Goal: Task Accomplishment & Management: Complete application form

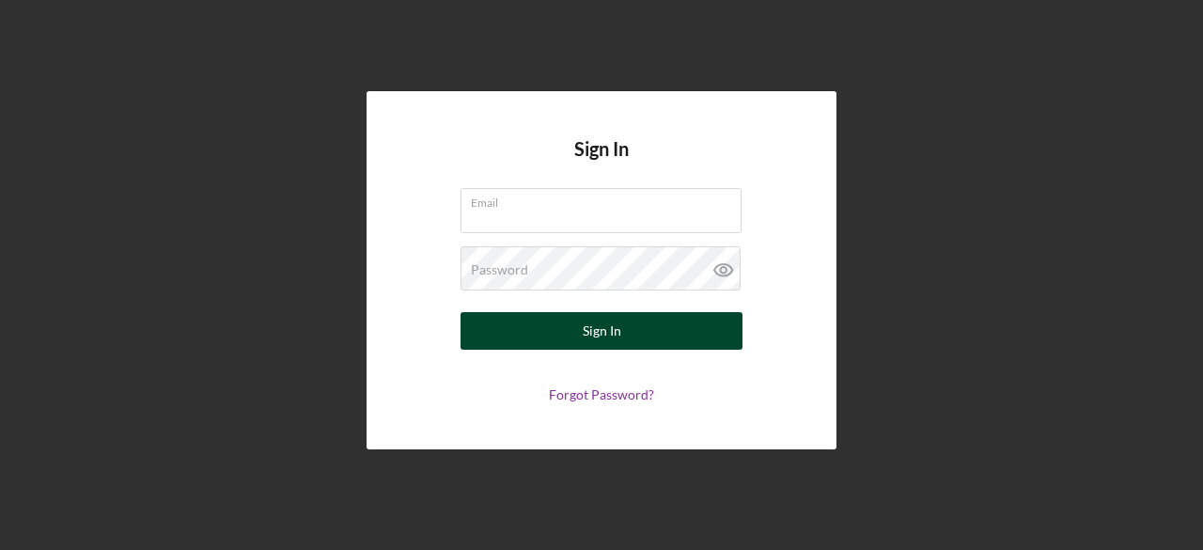
type input "[EMAIL_ADDRESS][DOMAIN_NAME]"
click at [615, 335] on div "Sign In" at bounding box center [602, 331] width 39 height 38
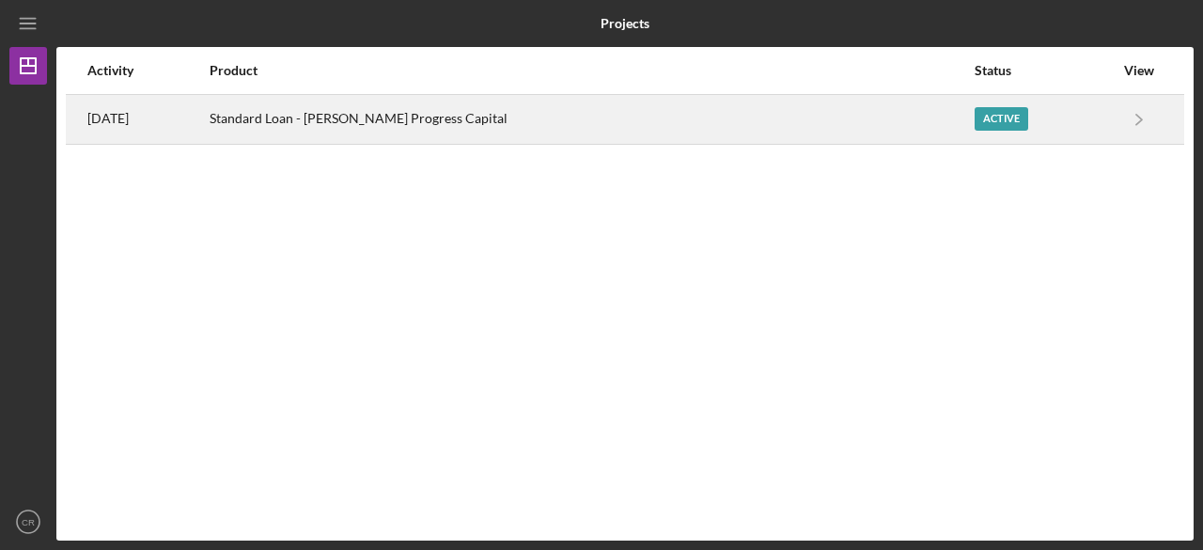
click at [978, 119] on div "Active" at bounding box center [1001, 118] width 54 height 23
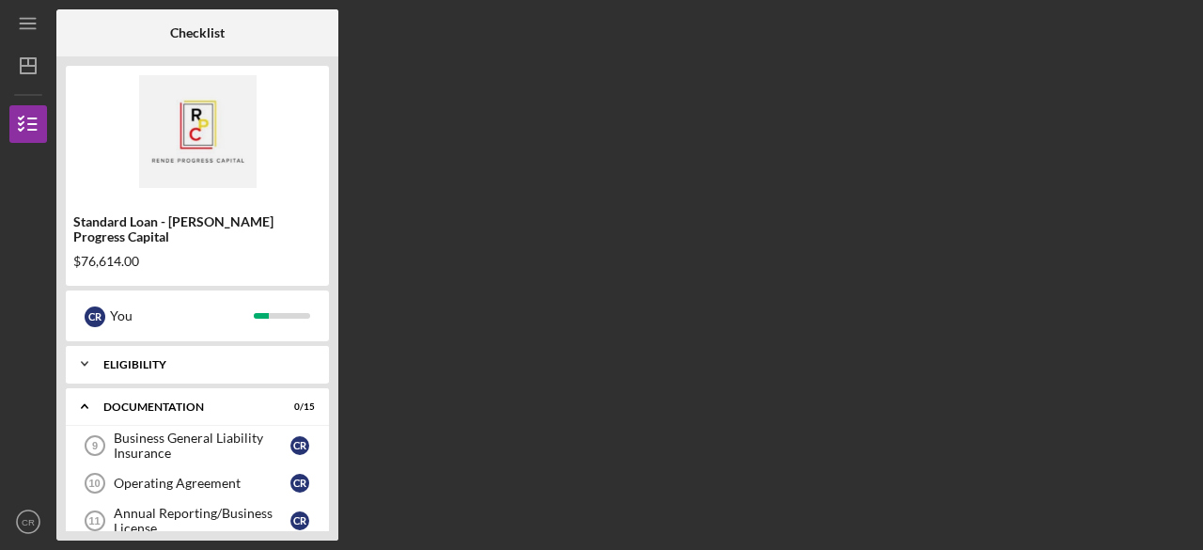
click at [162, 359] on div "Eligibility" at bounding box center [204, 364] width 202 height 11
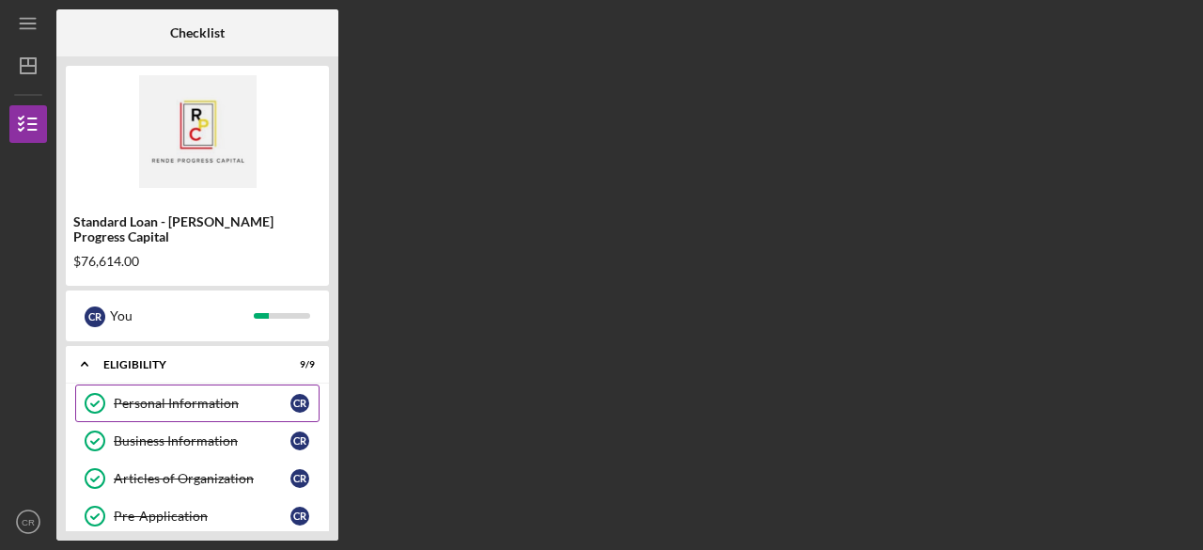
click at [152, 396] on div "Personal Information" at bounding box center [202, 403] width 177 height 15
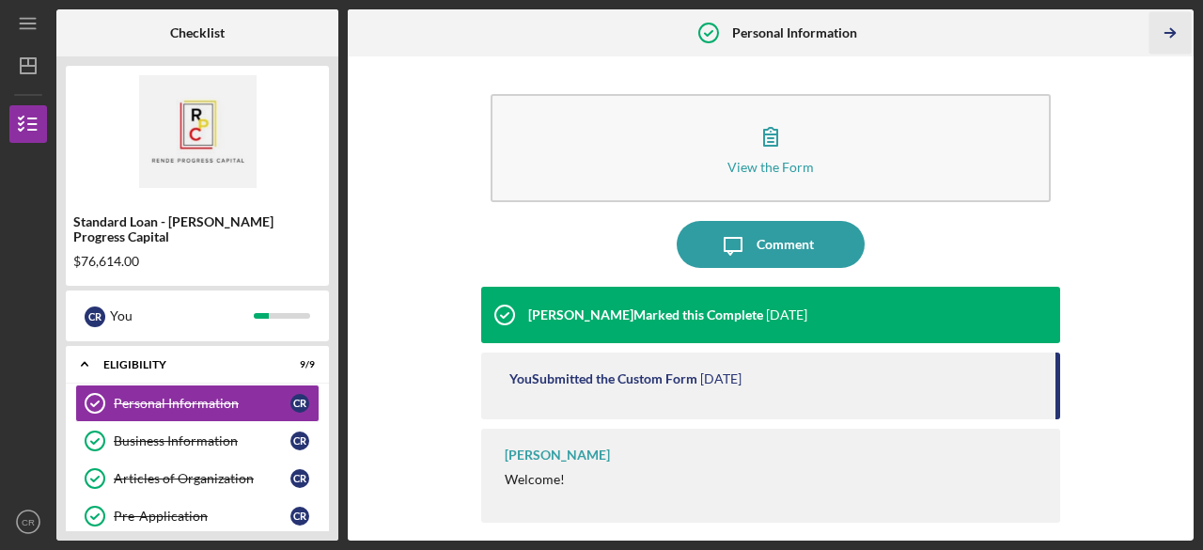
click at [1167, 34] on icon "Icon/Table Pagination Arrow" at bounding box center [1170, 33] width 42 height 42
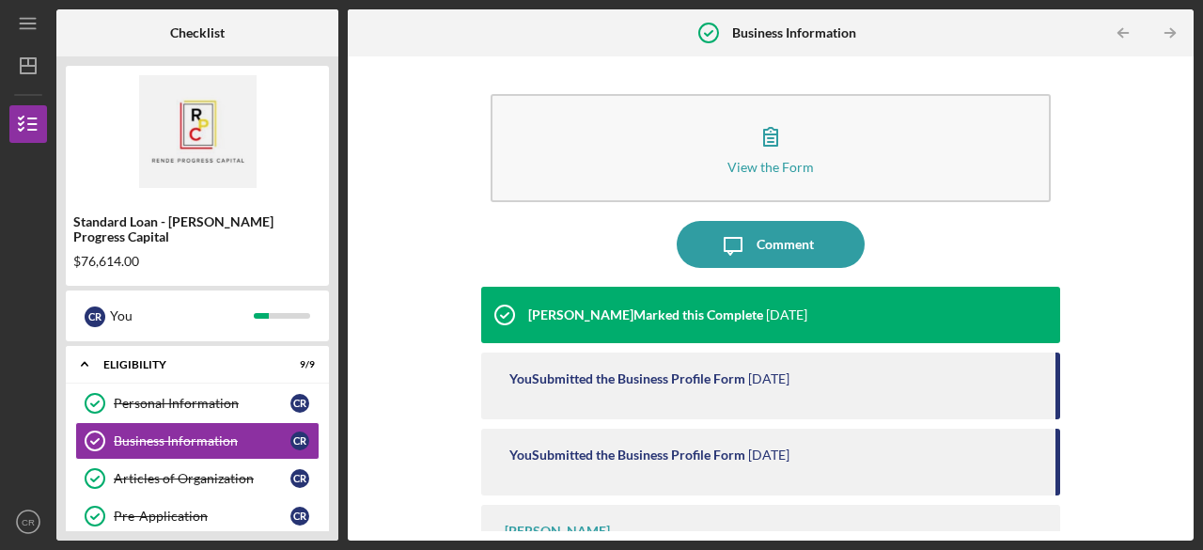
click at [1167, 34] on icon "Icon/Table Pagination Arrow" at bounding box center [1170, 33] width 42 height 42
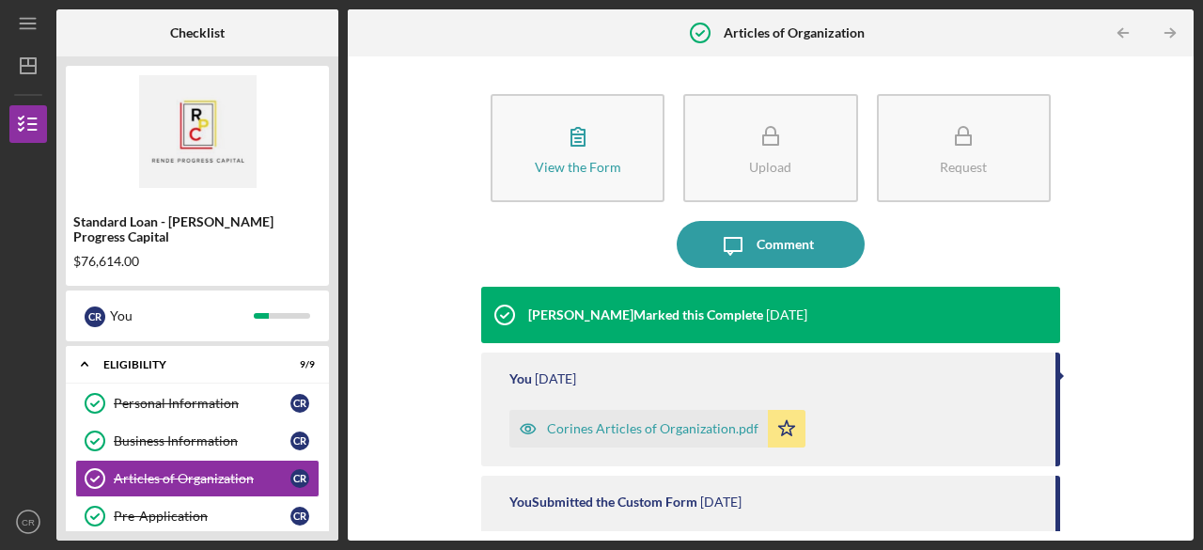
click at [1167, 34] on icon "Icon/Table Pagination Arrow" at bounding box center [1170, 33] width 42 height 42
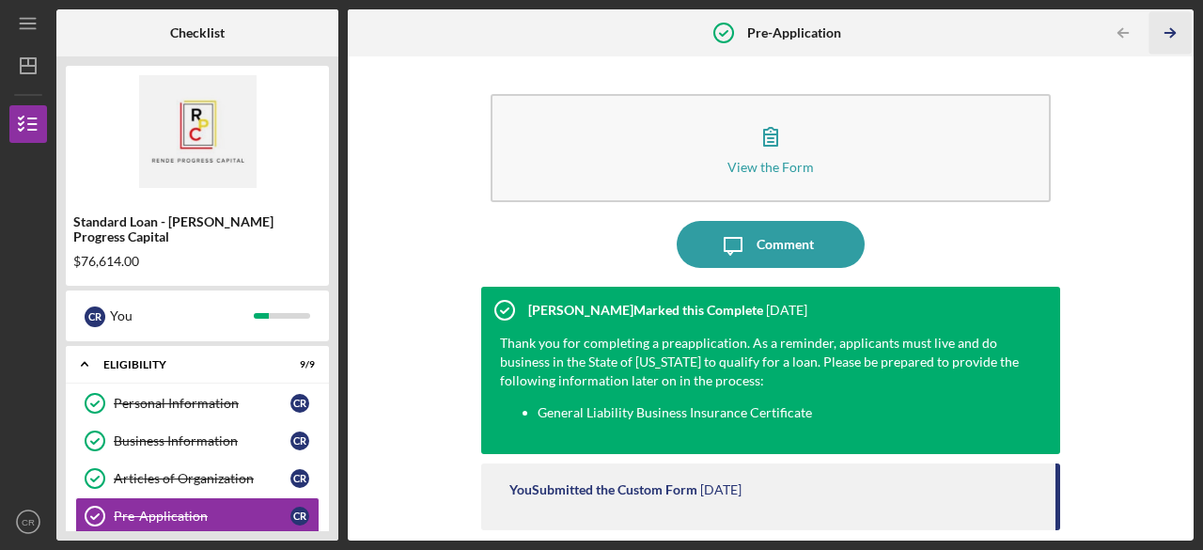
click at [1167, 34] on icon "Icon/Table Pagination Arrow" at bounding box center [1170, 33] width 42 height 42
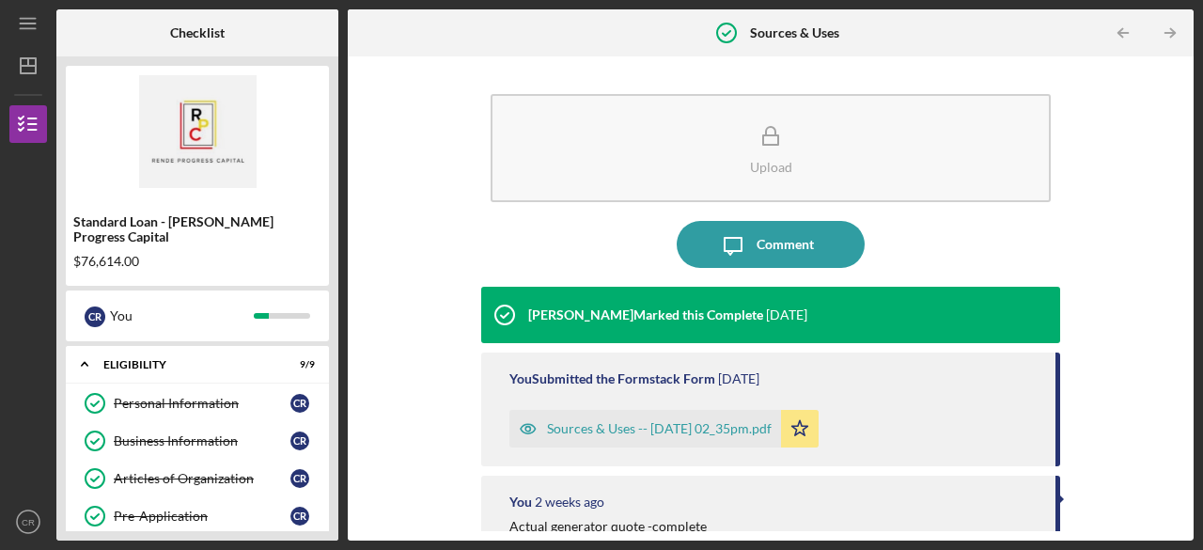
click at [1167, 34] on icon "Icon/Table Pagination Arrow" at bounding box center [1170, 33] width 42 height 42
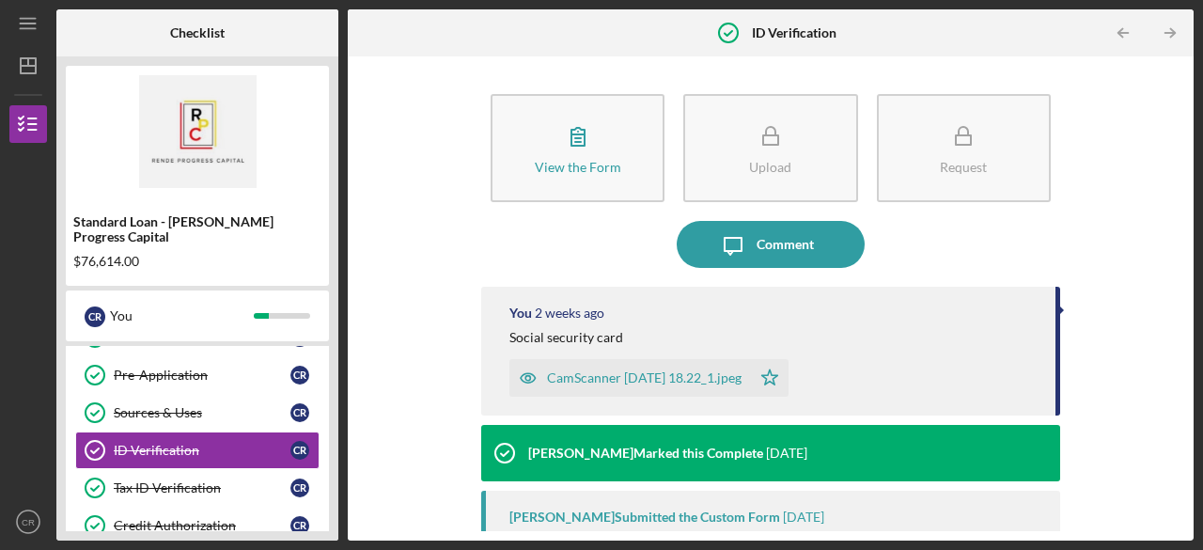
click at [1167, 34] on icon "Icon/Table Pagination Arrow" at bounding box center [1170, 33] width 42 height 42
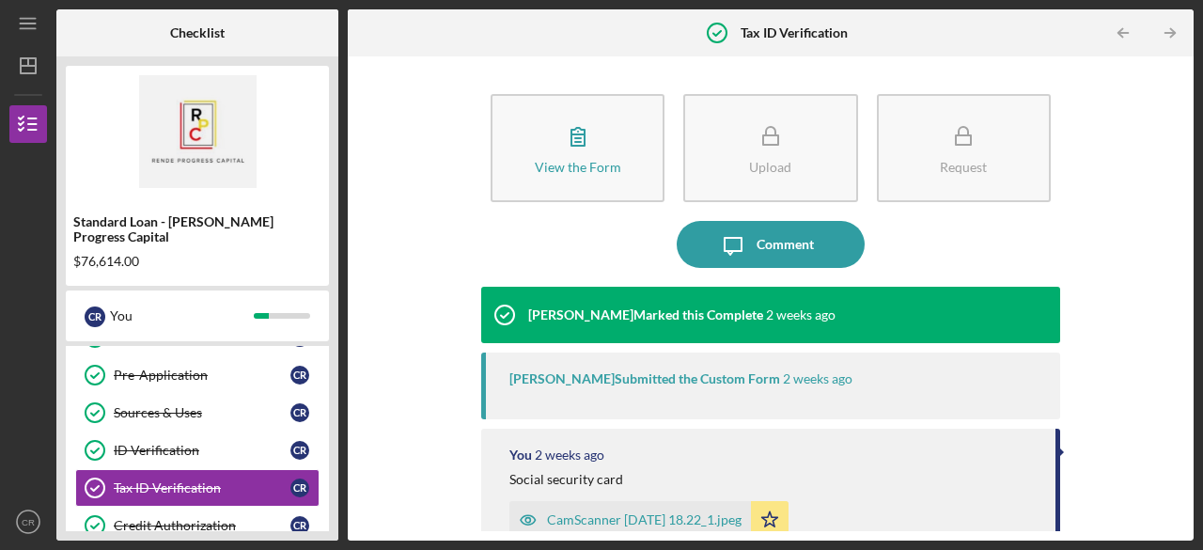
click at [1167, 34] on icon "Icon/Table Pagination Arrow" at bounding box center [1170, 33] width 42 height 42
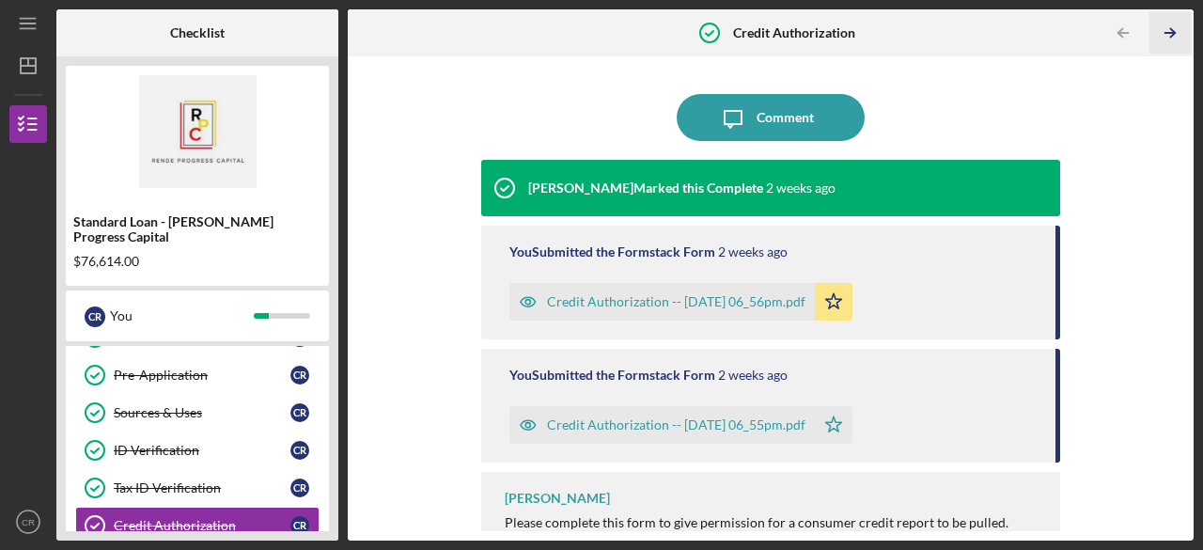
click at [1167, 34] on icon "Icon/Table Pagination Arrow" at bounding box center [1170, 33] width 42 height 42
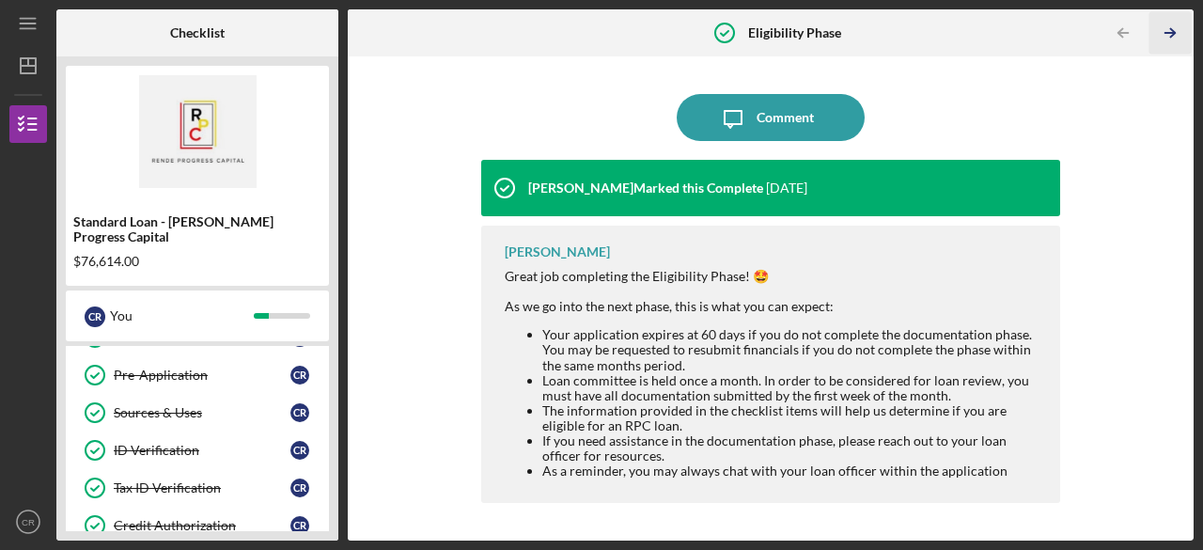
click at [1167, 34] on icon "Icon/Table Pagination Arrow" at bounding box center [1170, 33] width 42 height 42
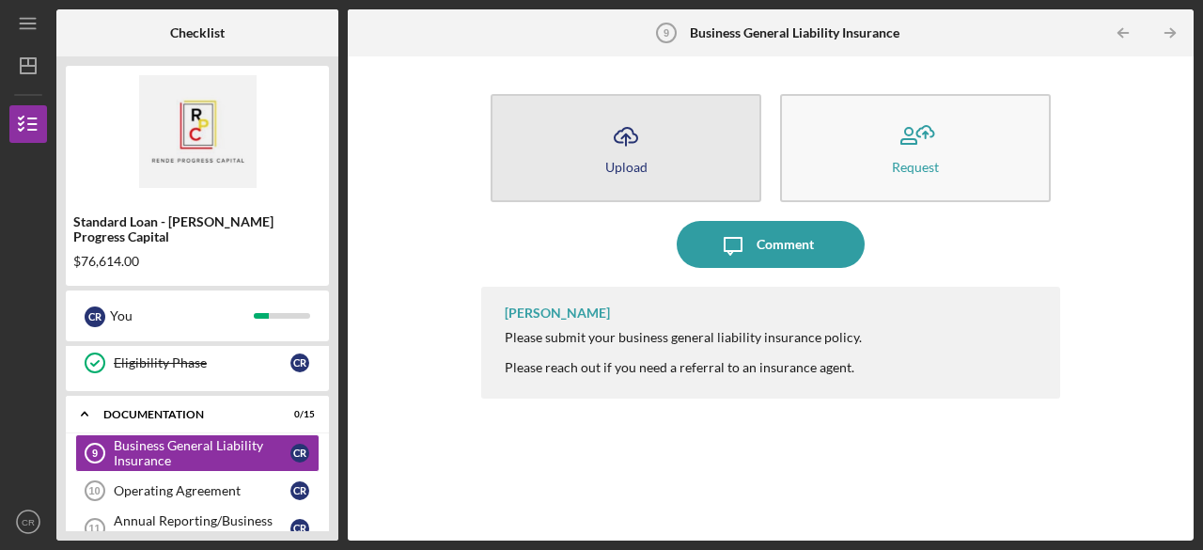
click at [682, 146] on button "Icon/Upload Upload" at bounding box center [625, 148] width 271 height 108
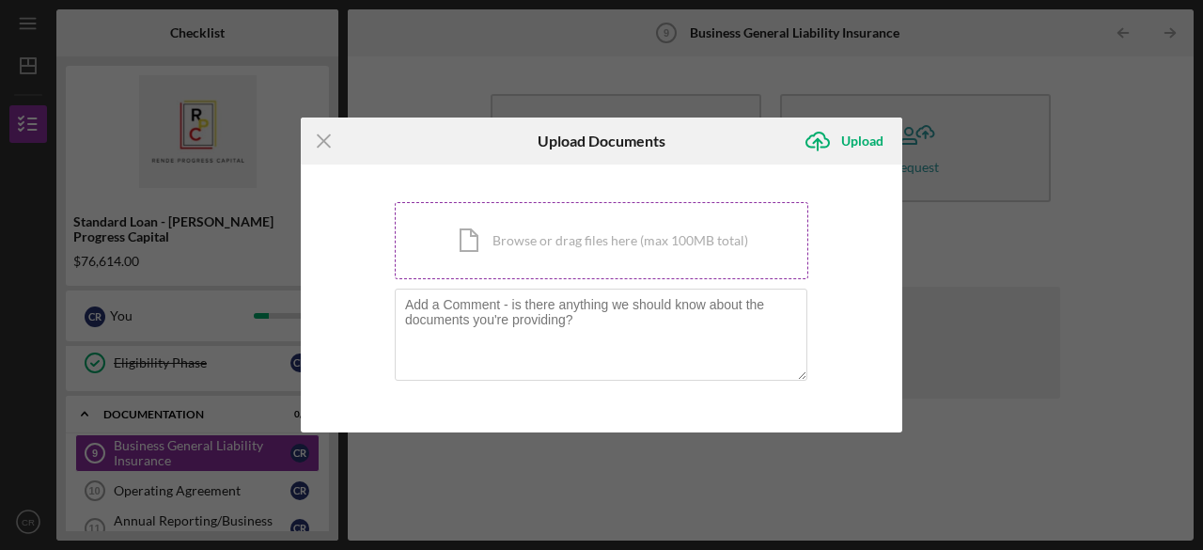
click at [633, 239] on div "Icon/Document Browse or drag files here (max 100MB total) Tap to choose files o…" at bounding box center [601, 240] width 413 height 77
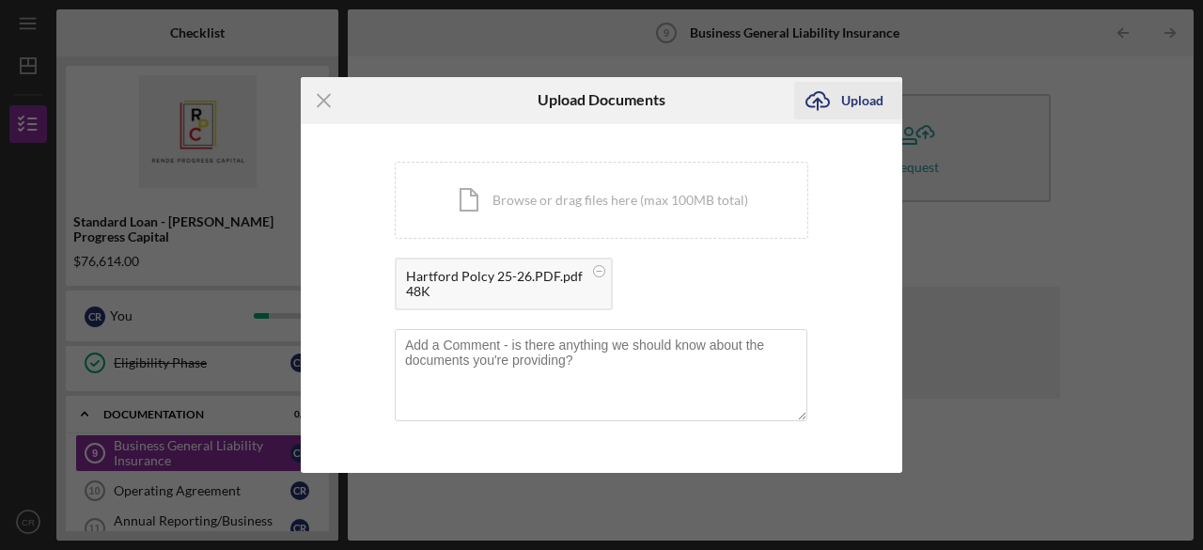
click at [846, 101] on div "Upload" at bounding box center [862, 101] width 42 height 38
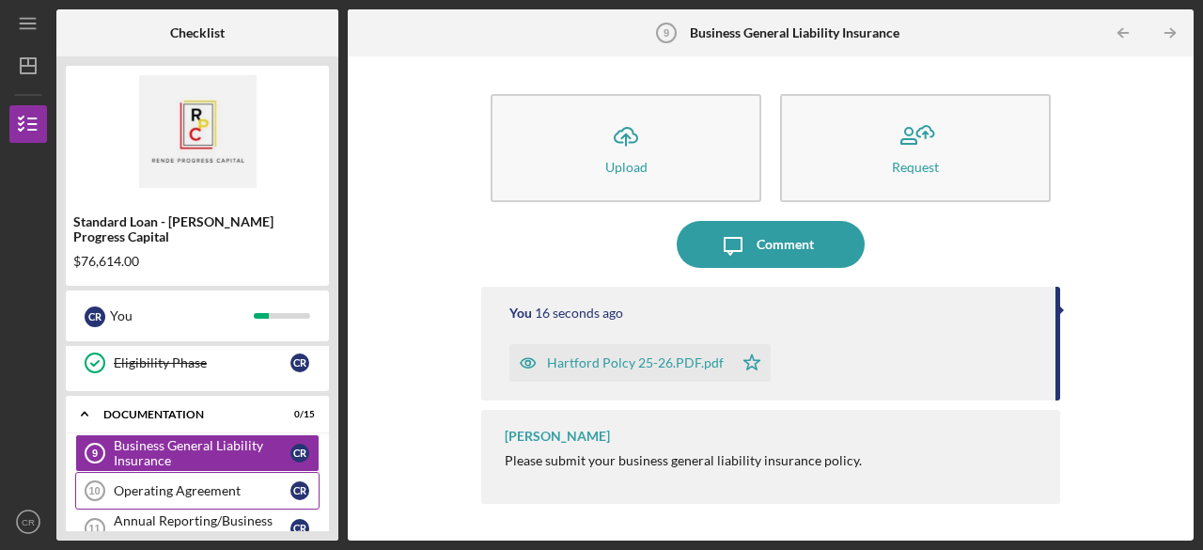
click at [205, 483] on div "Operating Agreement" at bounding box center [202, 490] width 177 height 15
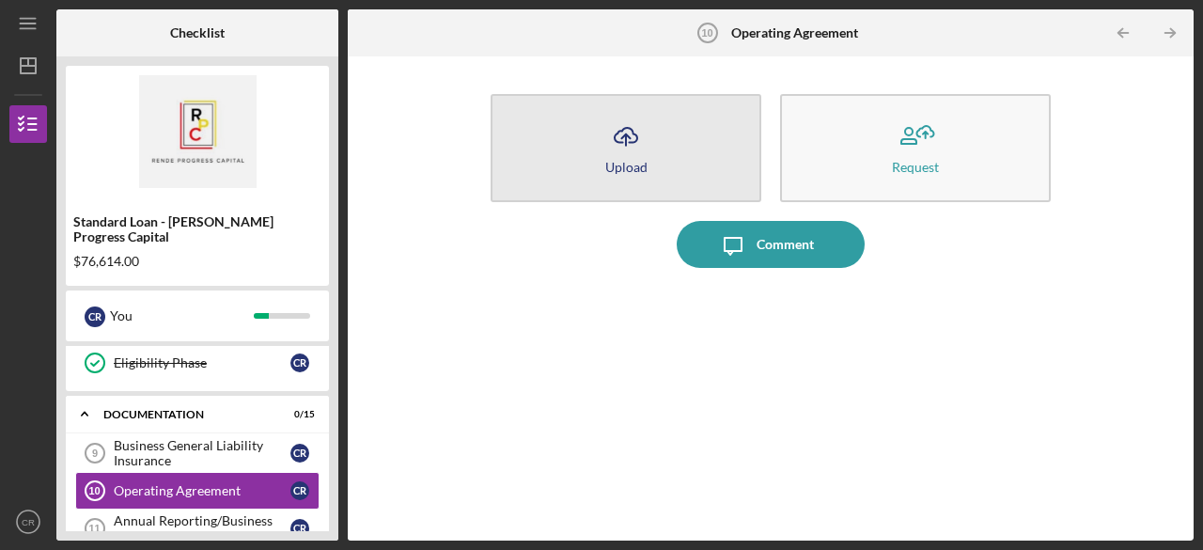
click at [656, 146] on button "Icon/Upload Upload" at bounding box center [625, 148] width 271 height 108
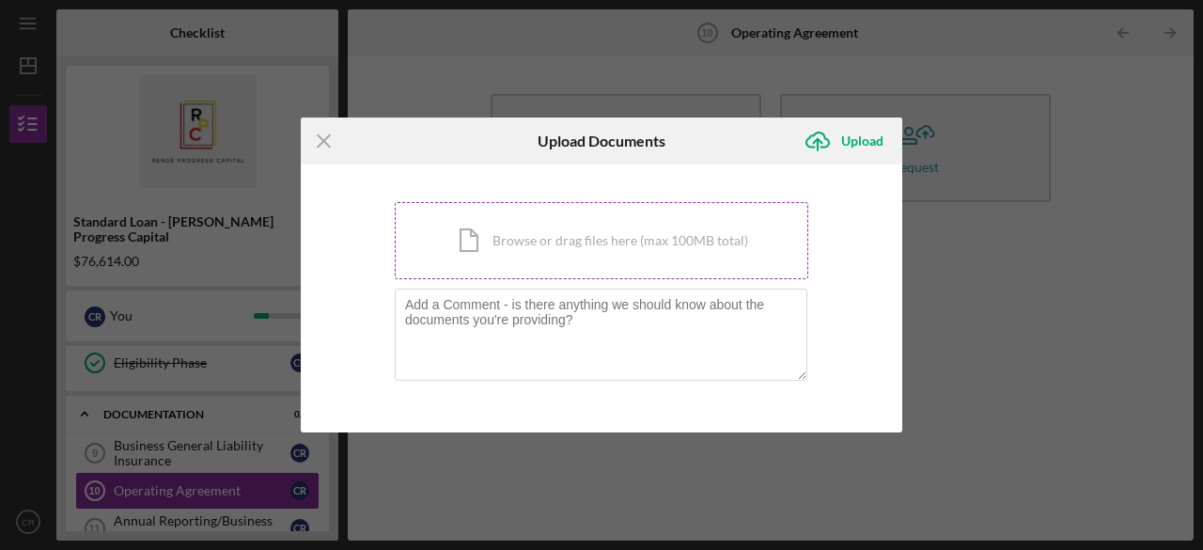
click at [582, 232] on div "Icon/Document Browse or drag files here (max 100MB total) Tap to choose files o…" at bounding box center [601, 240] width 413 height 77
click at [551, 249] on div "Icon/Document Browse or drag files here (max 100MB total) Tap to choose files o…" at bounding box center [601, 240] width 413 height 77
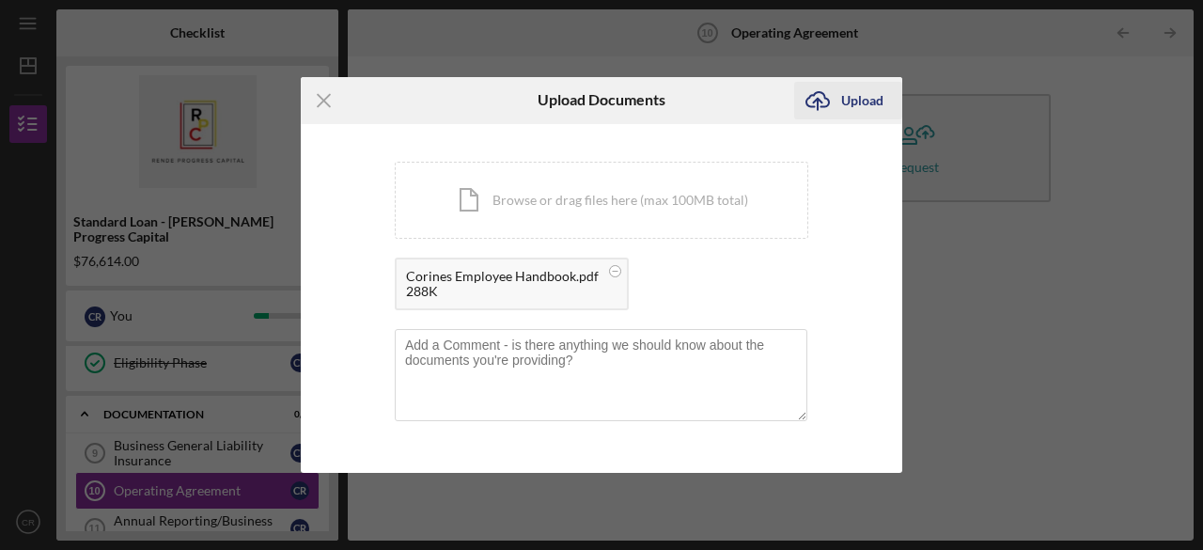
click at [866, 98] on div "Upload" at bounding box center [862, 101] width 42 height 38
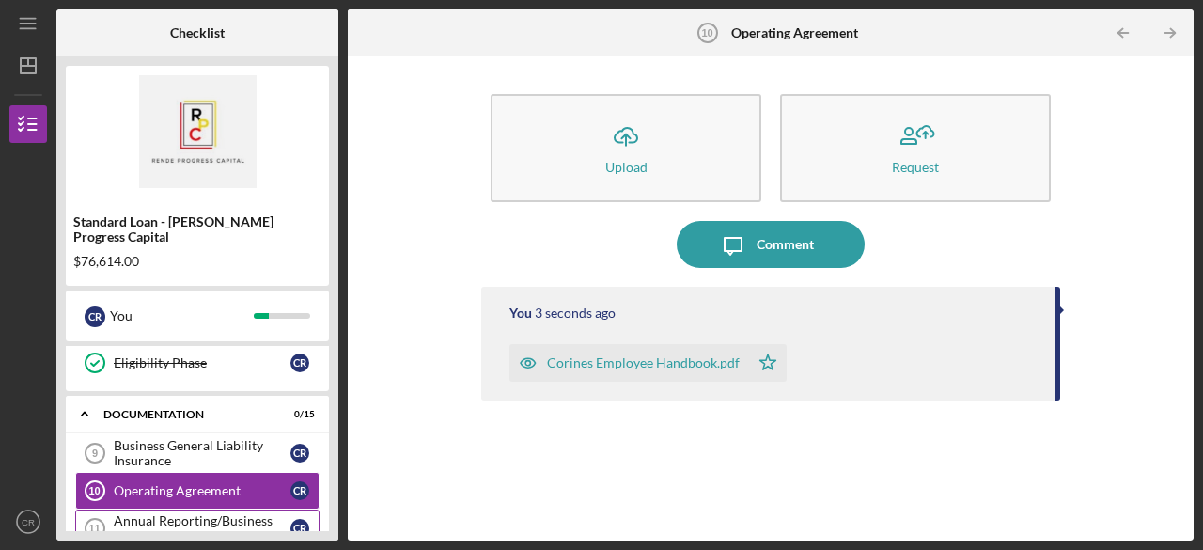
click at [192, 513] on div "Annual Reporting/Business License" at bounding box center [202, 528] width 177 height 30
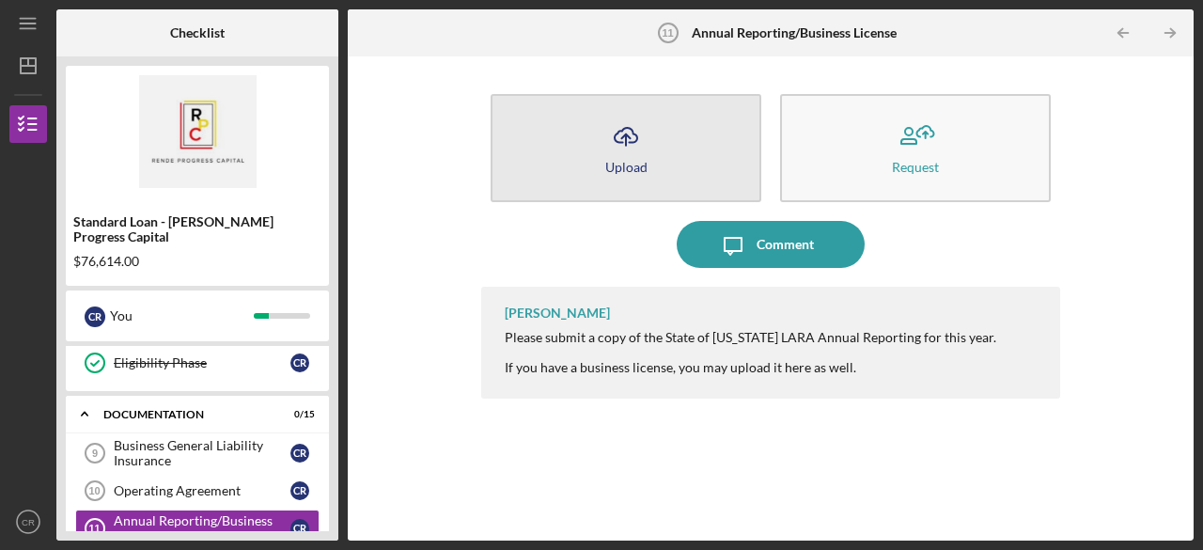
click at [641, 146] on icon "Icon/Upload" at bounding box center [625, 136] width 47 height 47
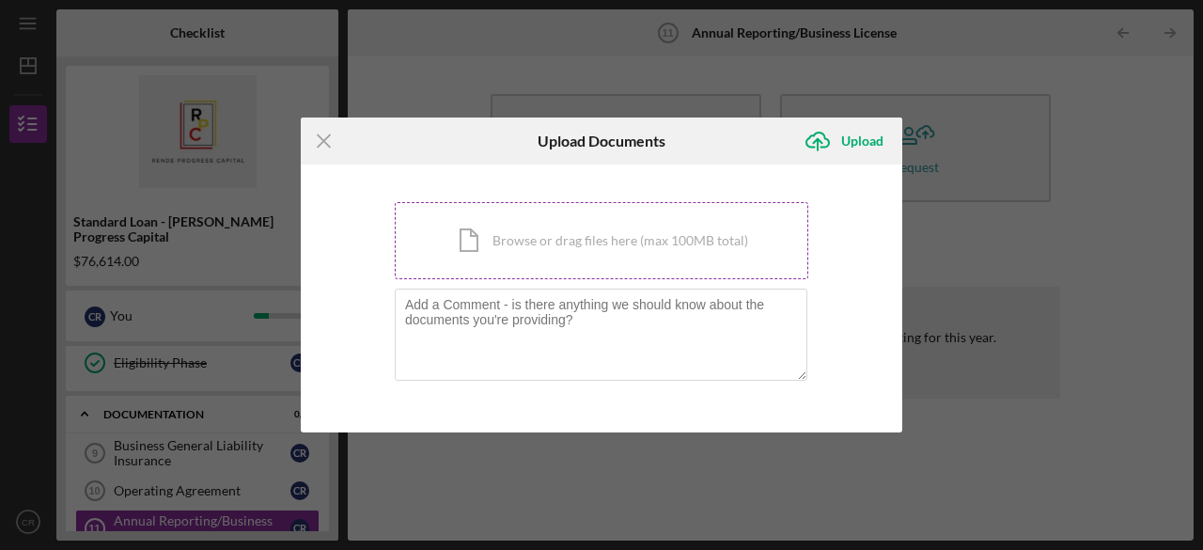
click at [622, 242] on div "Icon/Document Browse or drag files here (max 100MB total) Tap to choose files o…" at bounding box center [601, 240] width 413 height 77
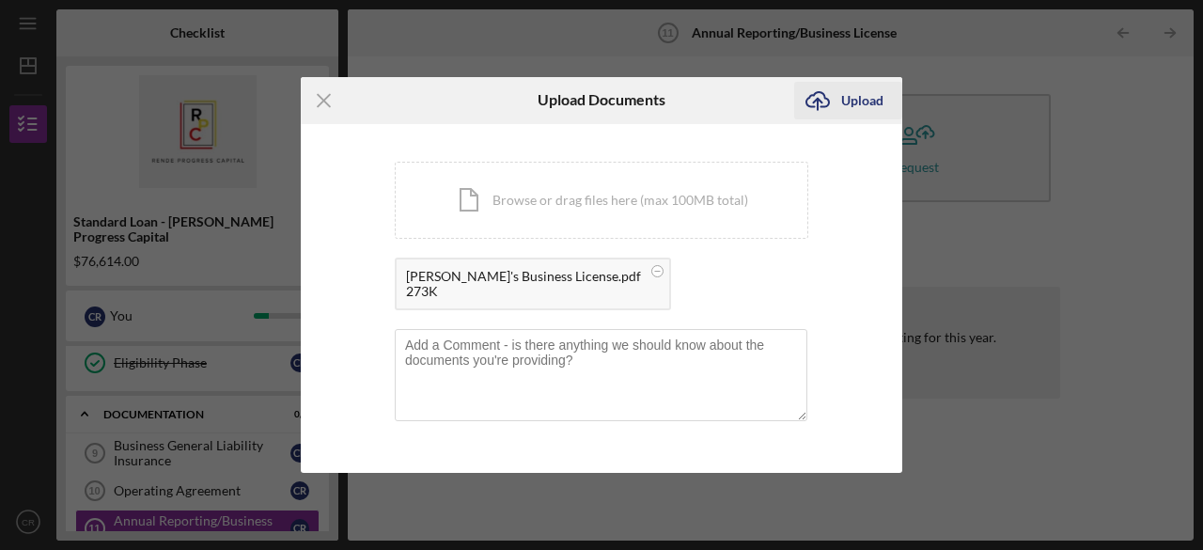
click at [857, 99] on div "Upload" at bounding box center [862, 101] width 42 height 38
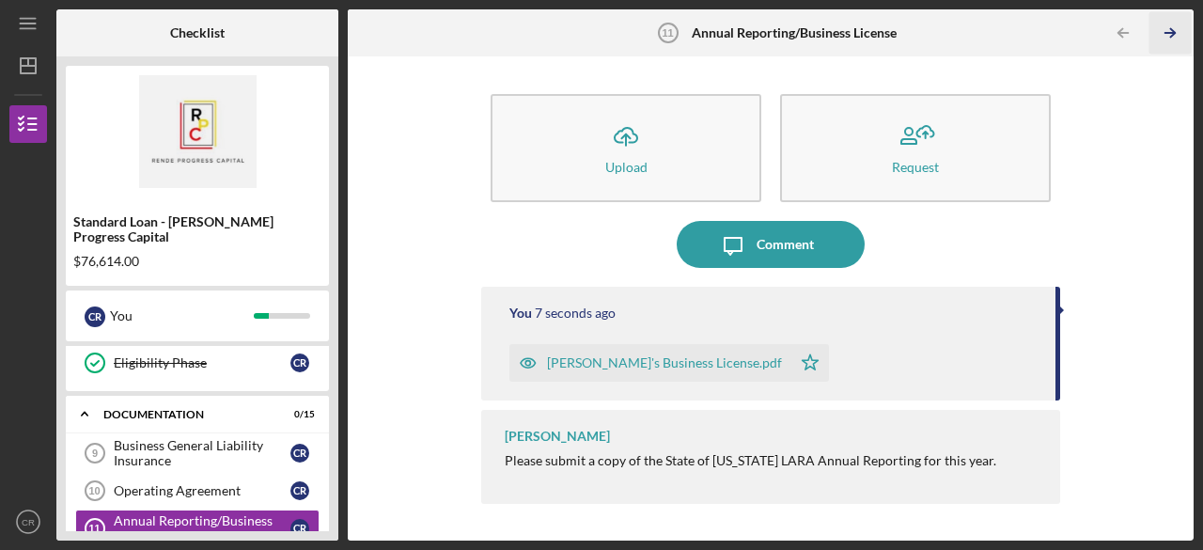
click at [1171, 30] on polyline "button" at bounding box center [1172, 33] width 5 height 8
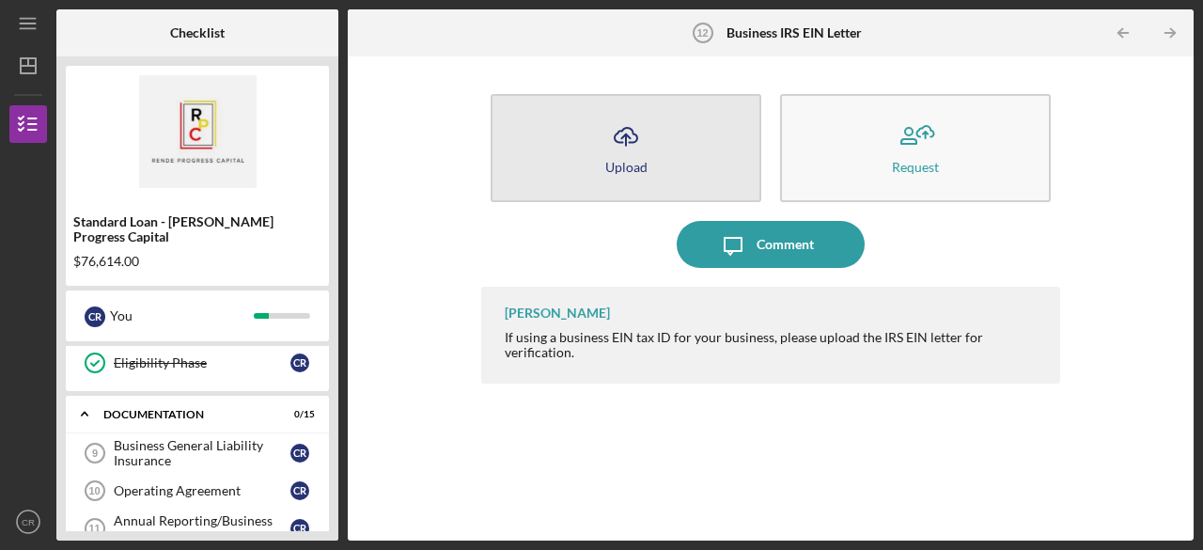
click at [640, 163] on div "Upload" at bounding box center [626, 167] width 42 height 14
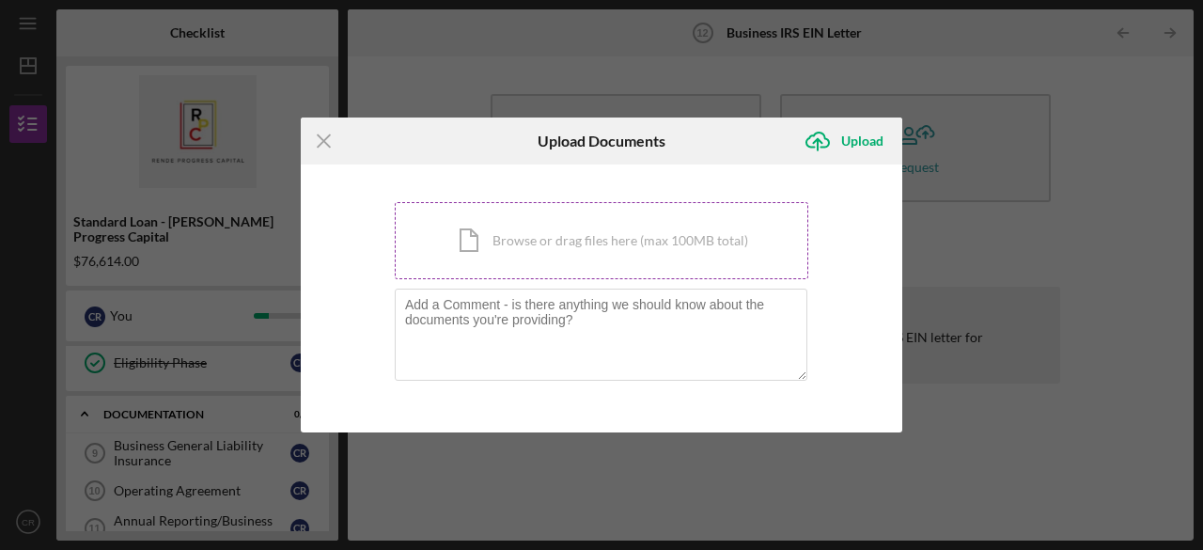
click at [567, 243] on div "Icon/Document Browse or drag files here (max 100MB total) Tap to choose files o…" at bounding box center [601, 240] width 413 height 77
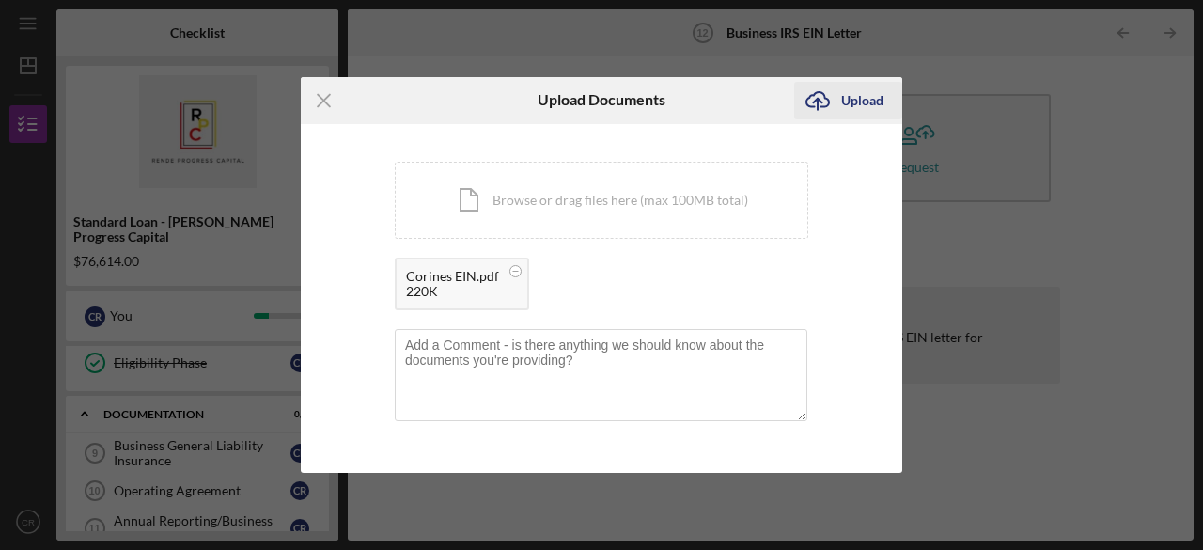
click at [856, 98] on div "Upload" at bounding box center [862, 101] width 42 height 38
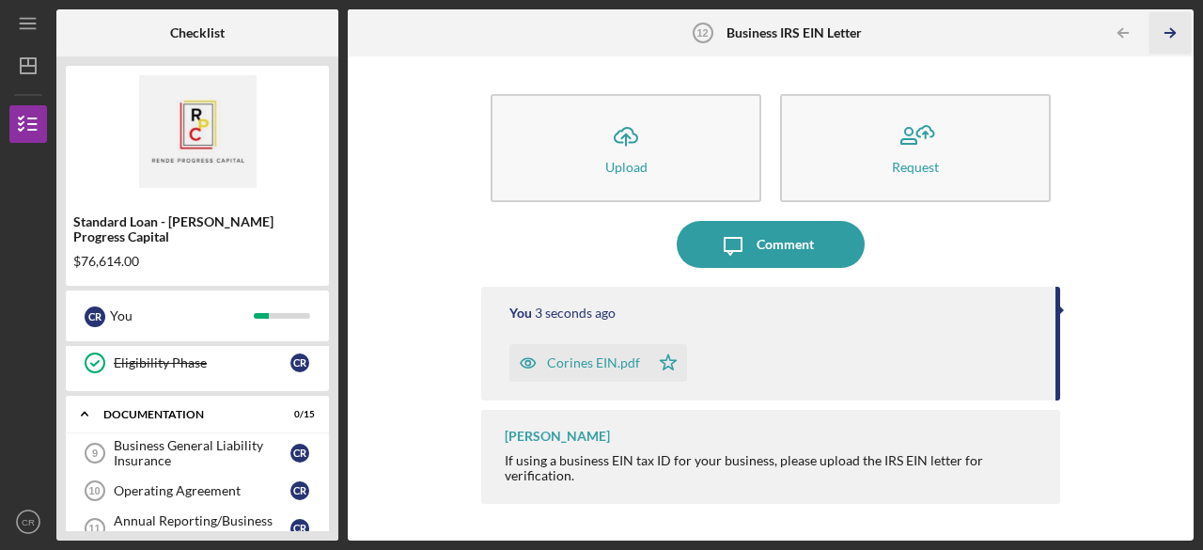
click at [1175, 29] on icon "Icon/Table Pagination Arrow" at bounding box center [1170, 33] width 42 height 42
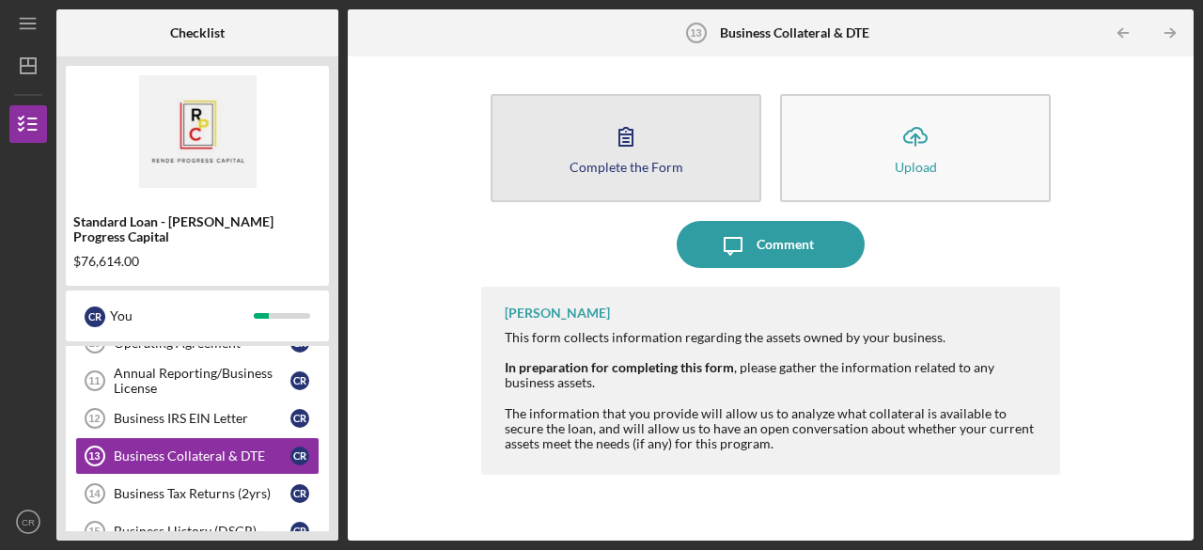
click at [644, 143] on icon "button" at bounding box center [625, 136] width 47 height 47
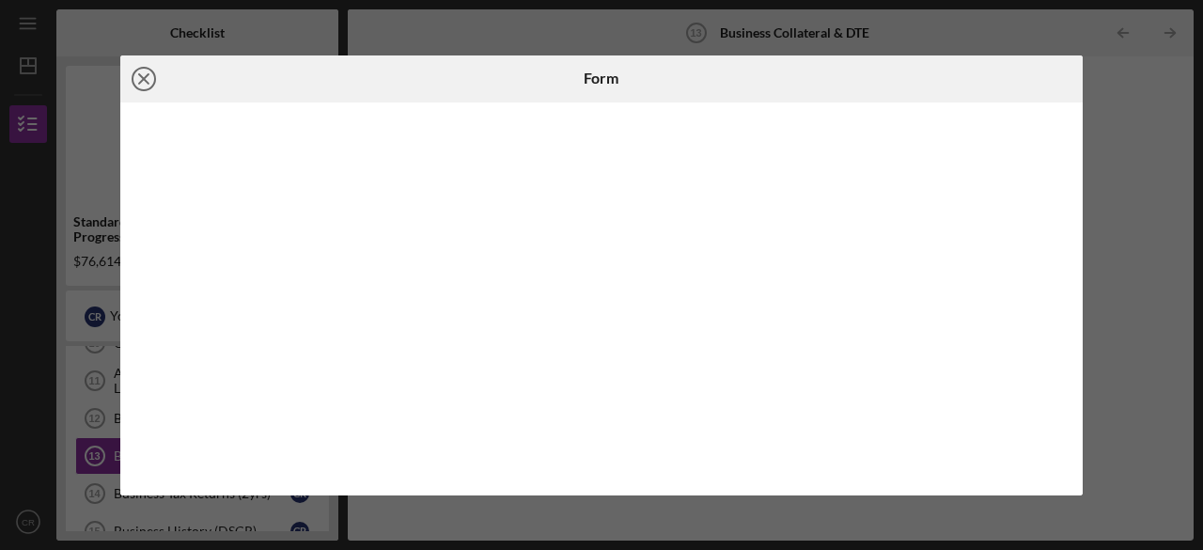
click at [147, 81] on line at bounding box center [143, 78] width 9 height 9
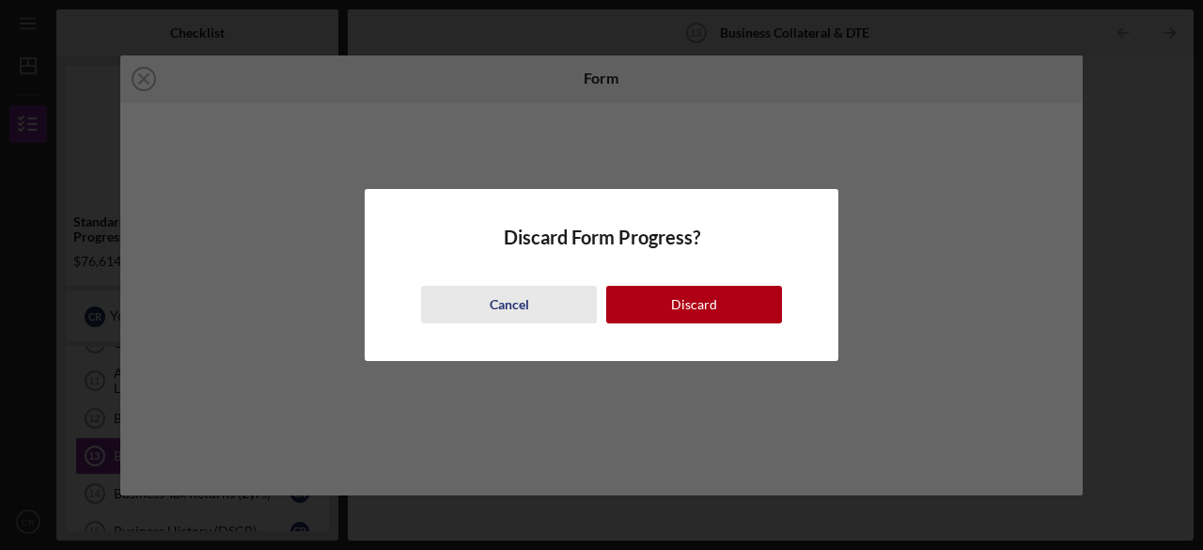
click at [532, 306] on button "Cancel" at bounding box center [509, 305] width 176 height 38
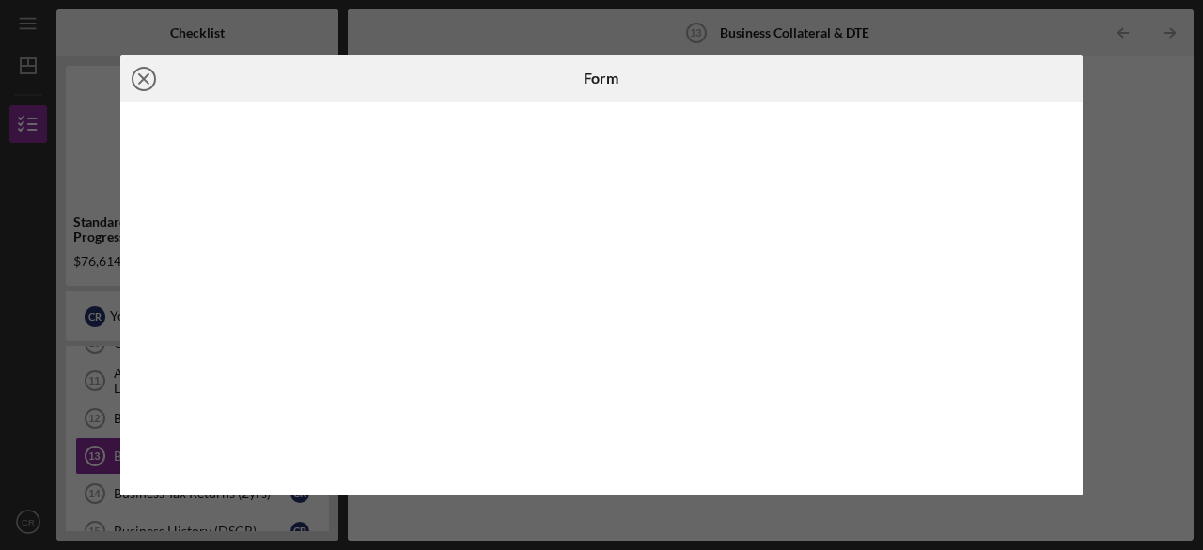
click at [139, 77] on icon "Icon/Close" at bounding box center [143, 78] width 47 height 47
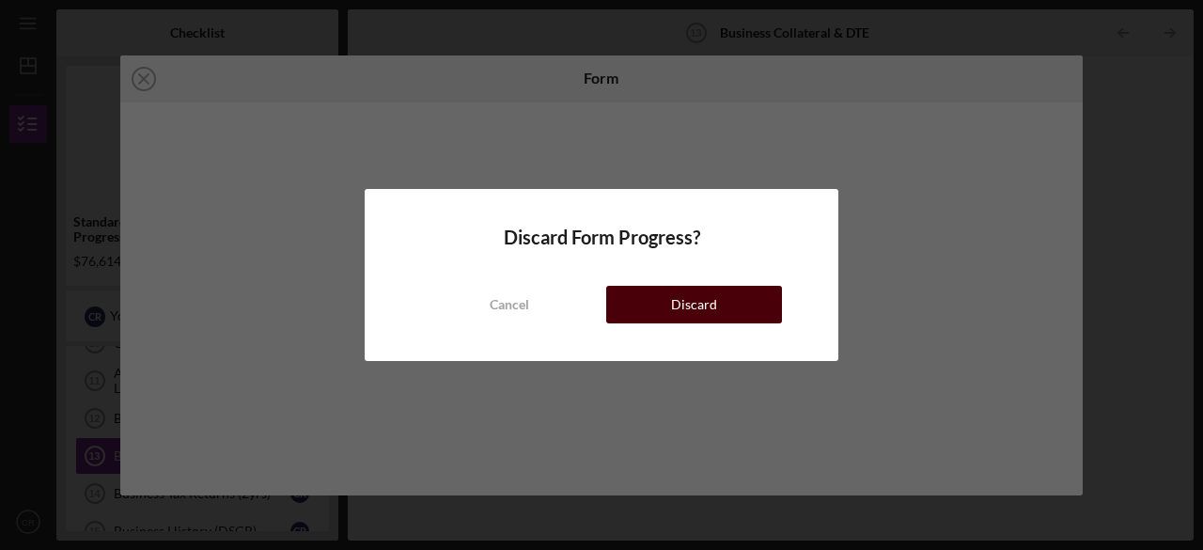
click at [705, 310] on div "Discard" at bounding box center [694, 305] width 46 height 38
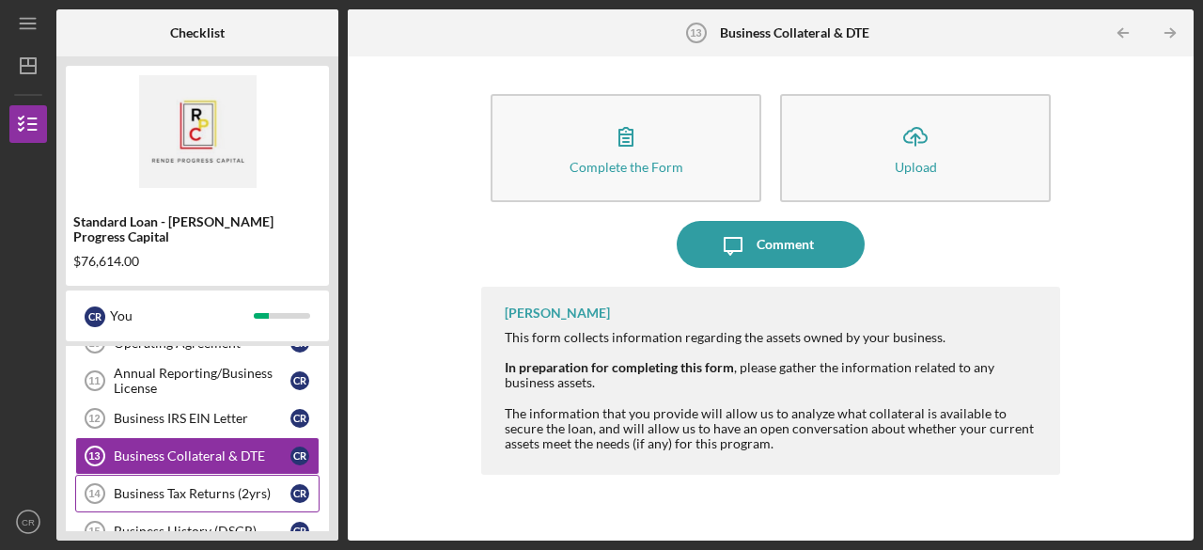
click at [188, 486] on div "Business Tax Returns (2yrs)" at bounding box center [202, 493] width 177 height 15
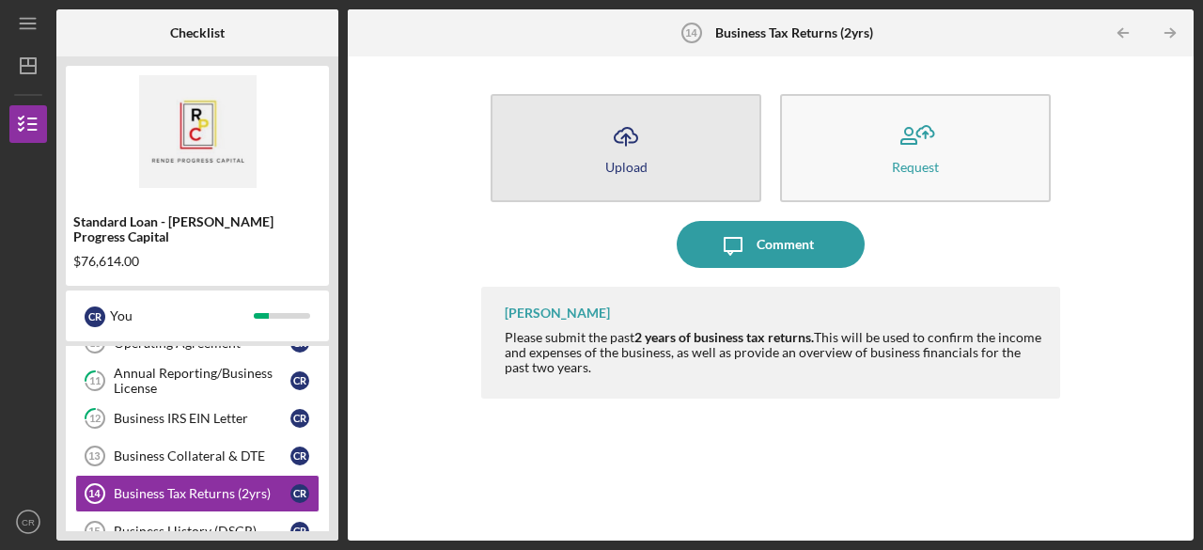
click at [623, 152] on icon "Icon/Upload" at bounding box center [625, 136] width 47 height 47
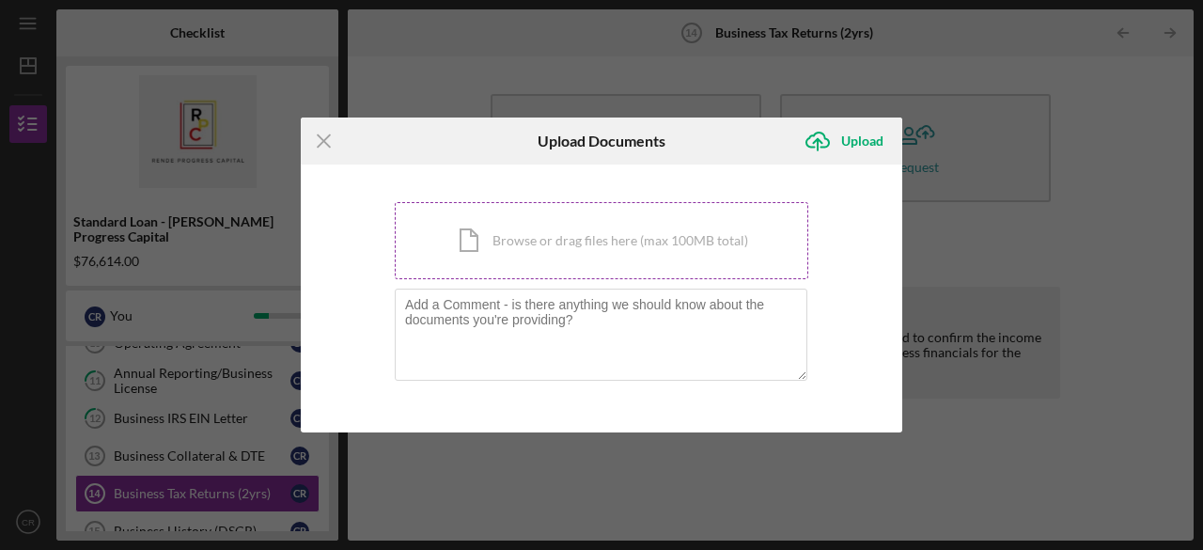
click at [582, 241] on div "Icon/Document Browse or drag files here (max 100MB total) Tap to choose files o…" at bounding box center [601, 240] width 413 height 77
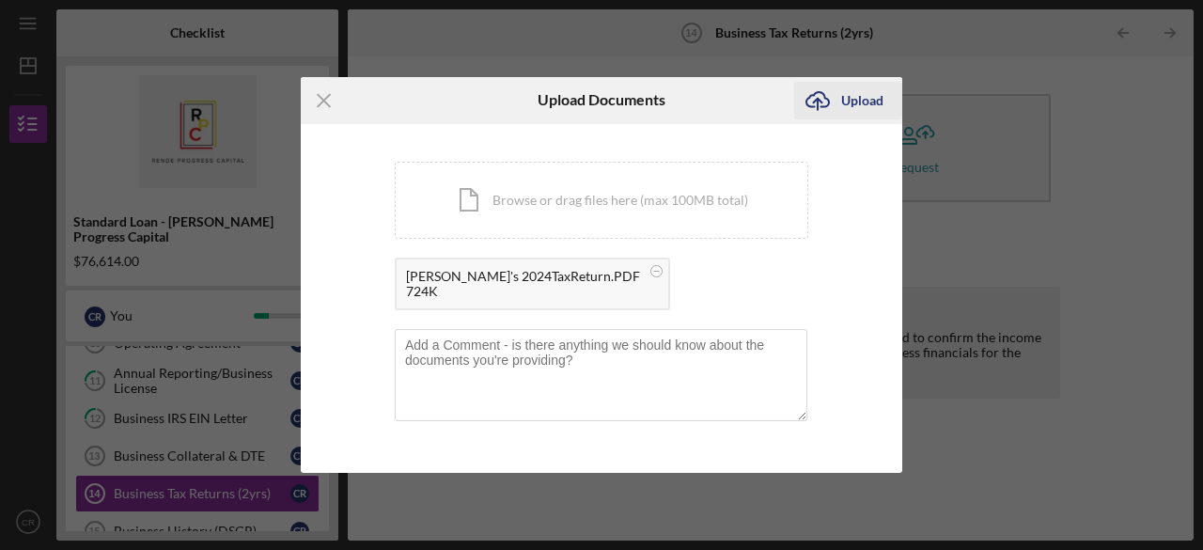
click at [854, 98] on div "Upload" at bounding box center [862, 101] width 42 height 38
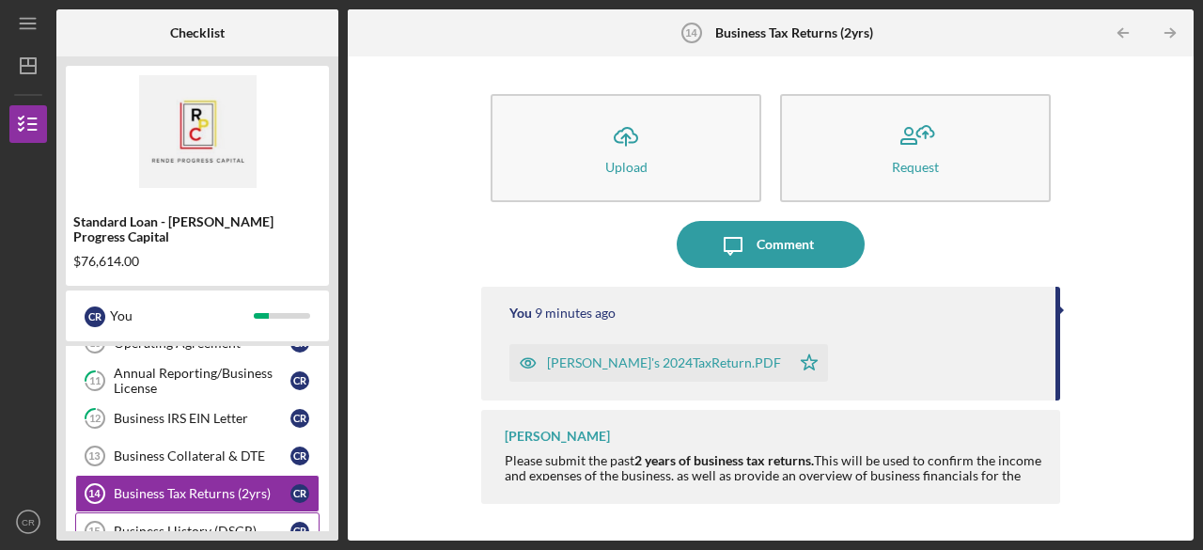
click at [189, 523] on div "Business History (DSCR)" at bounding box center [202, 530] width 177 height 15
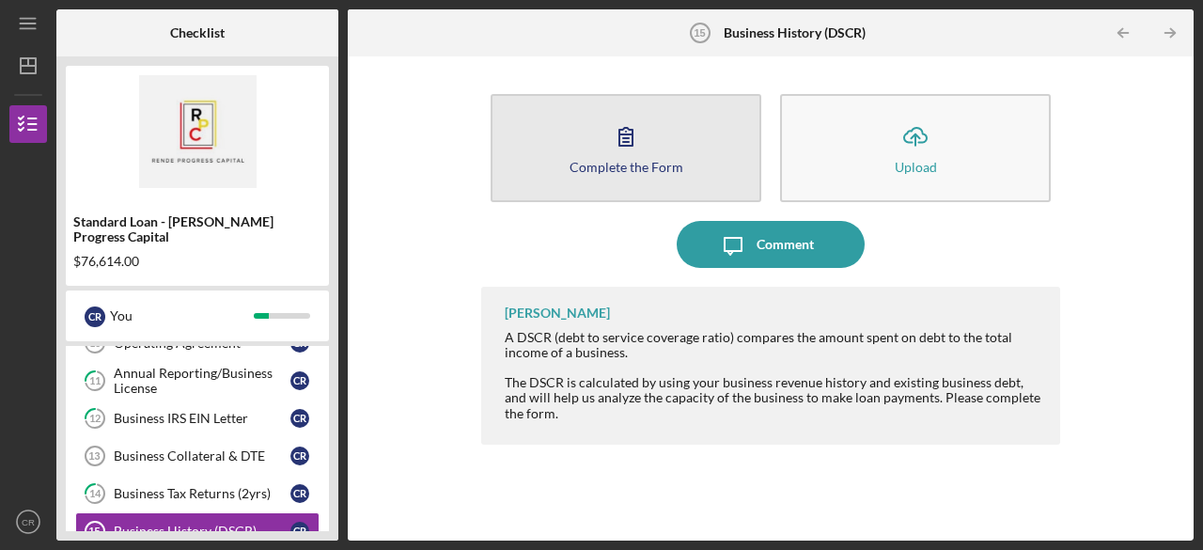
click at [615, 149] on icon "button" at bounding box center [625, 136] width 47 height 47
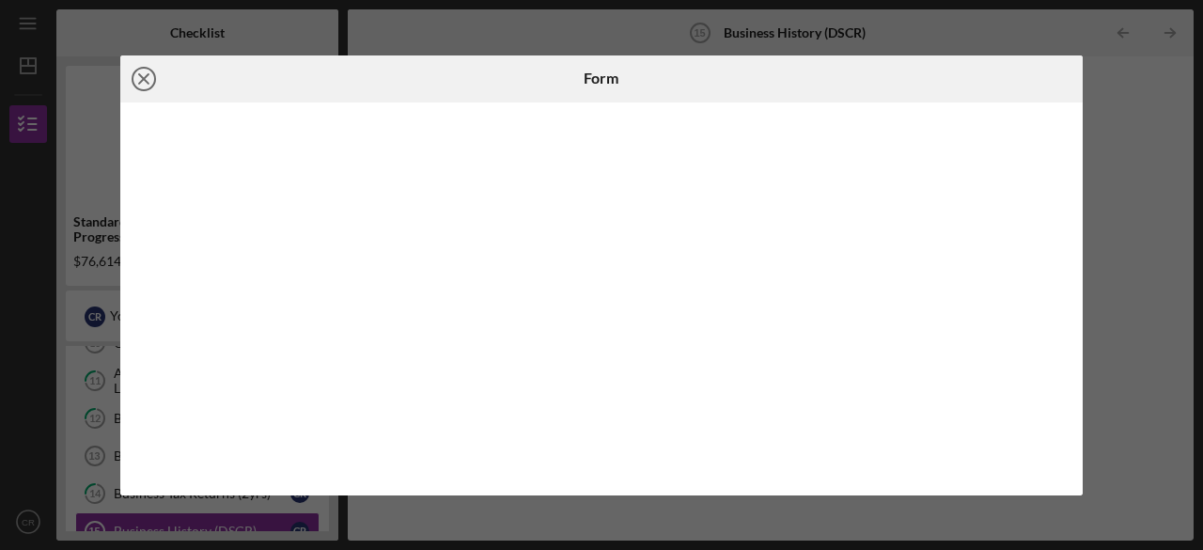
click at [143, 79] on line at bounding box center [143, 78] width 9 height 9
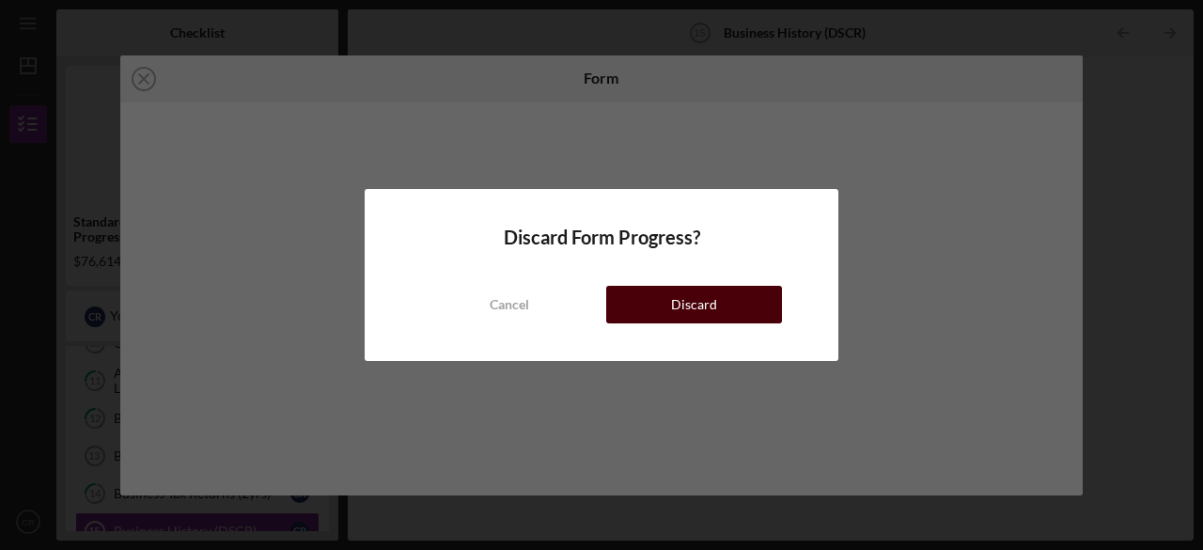
click at [675, 313] on div "Discard" at bounding box center [694, 305] width 46 height 38
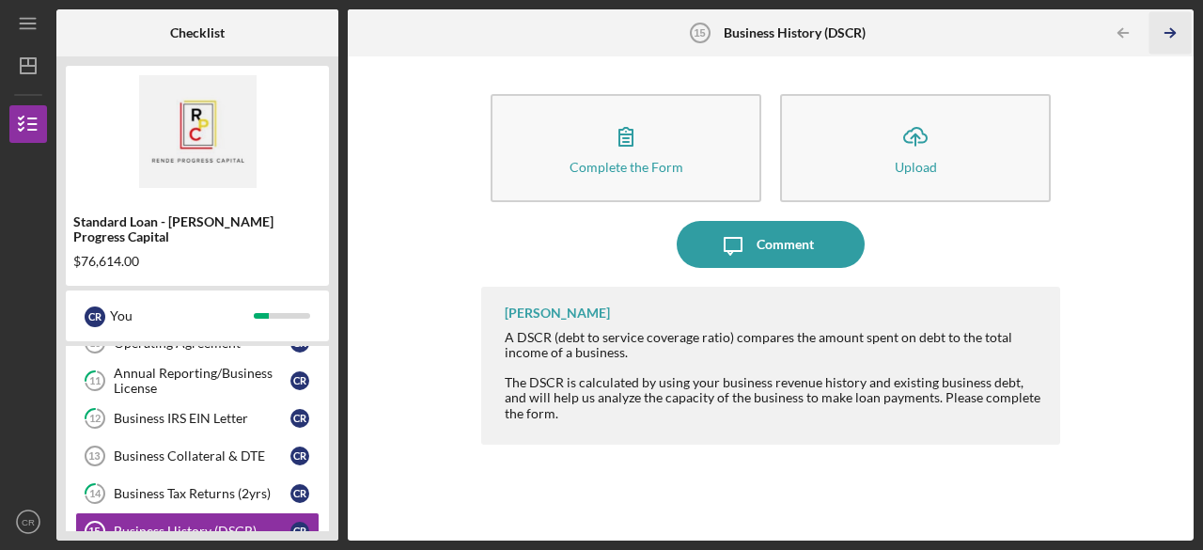
click at [1167, 35] on icon "Icon/Table Pagination Arrow" at bounding box center [1170, 33] width 42 height 42
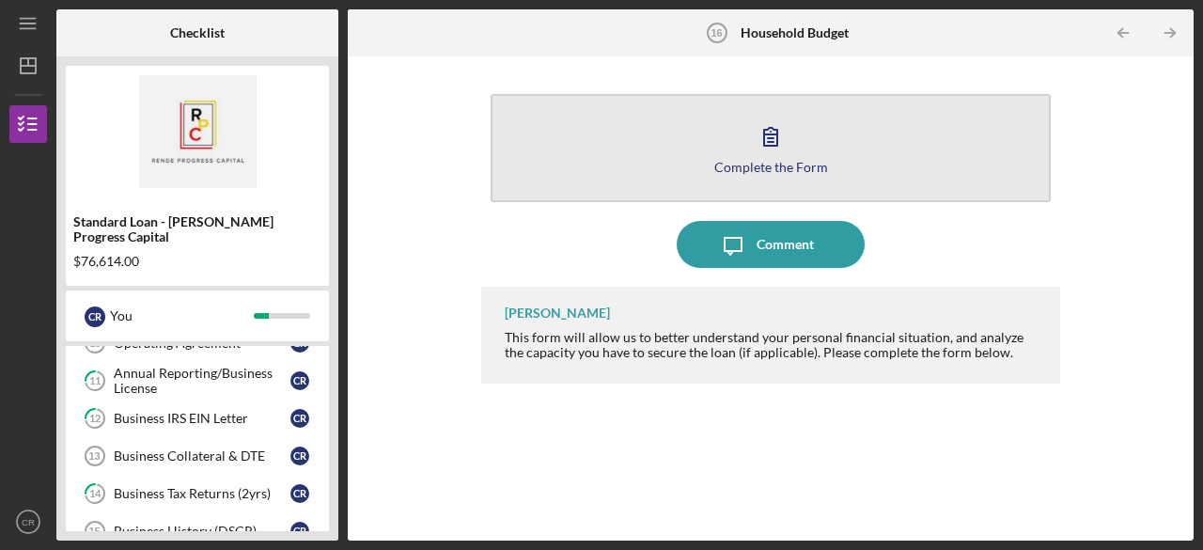
click at [767, 150] on icon "button" at bounding box center [770, 136] width 47 height 47
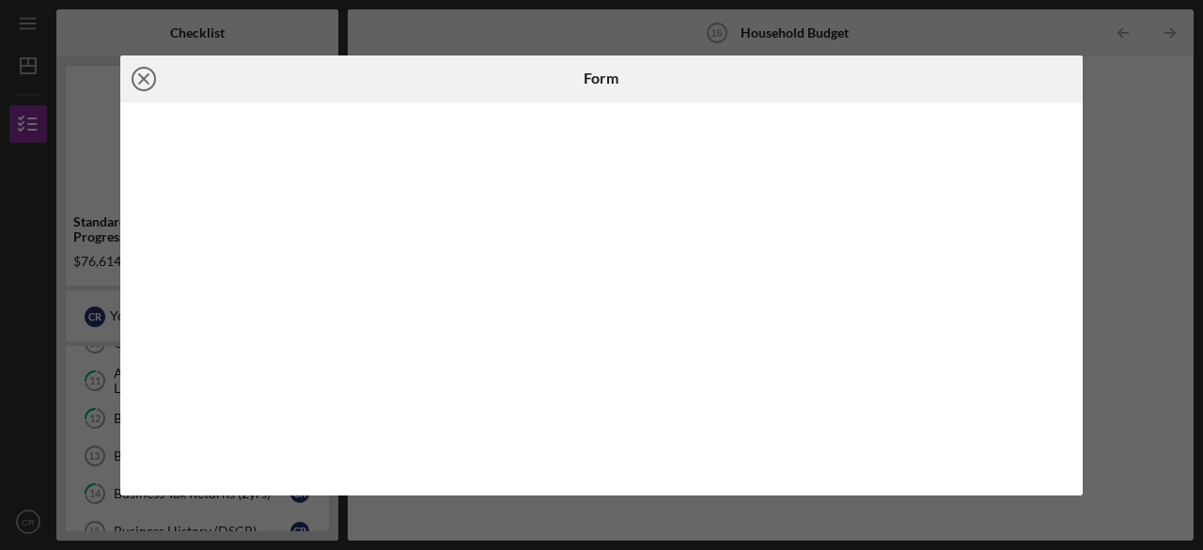
click at [145, 77] on line at bounding box center [143, 78] width 9 height 9
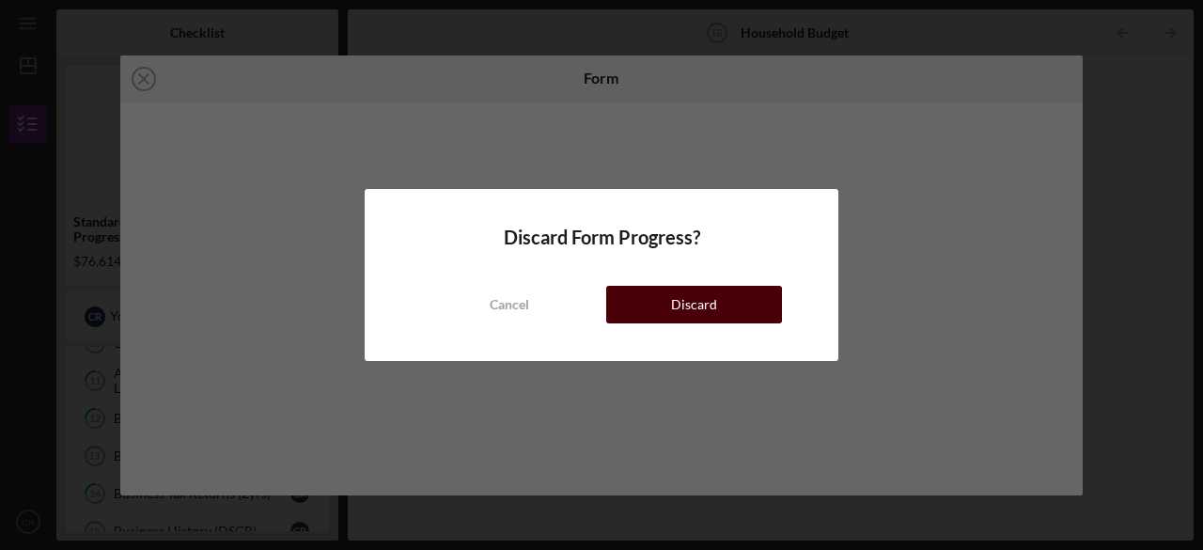
click at [662, 307] on button "Discard" at bounding box center [694, 305] width 176 height 38
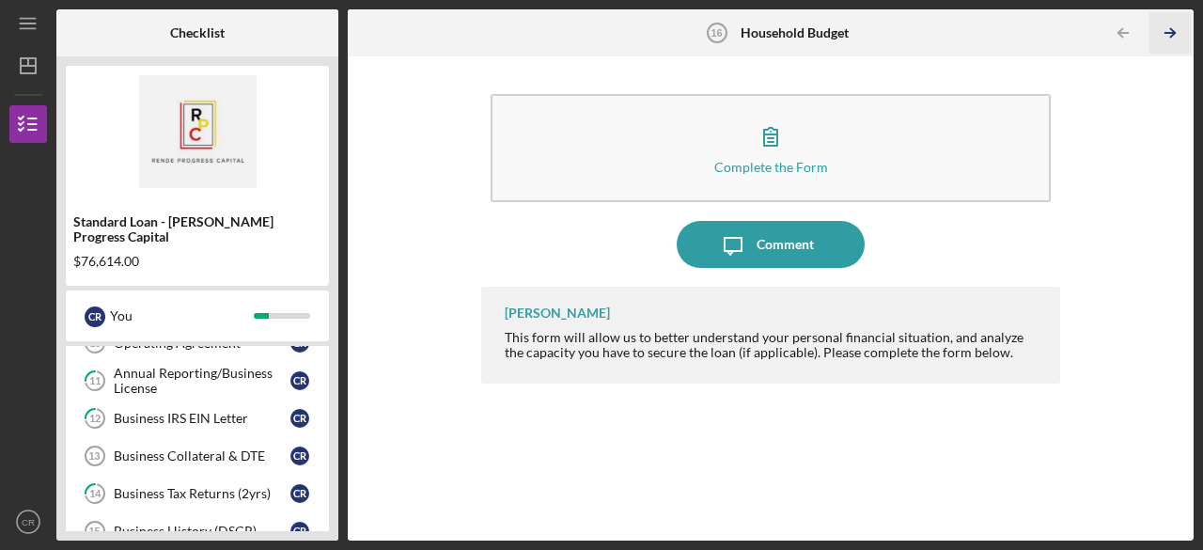
click at [1170, 31] on icon "Icon/Table Pagination Arrow" at bounding box center [1170, 33] width 42 height 42
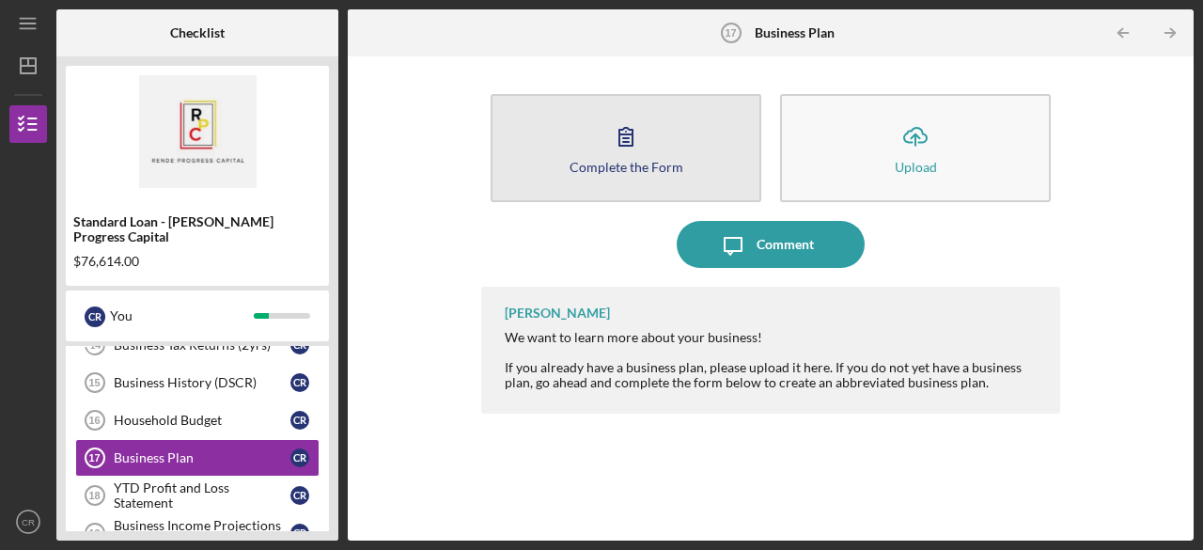
click at [649, 149] on button "Complete the Form Form" at bounding box center [625, 148] width 271 height 108
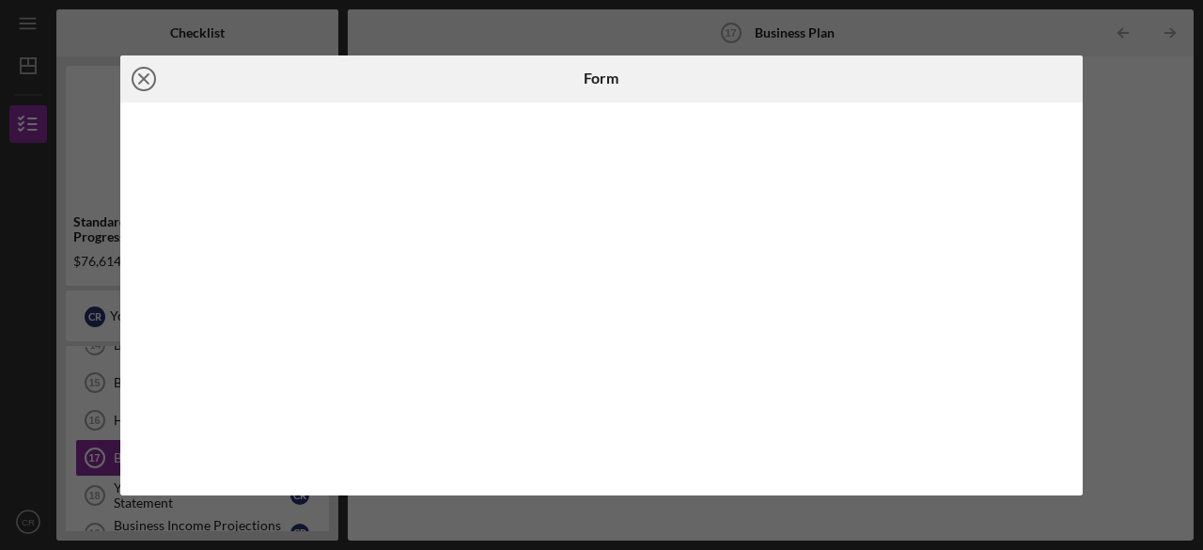
click at [146, 78] on icon "Icon/Close" at bounding box center [143, 78] width 47 height 47
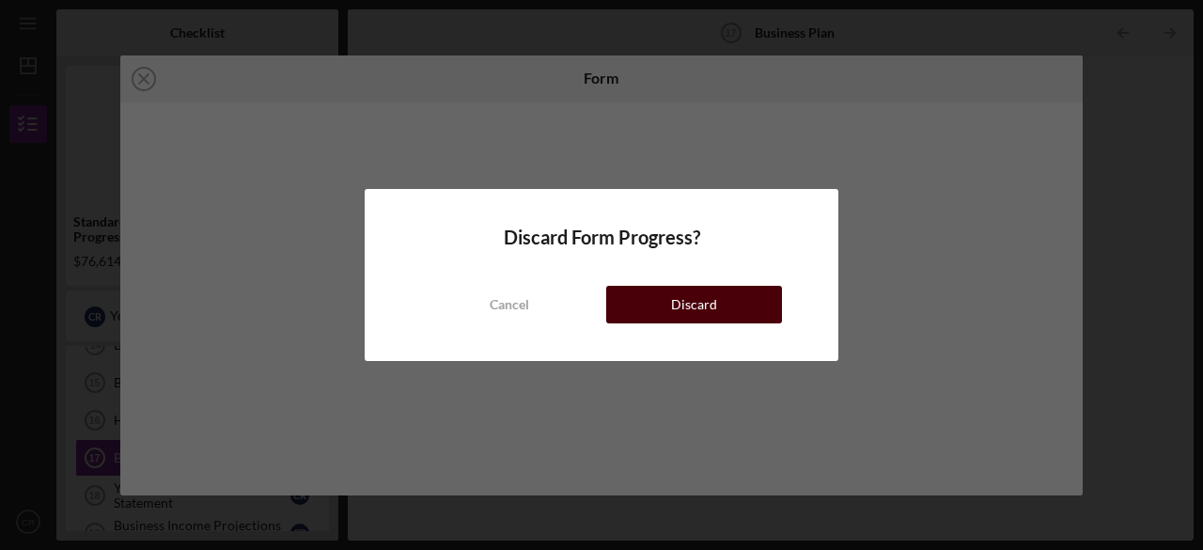
click at [694, 304] on div "Discard" at bounding box center [694, 305] width 46 height 38
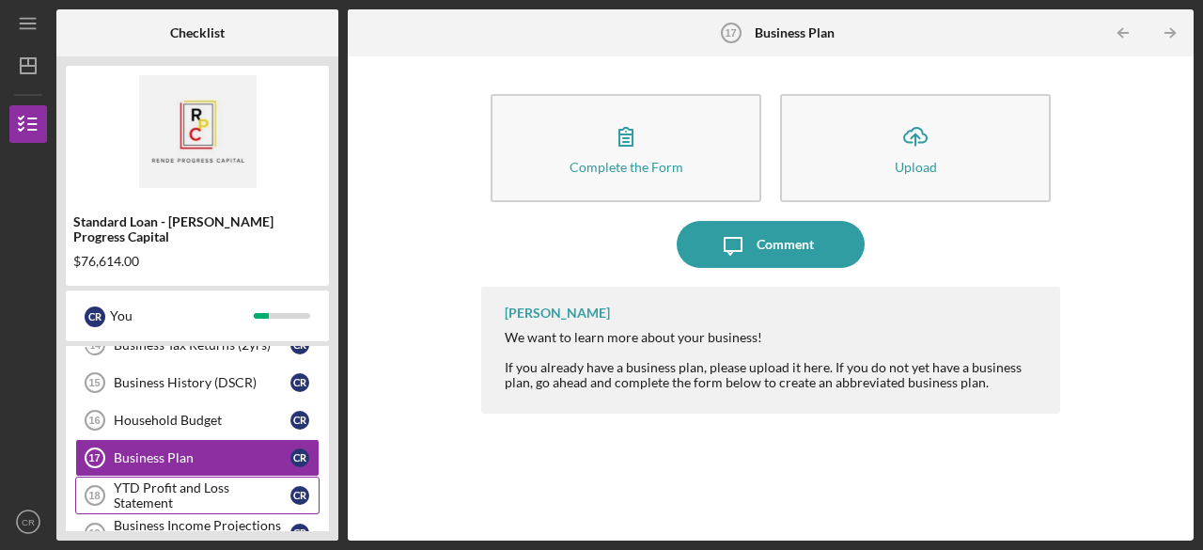
click at [205, 480] on div "YTD Profit and Loss Statement" at bounding box center [202, 495] width 177 height 30
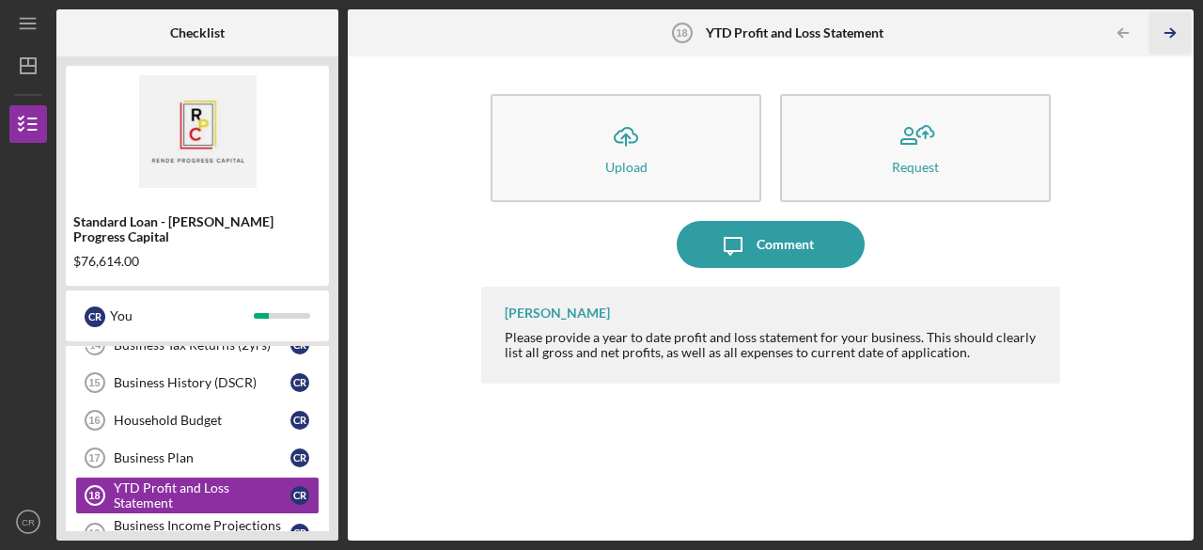
click at [1170, 30] on icon "Icon/Table Pagination Arrow" at bounding box center [1170, 33] width 42 height 42
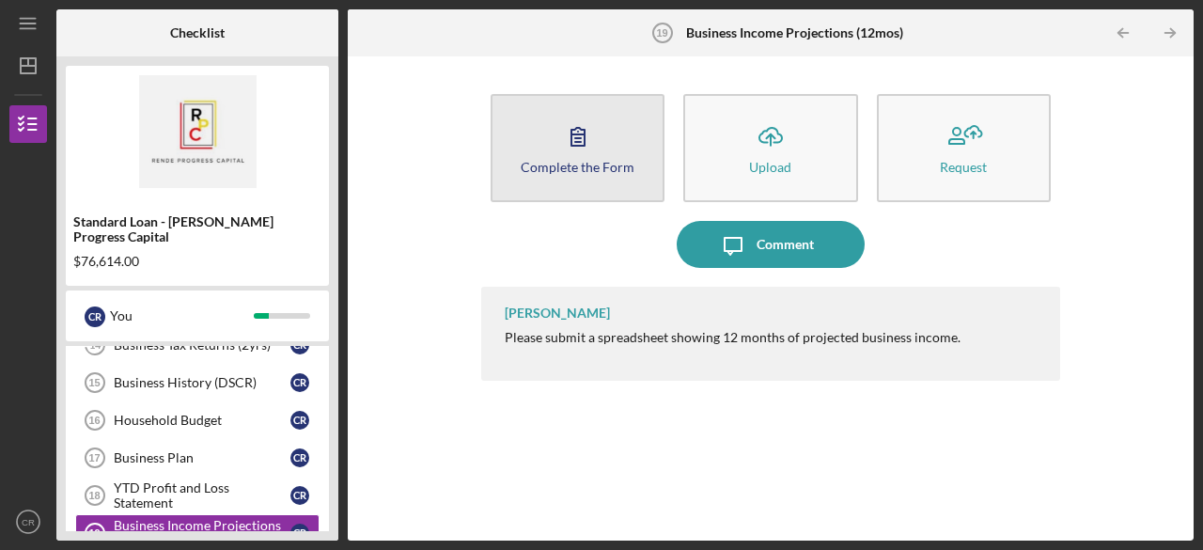
click at [586, 150] on icon "button" at bounding box center [577, 136] width 47 height 47
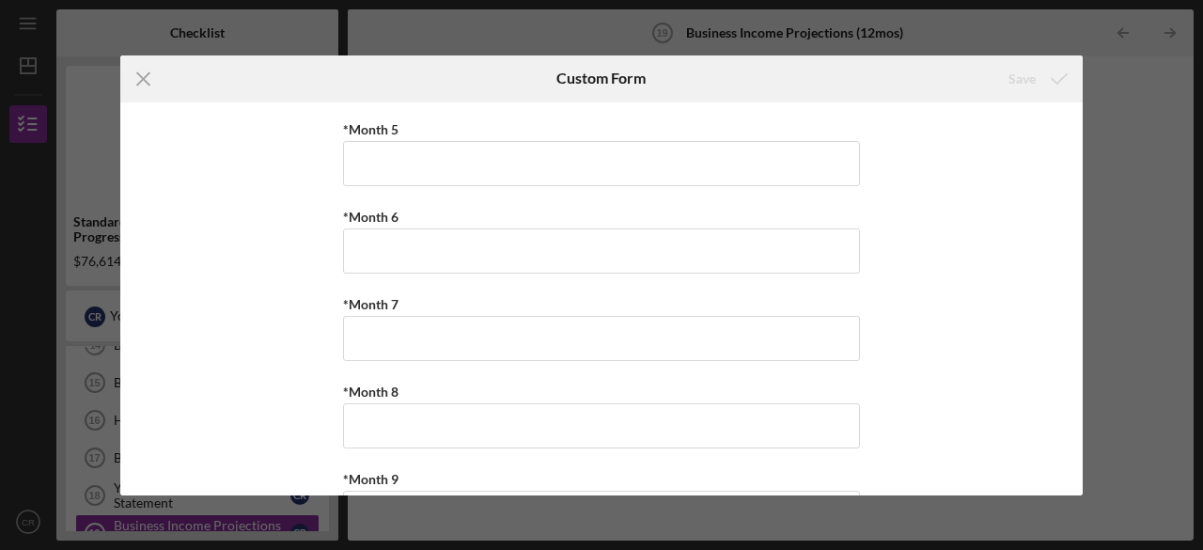
scroll to position [667, 0]
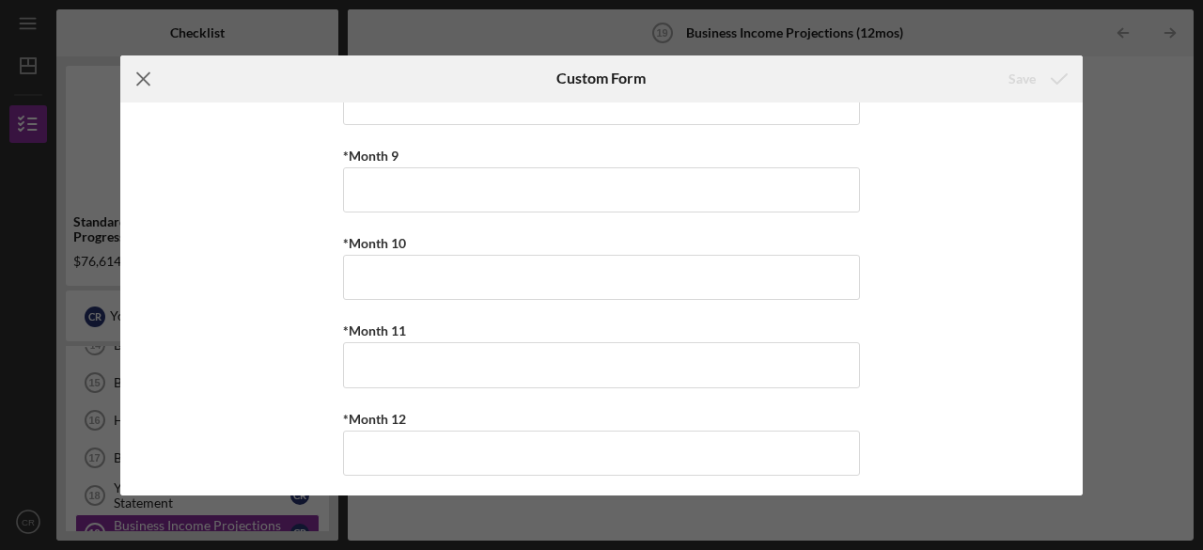
click at [144, 80] on line at bounding box center [143, 78] width 12 height 12
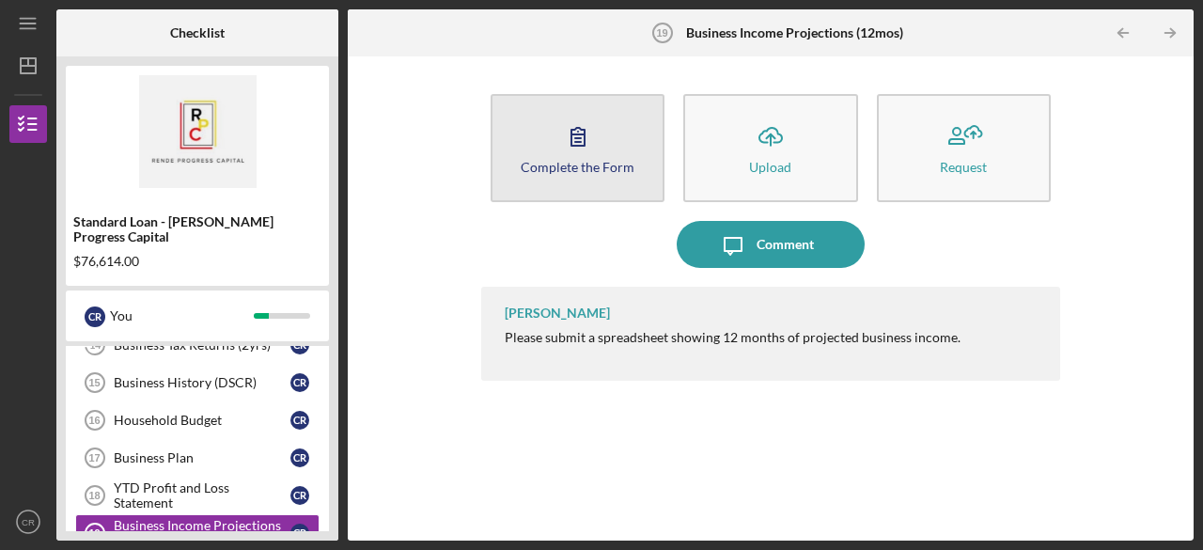
click at [575, 151] on icon "button" at bounding box center [577, 136] width 47 height 47
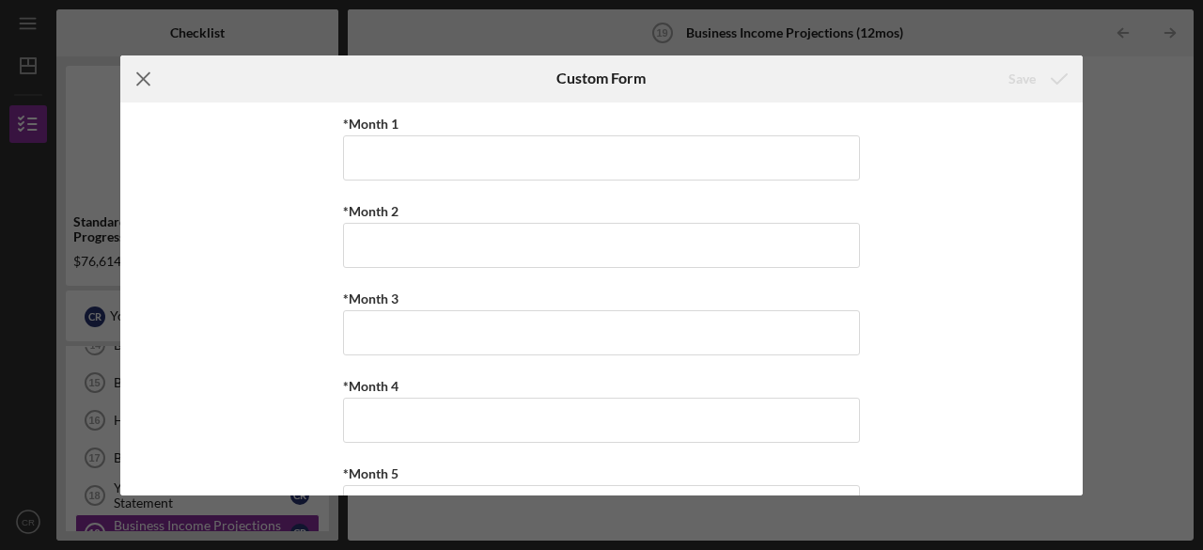
click at [136, 82] on icon "Icon/Menu Close" at bounding box center [143, 78] width 47 height 47
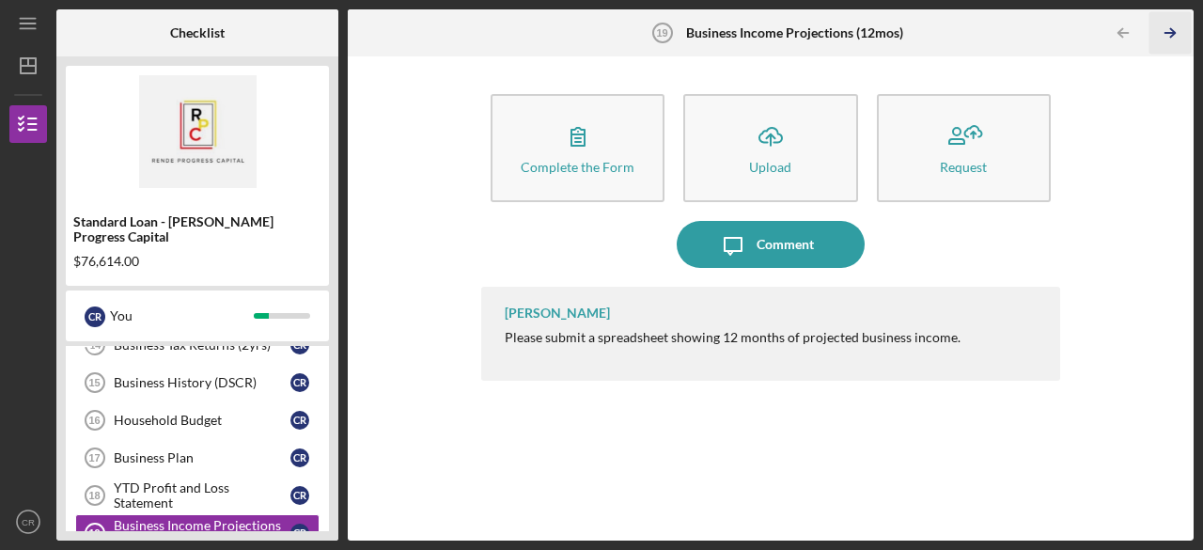
click at [1171, 33] on line "button" at bounding box center [1169, 33] width 9 height 0
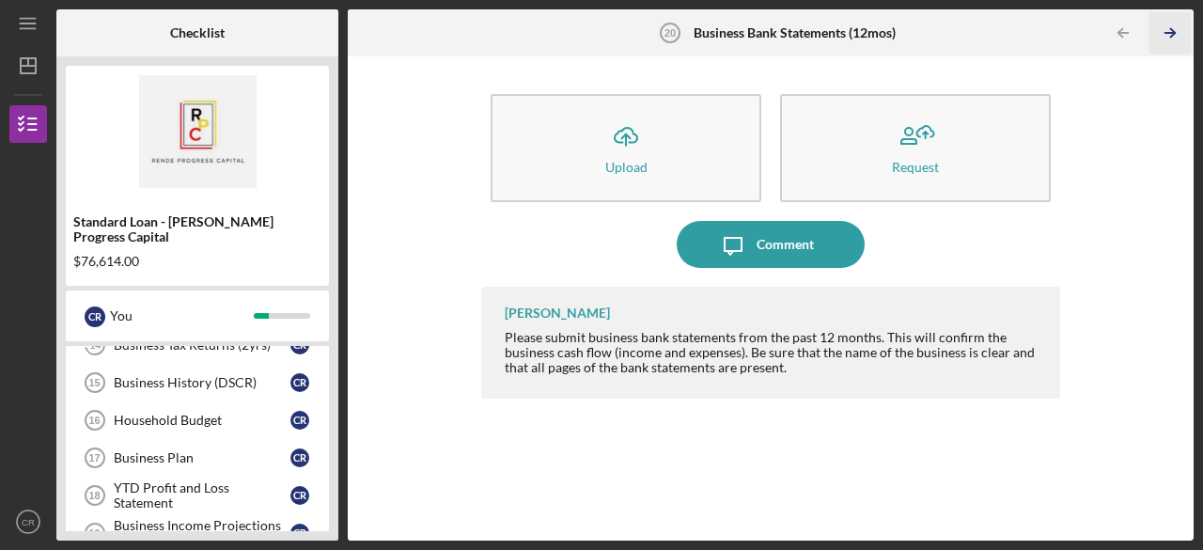
click at [1171, 37] on polyline "button" at bounding box center [1172, 33] width 5 height 8
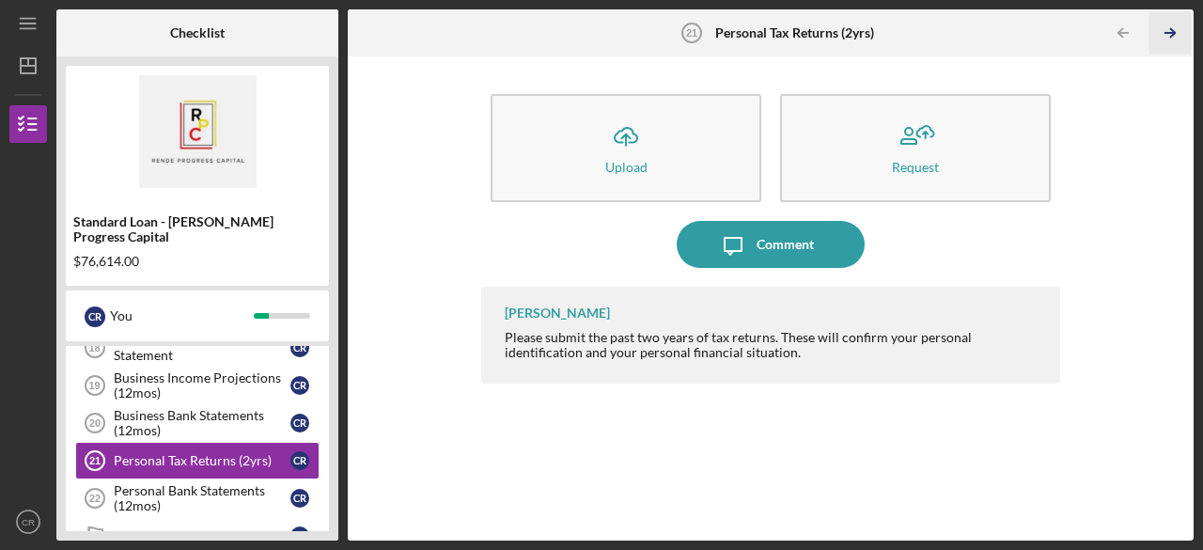
click at [1175, 33] on line "button" at bounding box center [1169, 33] width 9 height 0
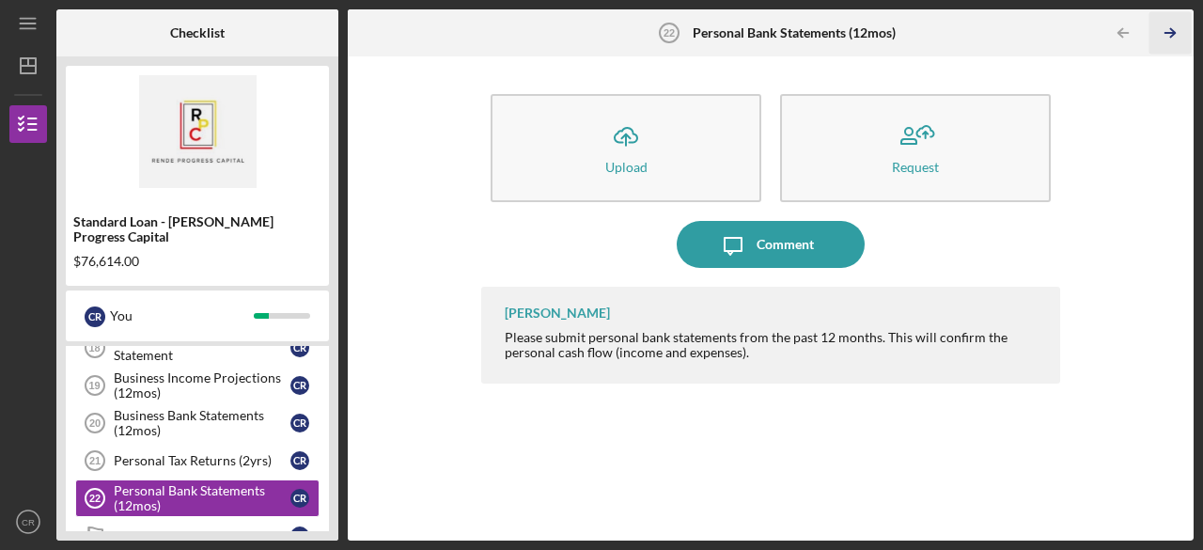
click at [1169, 31] on icon "Icon/Table Pagination Arrow" at bounding box center [1170, 33] width 42 height 42
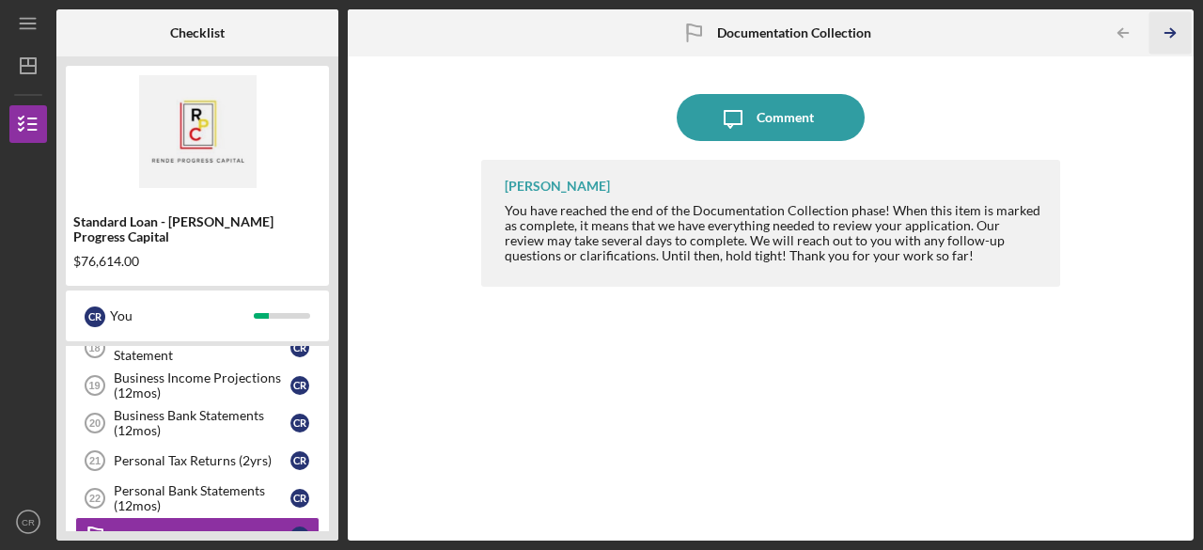
click at [1169, 31] on icon "Icon/Table Pagination Arrow" at bounding box center [1170, 33] width 42 height 42
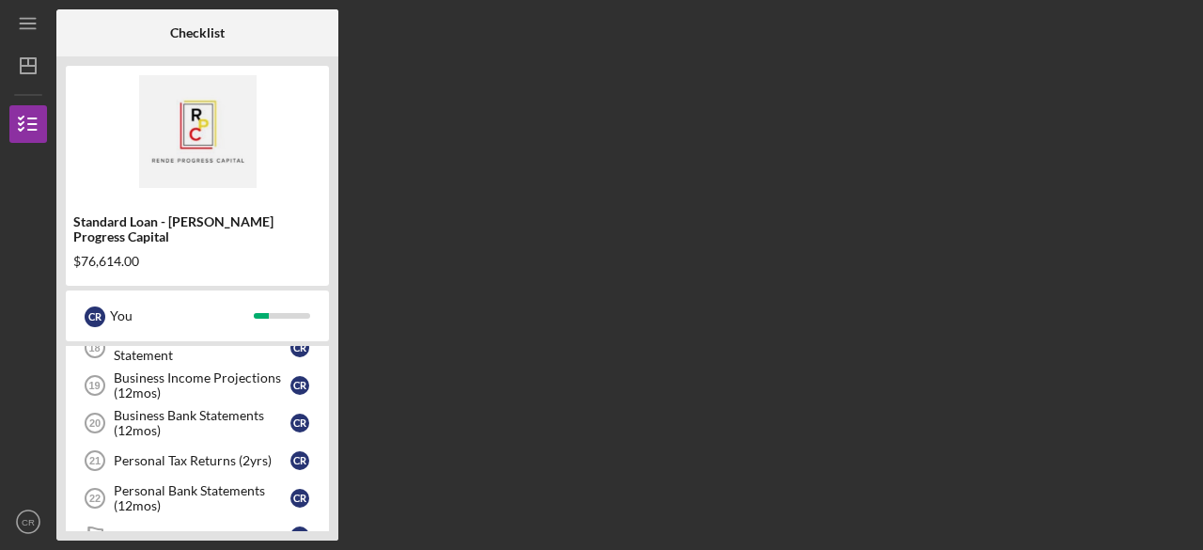
scroll to position [948, 0]
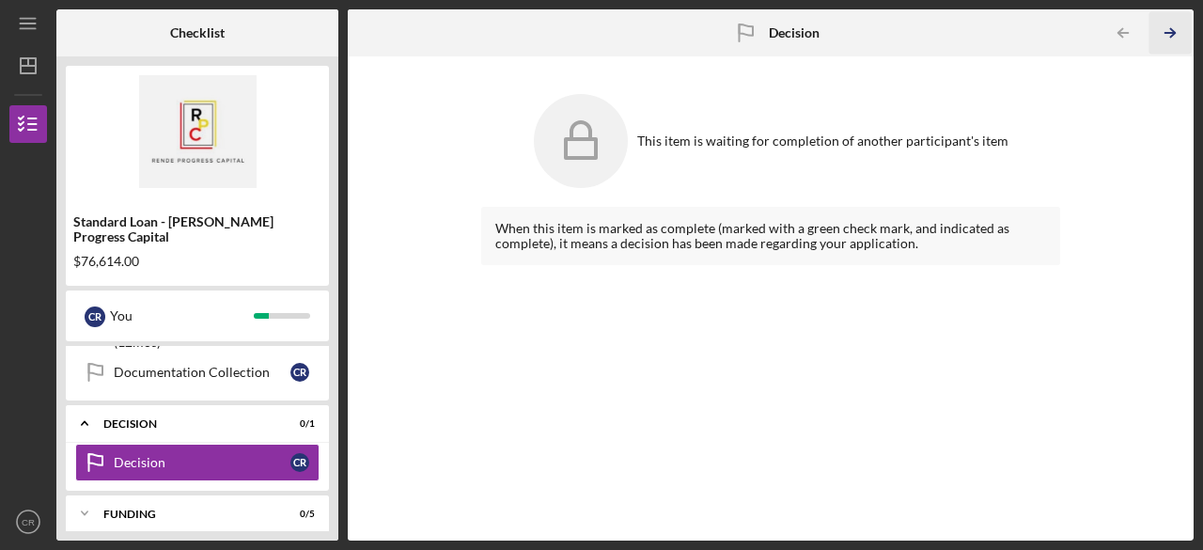
click at [1171, 37] on polyline "button" at bounding box center [1172, 33] width 5 height 8
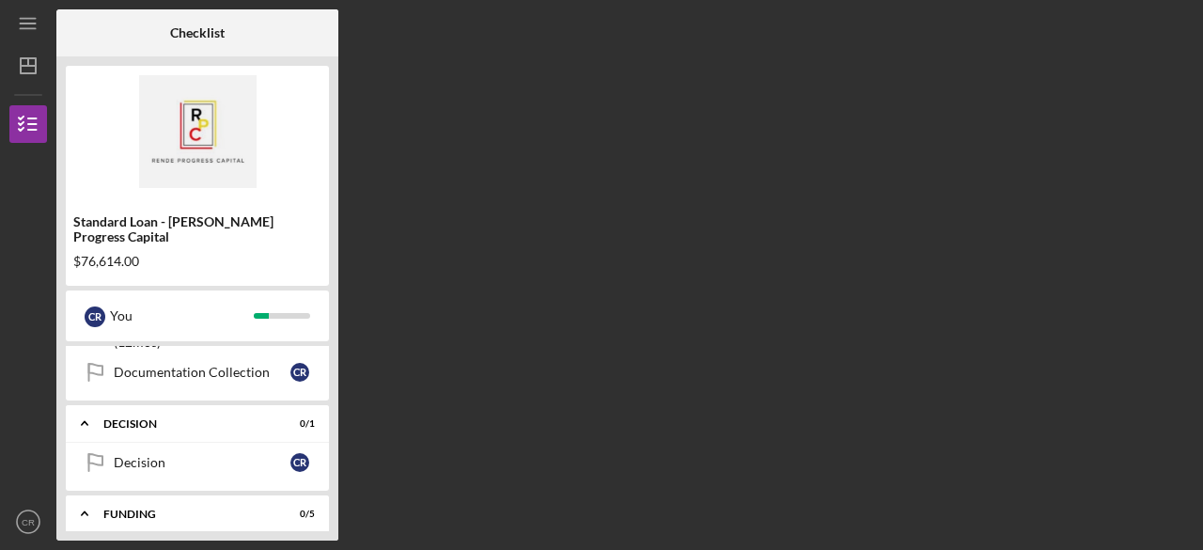
scroll to position [1037, 0]
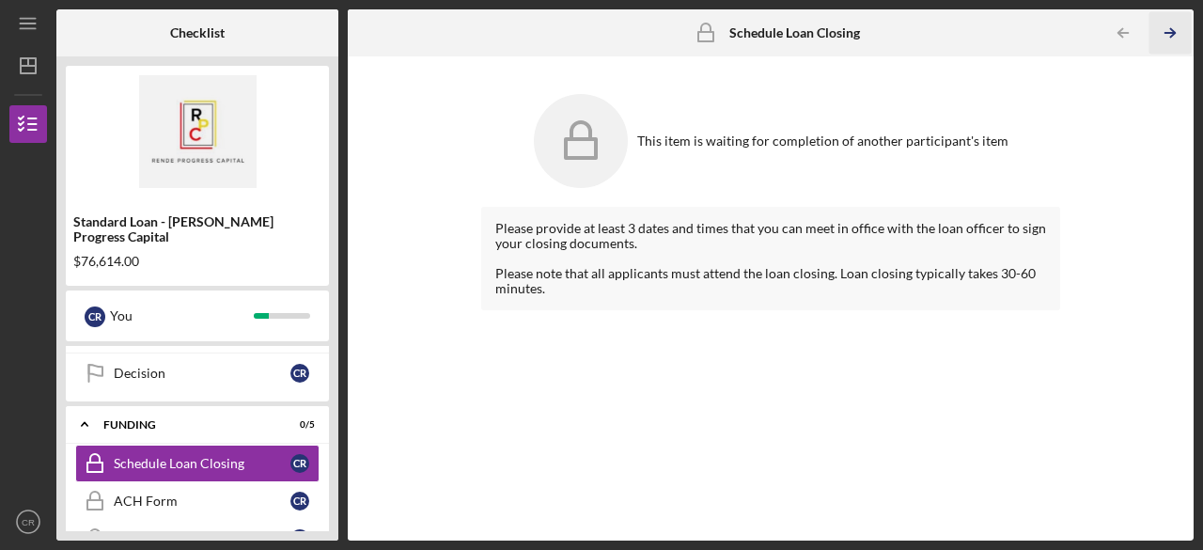
click at [1171, 37] on polyline "button" at bounding box center [1172, 33] width 5 height 8
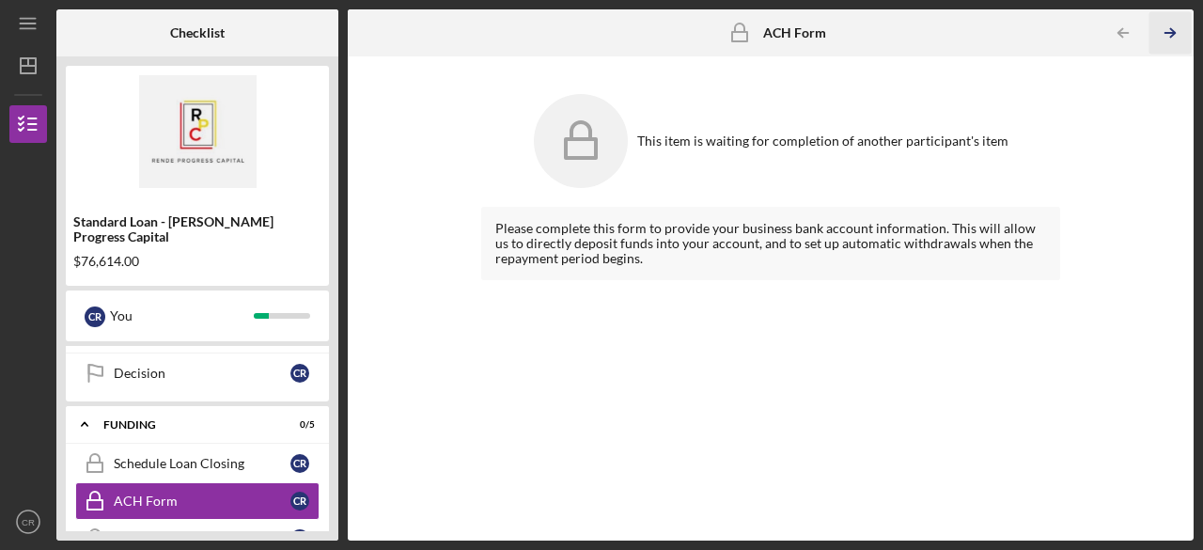
click at [1171, 37] on polyline "button" at bounding box center [1172, 33] width 5 height 8
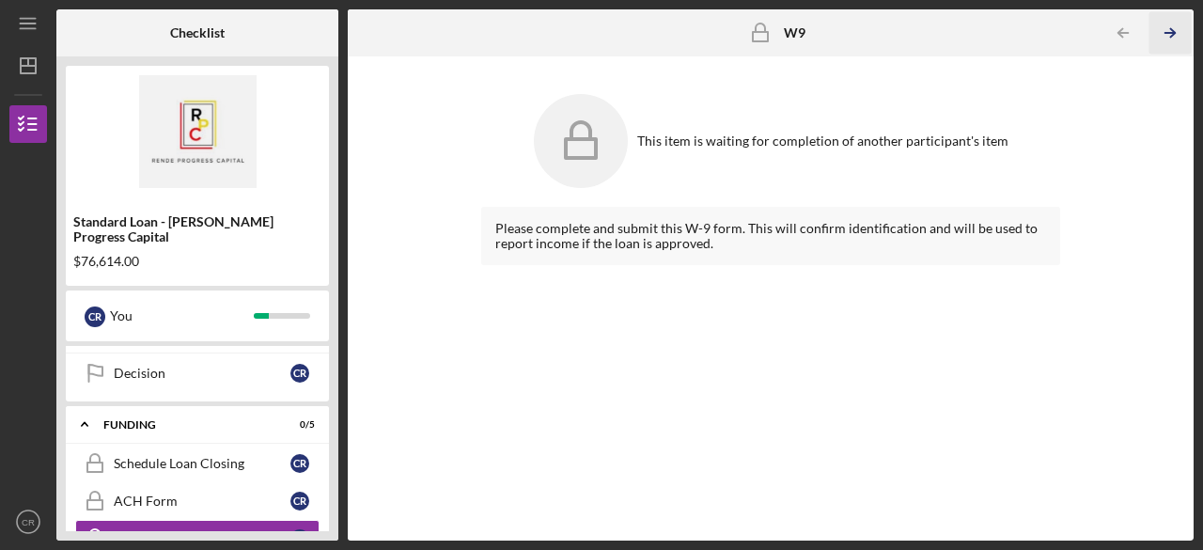
click at [1171, 37] on polyline "button" at bounding box center [1172, 33] width 5 height 8
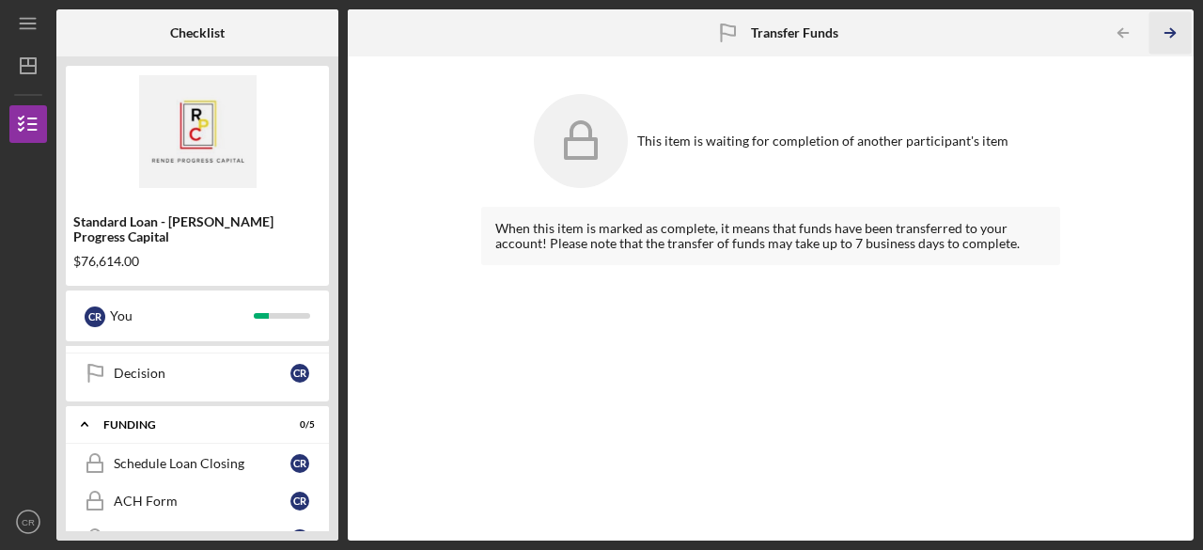
click at [1171, 37] on polyline "button" at bounding box center [1172, 33] width 5 height 8
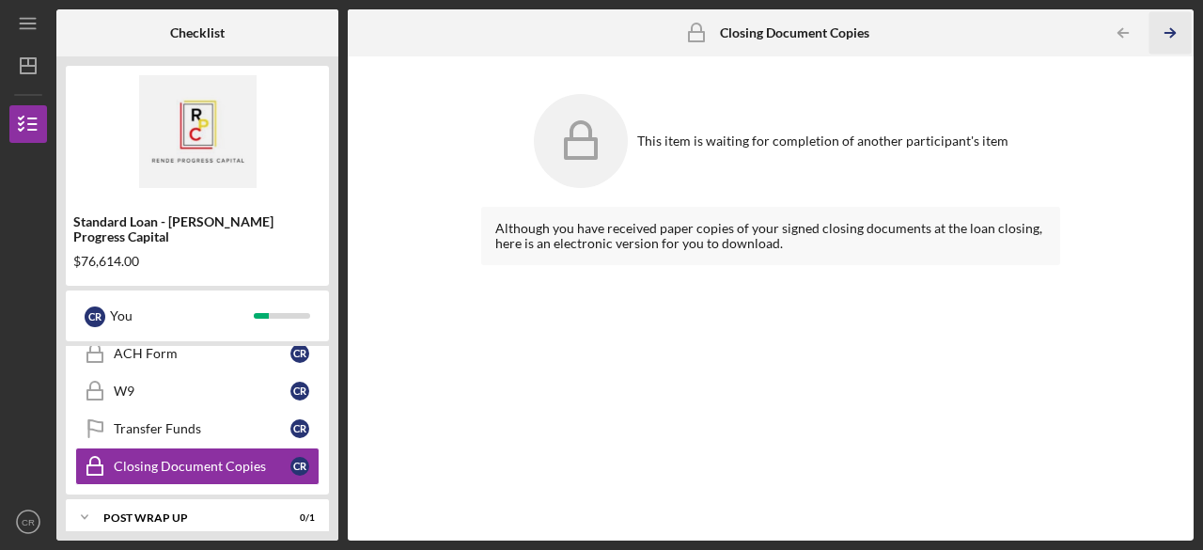
click at [1171, 37] on polyline "button" at bounding box center [1172, 33] width 5 height 8
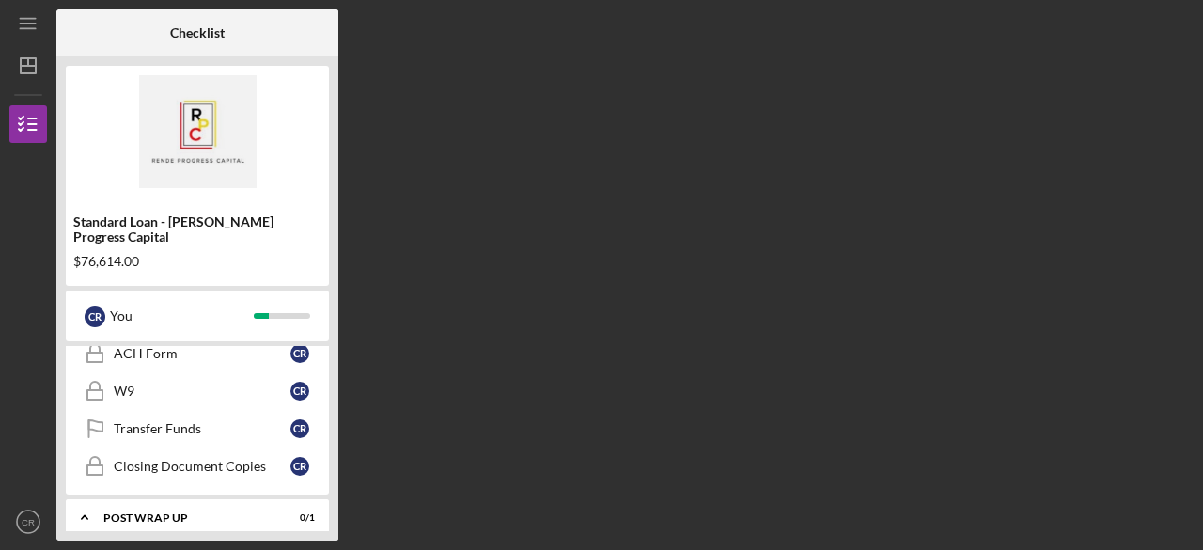
scroll to position [1253, 0]
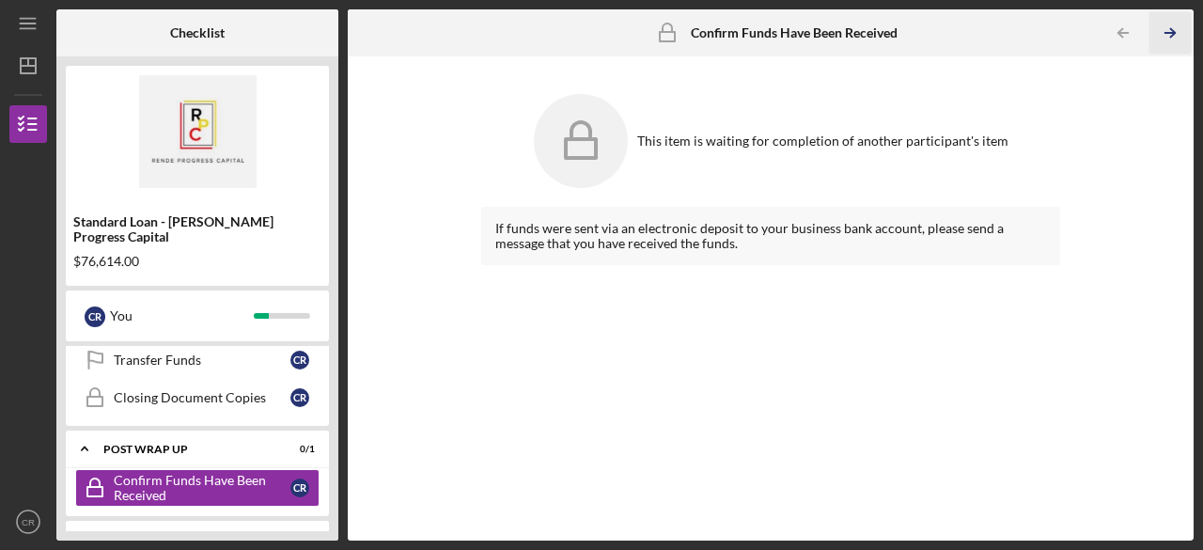
click at [1171, 37] on polyline "button" at bounding box center [1172, 33] width 5 height 8
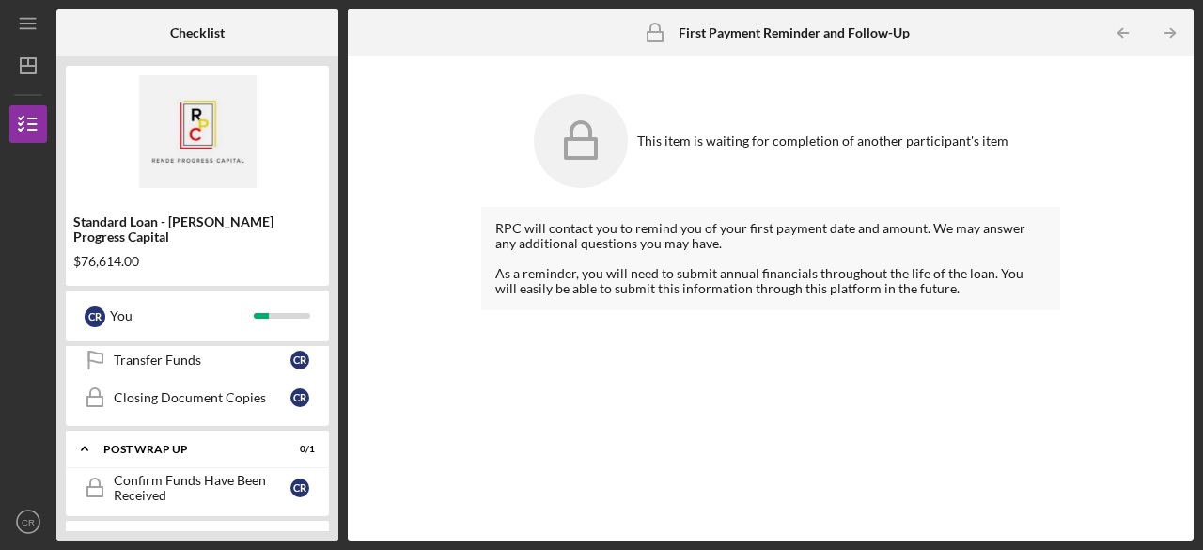
scroll to position [1338, 0]
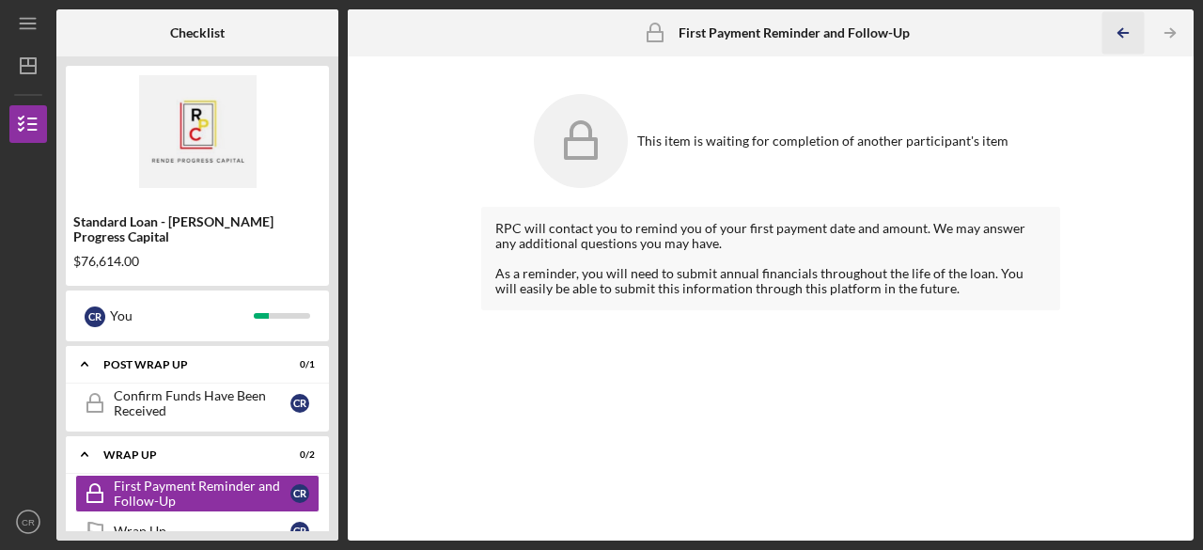
click at [1126, 31] on icon "Icon/Table Pagination Arrow" at bounding box center [1123, 33] width 42 height 42
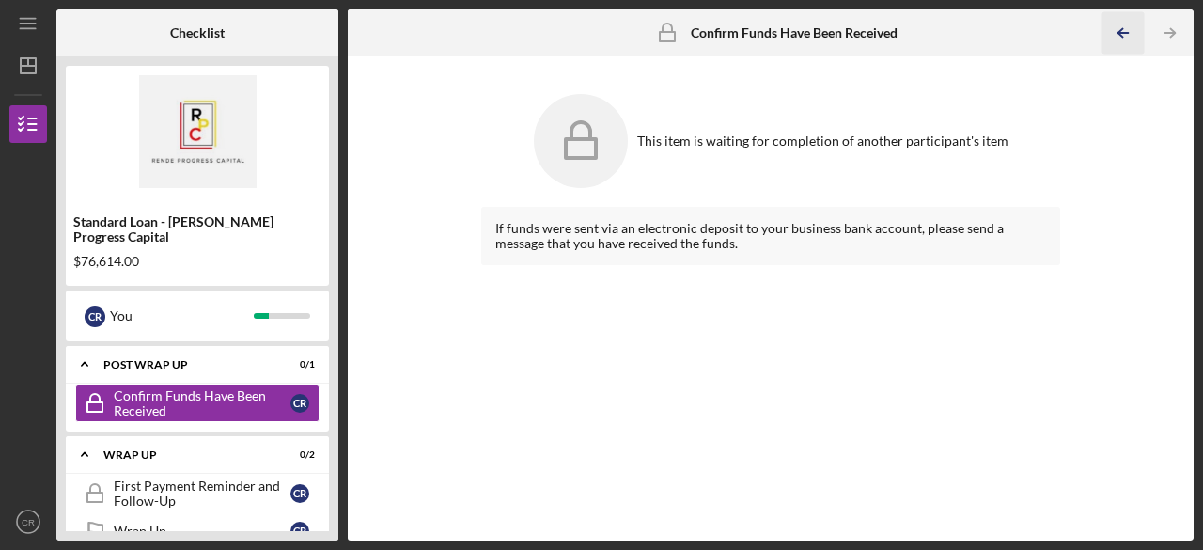
click at [1126, 31] on icon "Icon/Table Pagination Arrow" at bounding box center [1123, 33] width 42 height 42
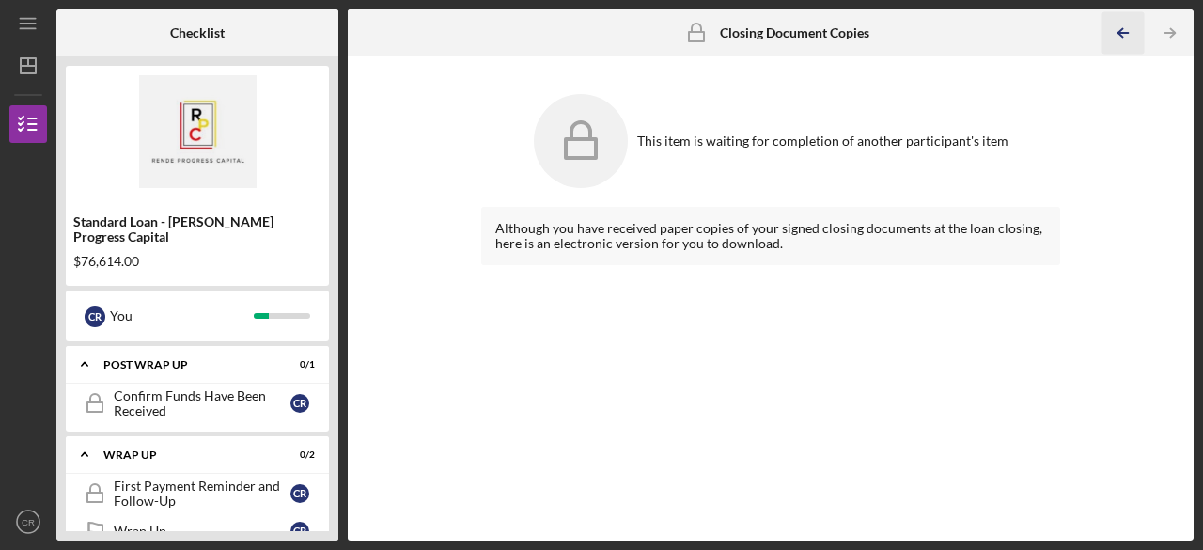
scroll to position [1185, 0]
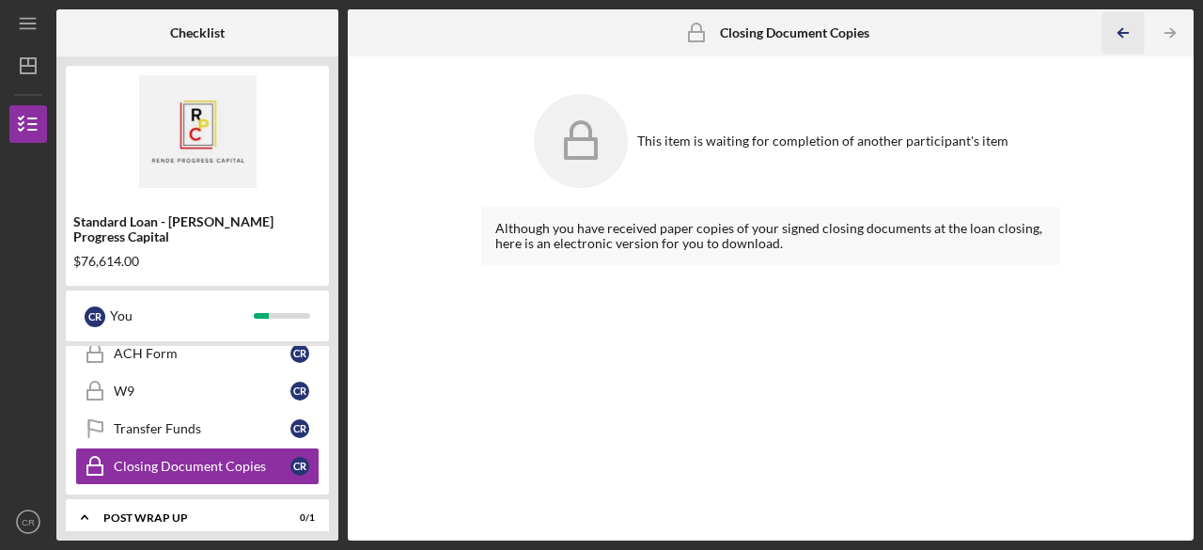
click at [1126, 31] on icon "Icon/Table Pagination Arrow" at bounding box center [1123, 33] width 42 height 42
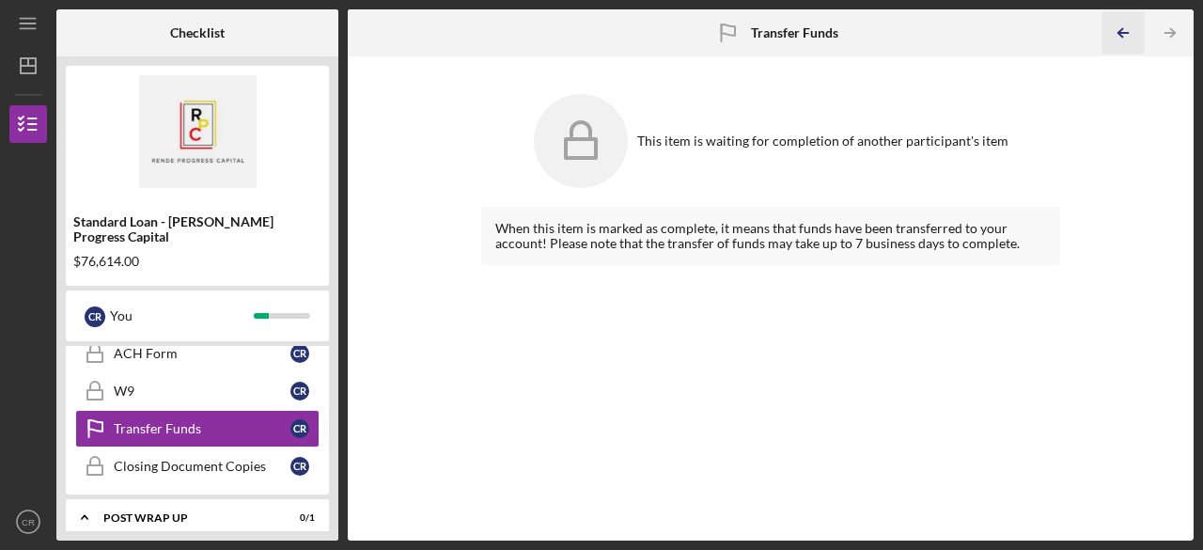
click at [1126, 31] on icon "Icon/Table Pagination Arrow" at bounding box center [1123, 33] width 42 height 42
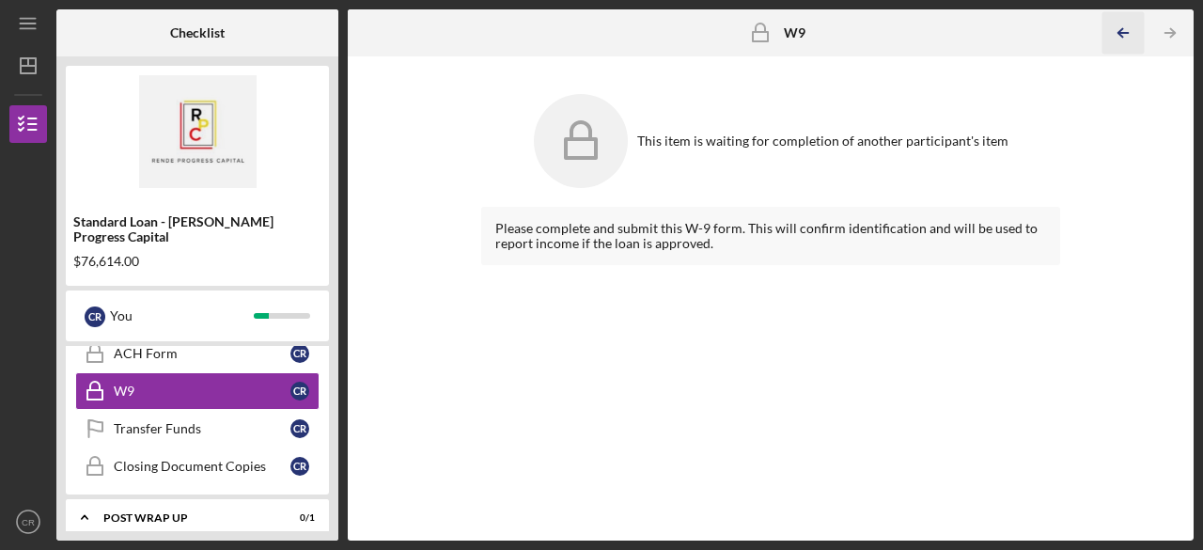
click at [1126, 31] on icon "Icon/Table Pagination Arrow" at bounding box center [1123, 33] width 42 height 42
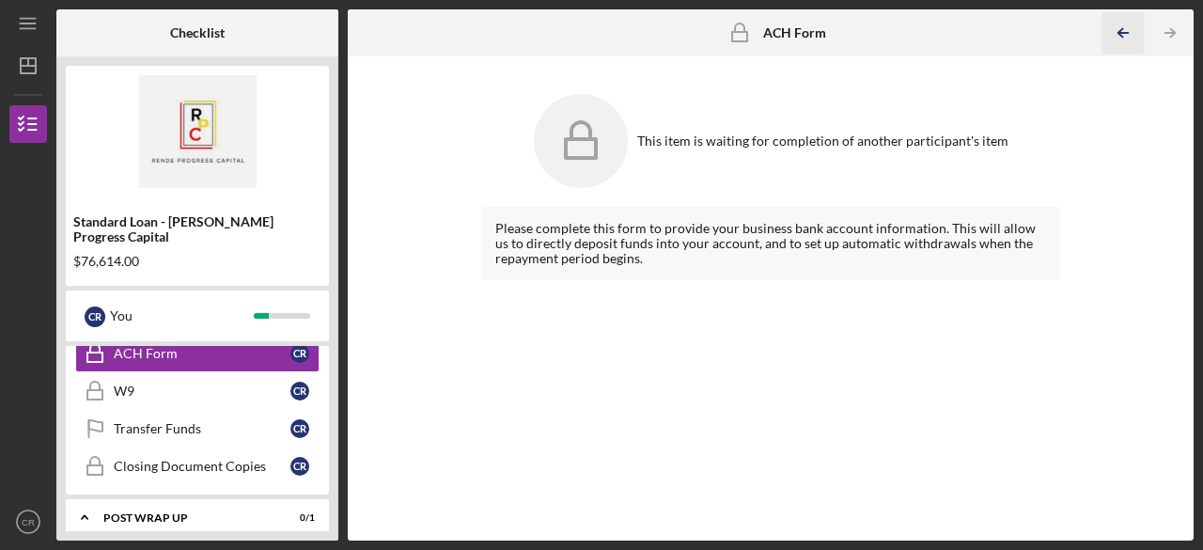
click at [1126, 31] on icon "Icon/Table Pagination Arrow" at bounding box center [1123, 33] width 42 height 42
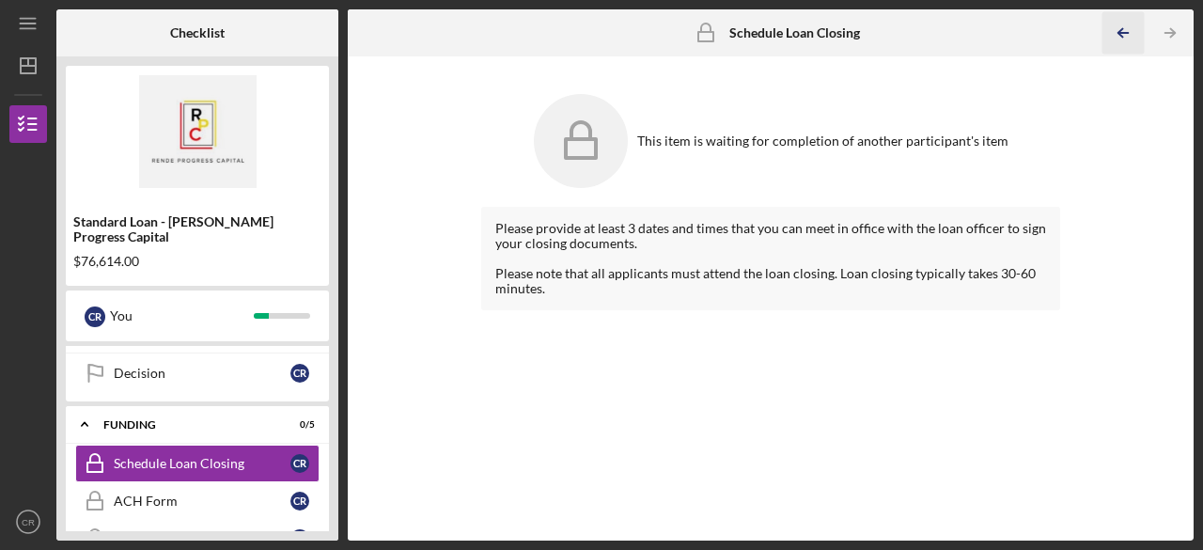
click at [1126, 31] on icon "Icon/Table Pagination Arrow" at bounding box center [1123, 33] width 42 height 42
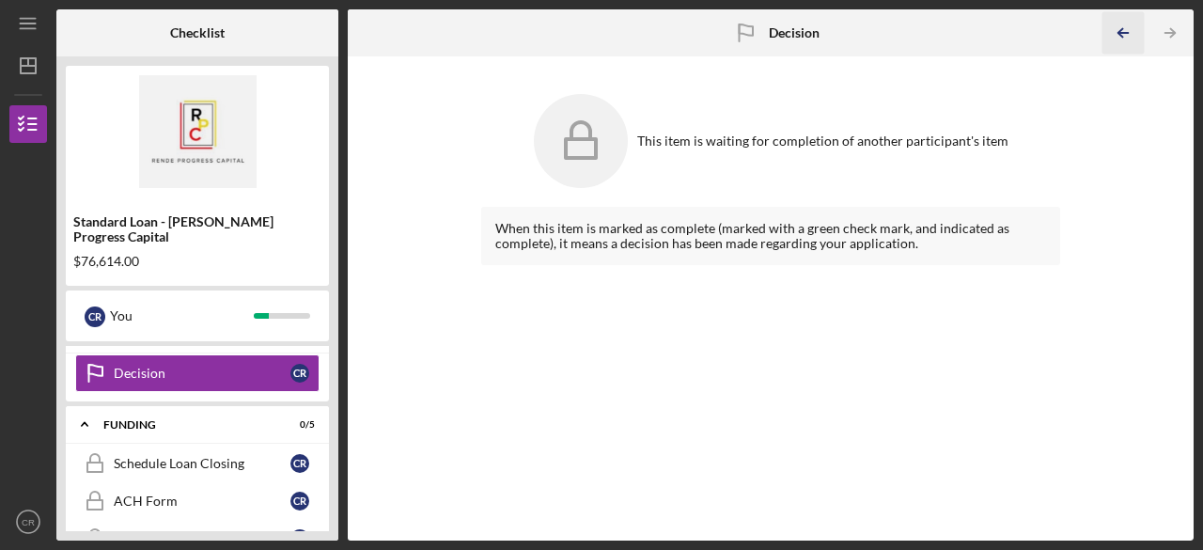
click at [1126, 31] on icon "Icon/Table Pagination Arrow" at bounding box center [1123, 33] width 42 height 42
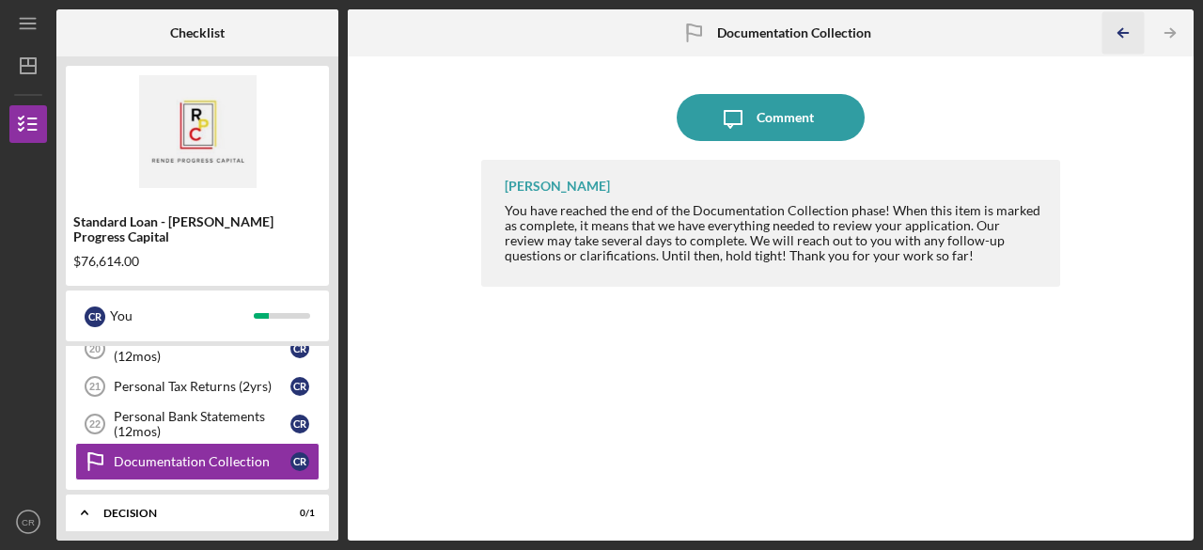
click at [1126, 31] on icon "Icon/Table Pagination Arrow" at bounding box center [1123, 33] width 42 height 42
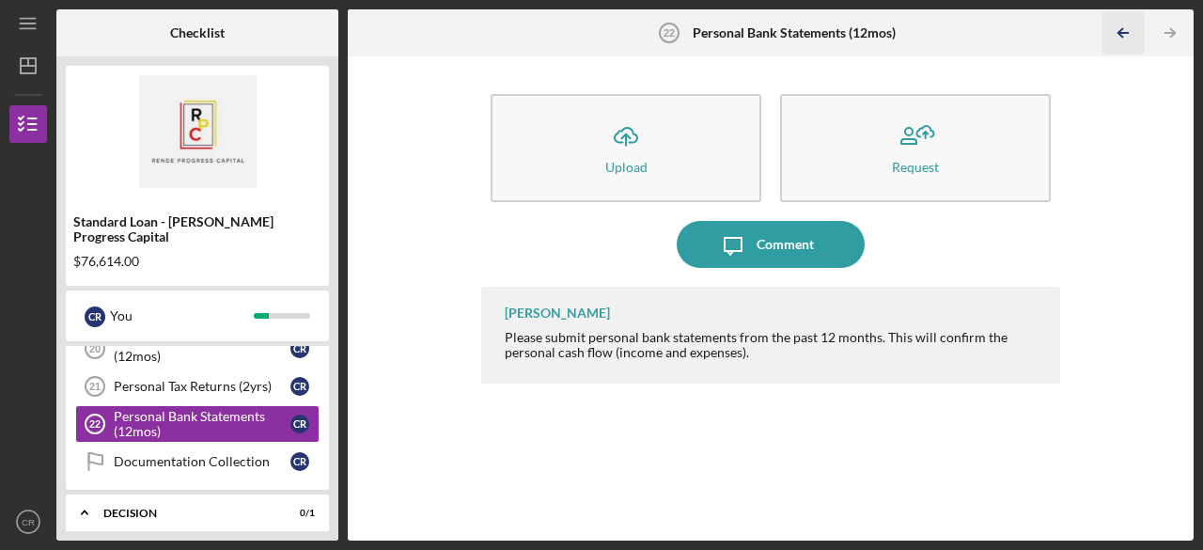
click at [1126, 31] on icon "Icon/Table Pagination Arrow" at bounding box center [1123, 33] width 42 height 42
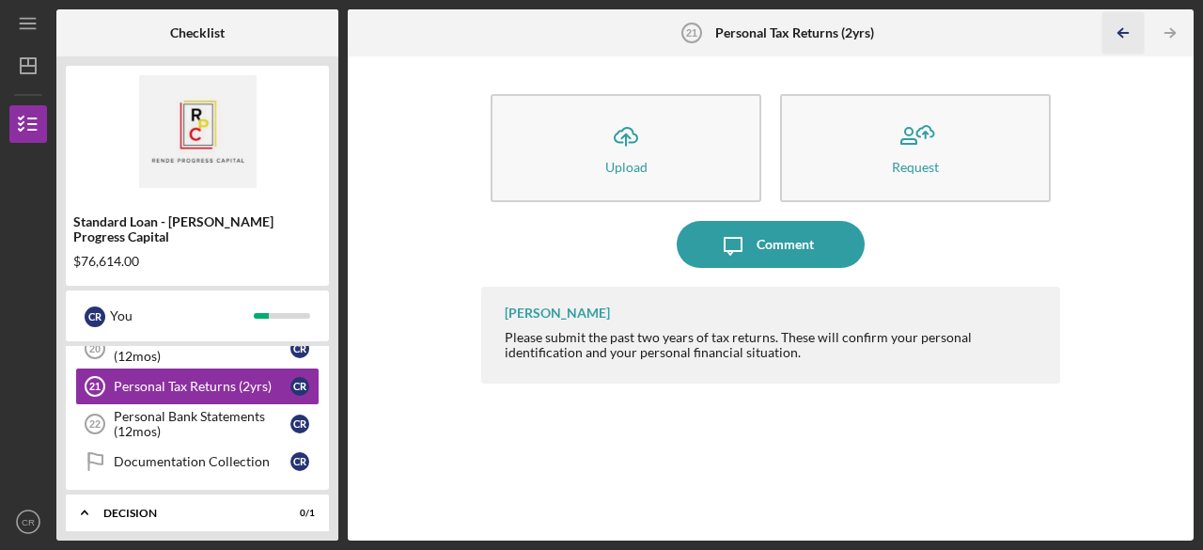
click at [1126, 31] on icon "Icon/Table Pagination Arrow" at bounding box center [1123, 33] width 42 height 42
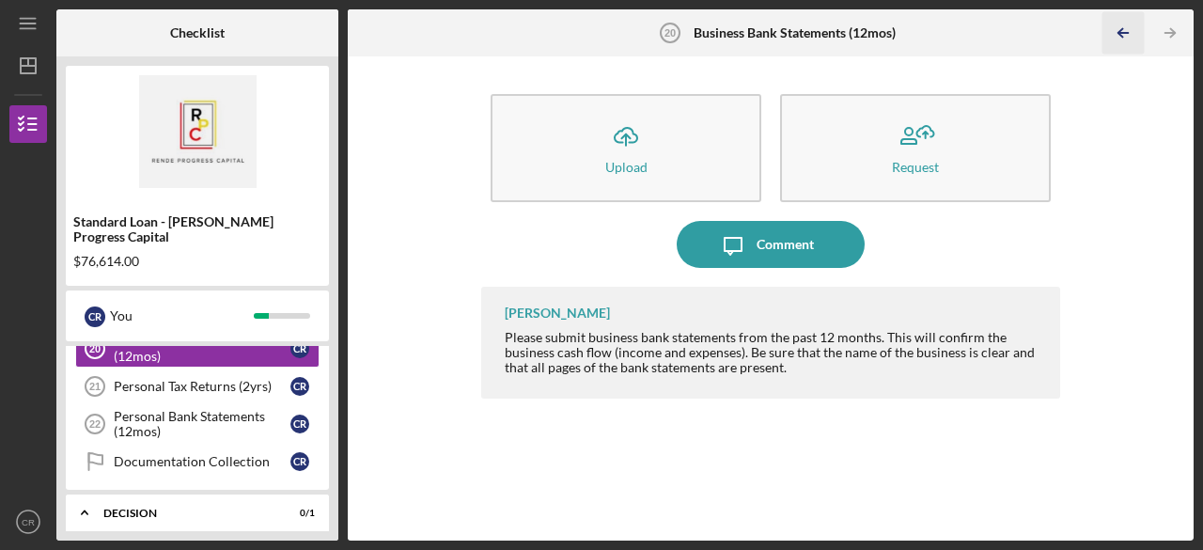
click at [1126, 31] on icon "Icon/Table Pagination Arrow" at bounding box center [1123, 33] width 42 height 42
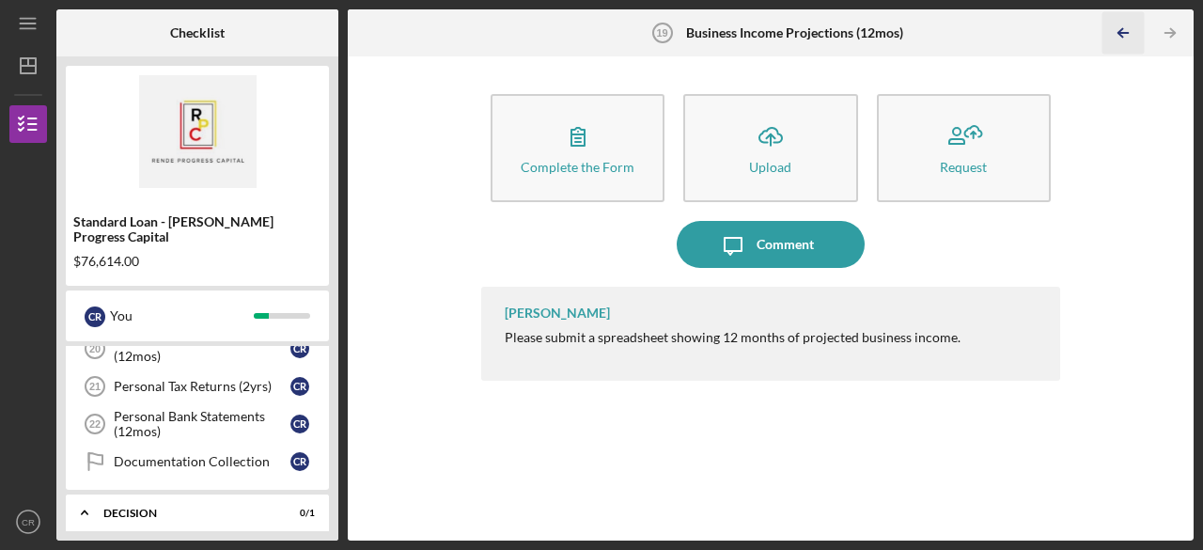
scroll to position [710, 0]
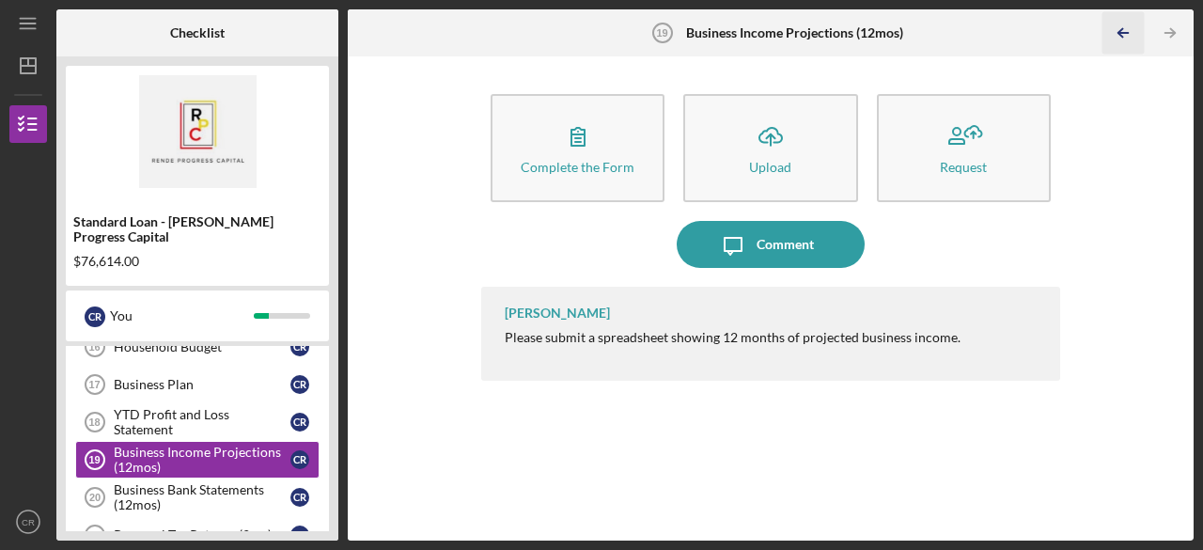
click at [1126, 31] on icon "Icon/Table Pagination Arrow" at bounding box center [1123, 33] width 42 height 42
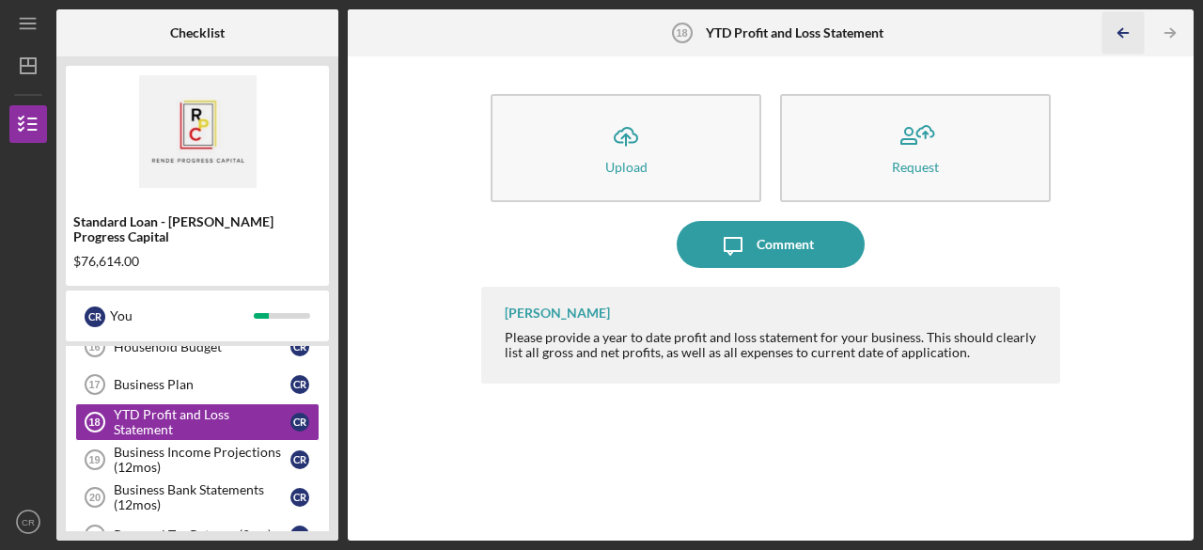
click at [1126, 31] on icon "Icon/Table Pagination Arrow" at bounding box center [1123, 33] width 42 height 42
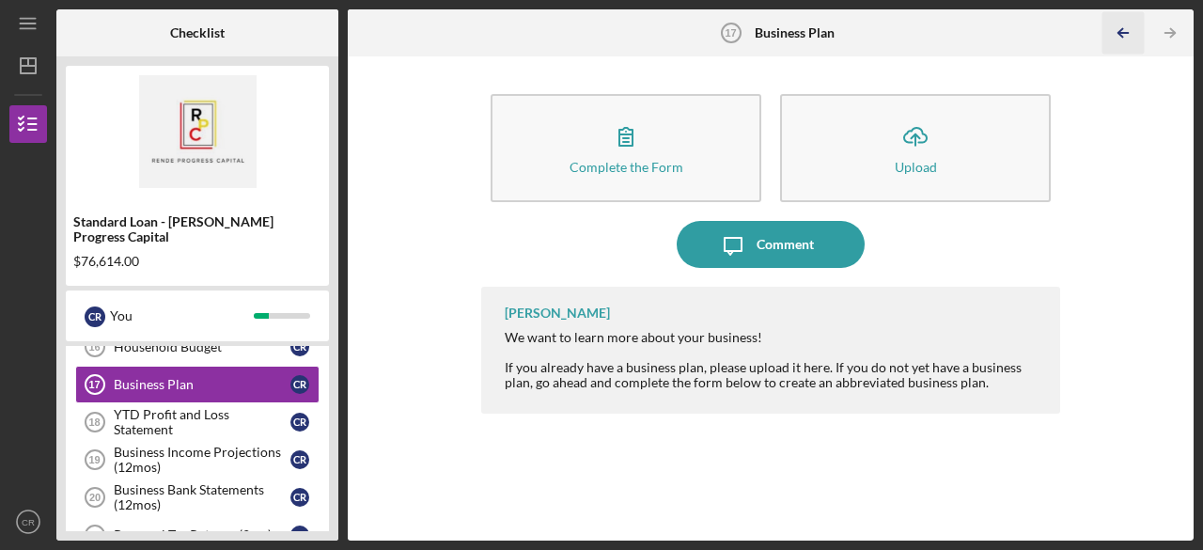
click at [1126, 31] on icon "Icon/Table Pagination Arrow" at bounding box center [1123, 33] width 42 height 42
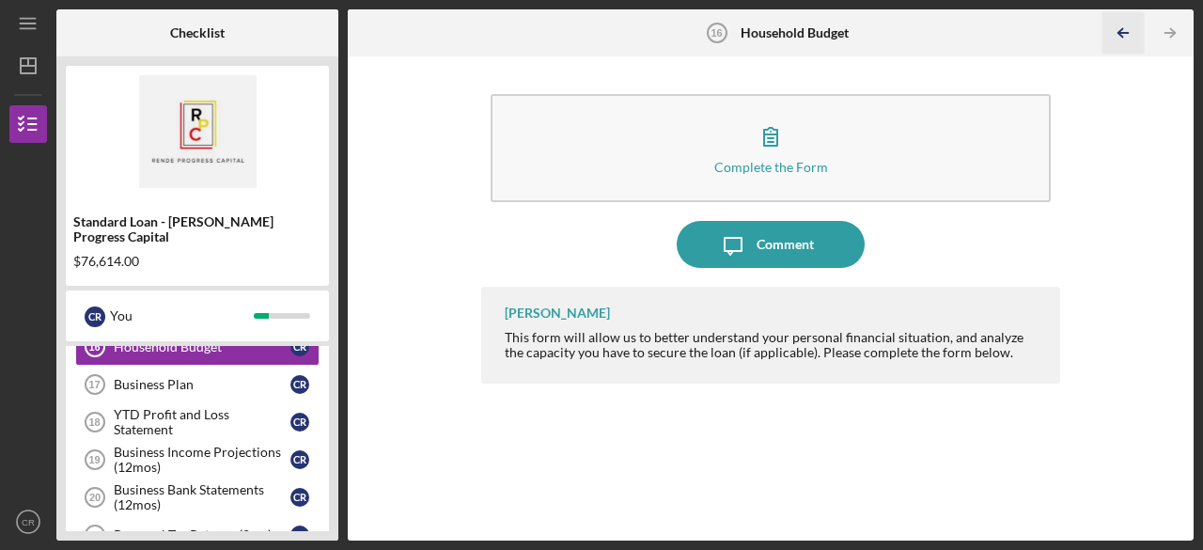
click at [1126, 31] on icon "Icon/Table Pagination Arrow" at bounding box center [1123, 33] width 42 height 42
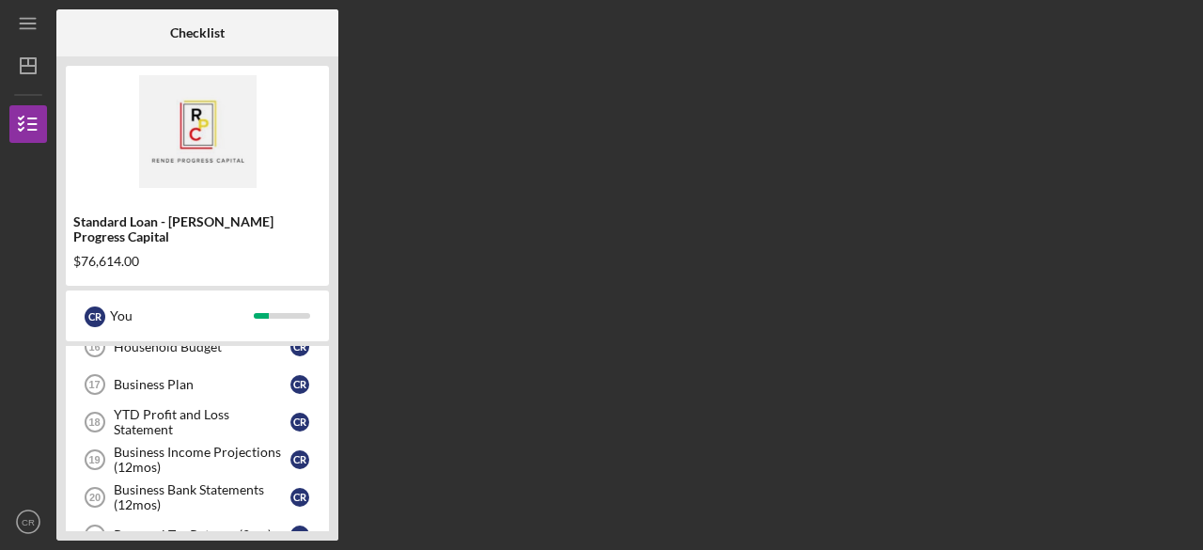
scroll to position [563, 0]
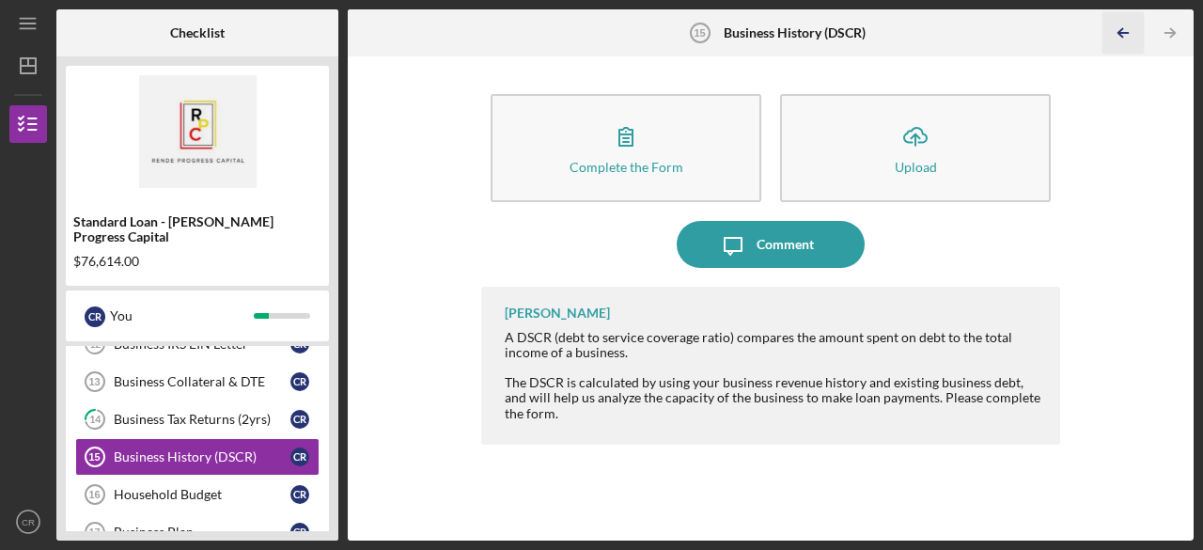
click at [1126, 31] on icon "Icon/Table Pagination Arrow" at bounding box center [1123, 33] width 42 height 42
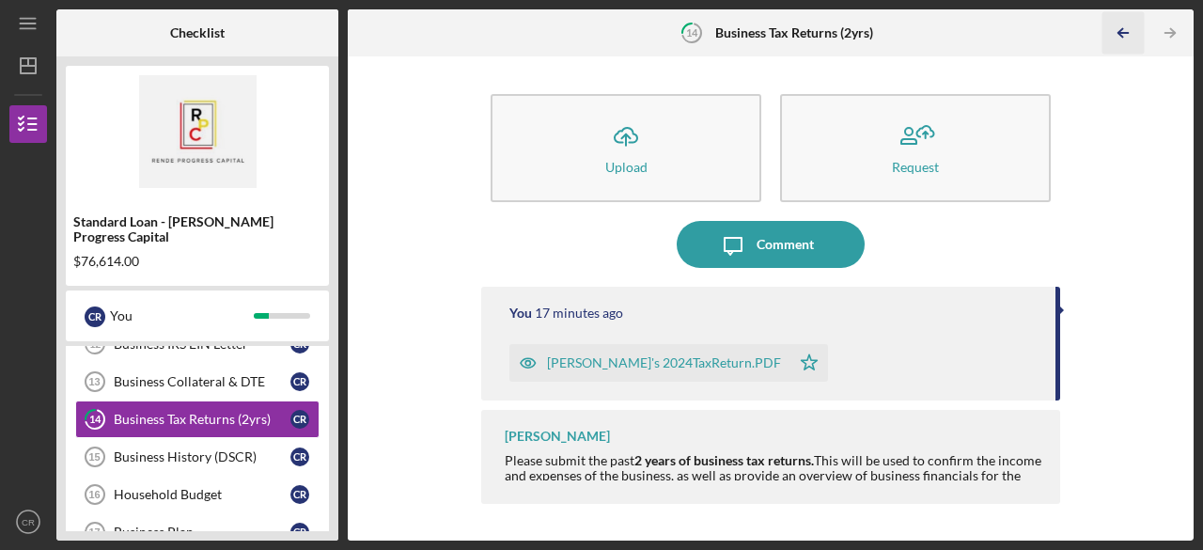
click at [1126, 31] on icon "Icon/Table Pagination Arrow" at bounding box center [1123, 33] width 42 height 42
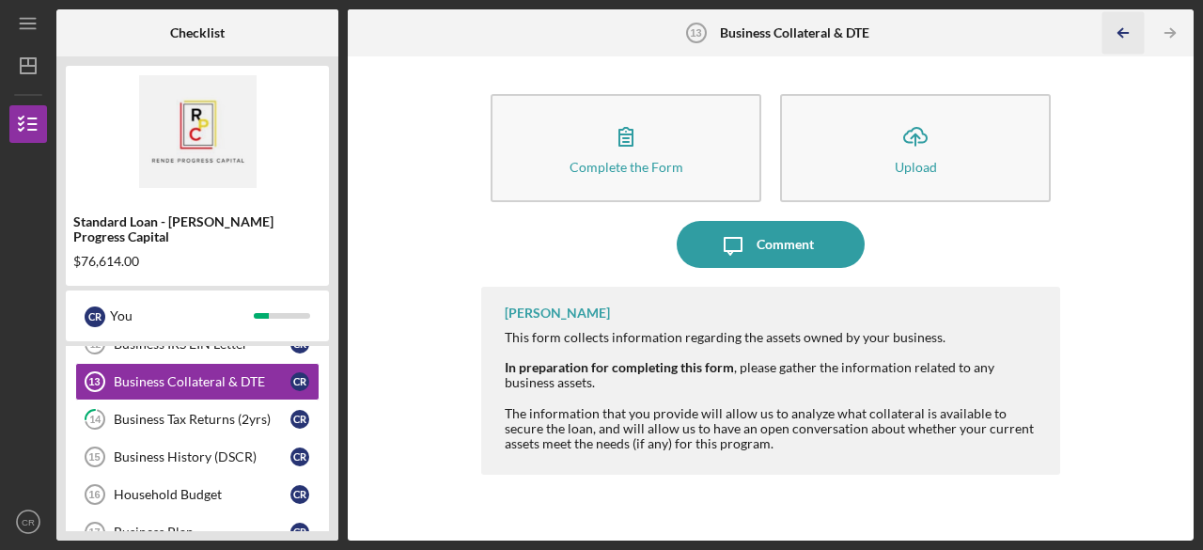
click at [1126, 31] on icon "Icon/Table Pagination Arrow" at bounding box center [1123, 33] width 42 height 42
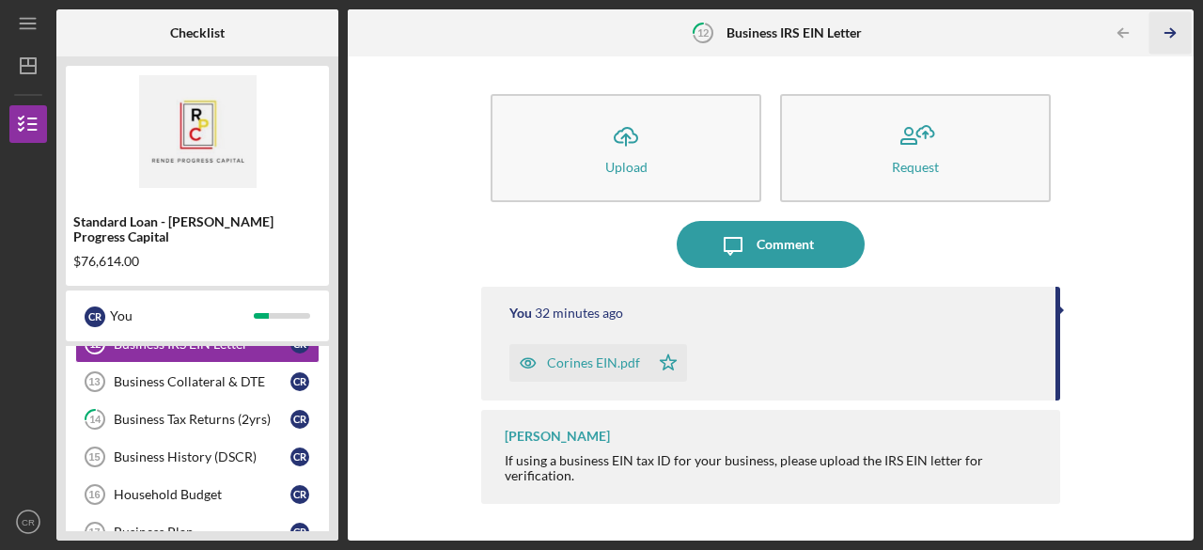
click at [1169, 31] on icon "Icon/Table Pagination Arrow" at bounding box center [1170, 33] width 42 height 42
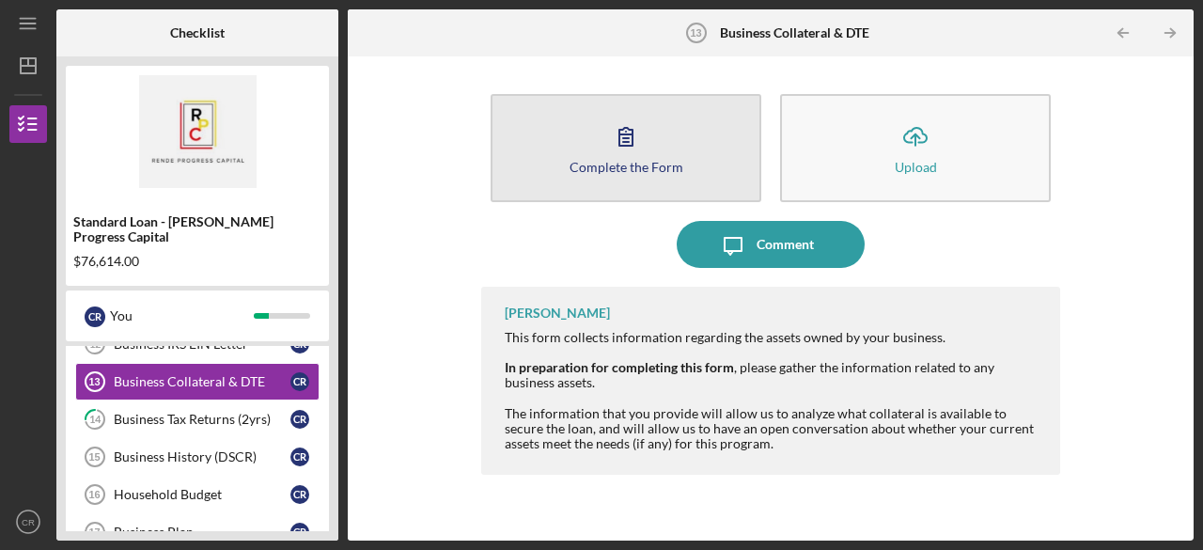
click at [634, 146] on icon "button" at bounding box center [625, 136] width 47 height 47
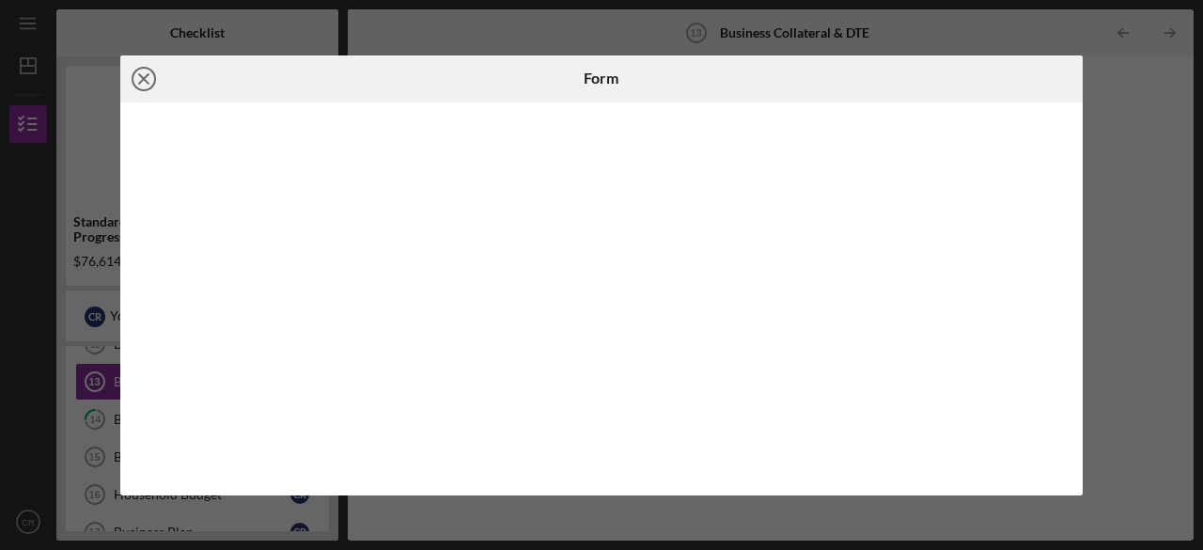
click at [145, 80] on line at bounding box center [143, 78] width 9 height 9
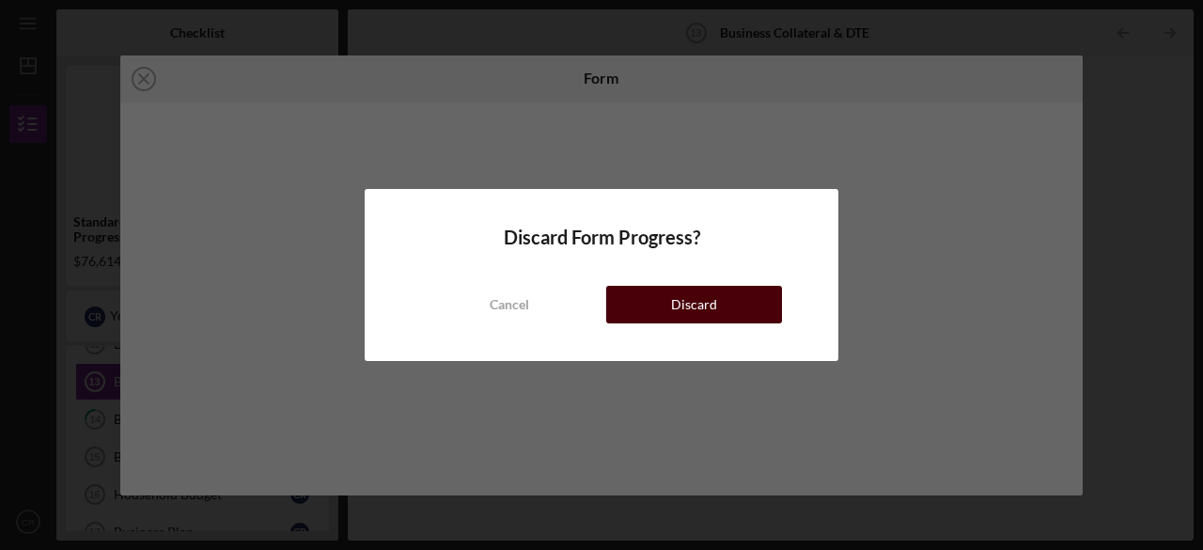
click at [646, 300] on button "Discard" at bounding box center [694, 305] width 176 height 38
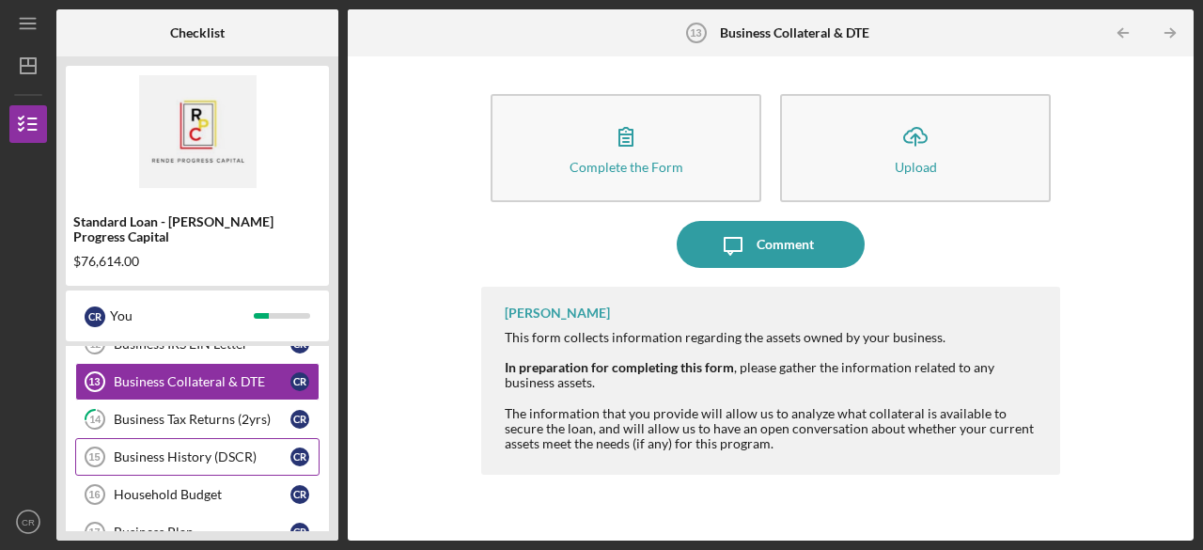
click at [179, 449] on div "Business History (DSCR)" at bounding box center [202, 456] width 177 height 15
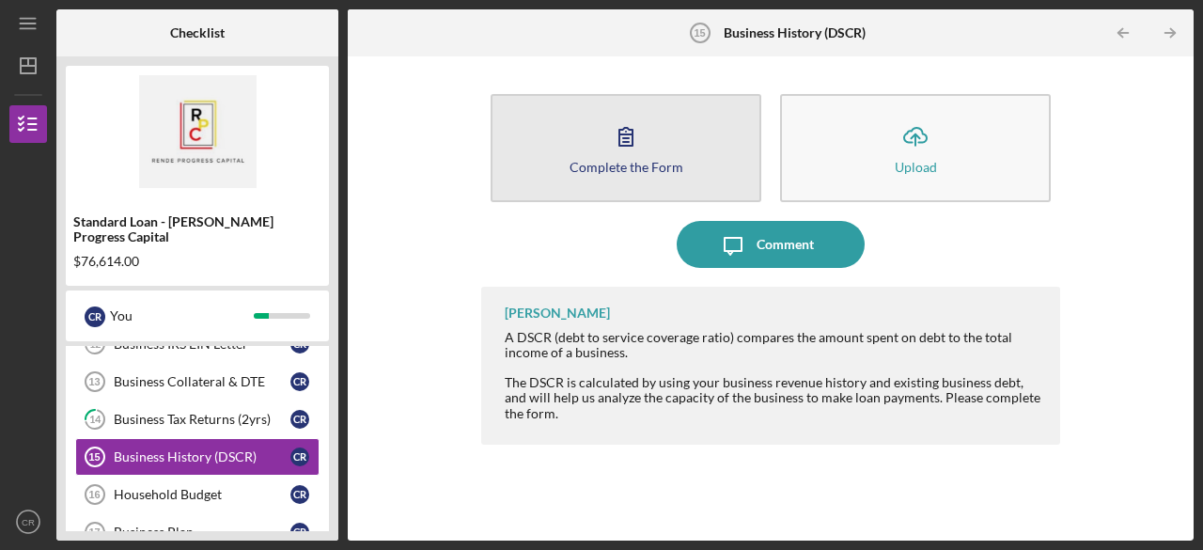
click at [611, 161] on div "Complete the Form" at bounding box center [626, 167] width 114 height 14
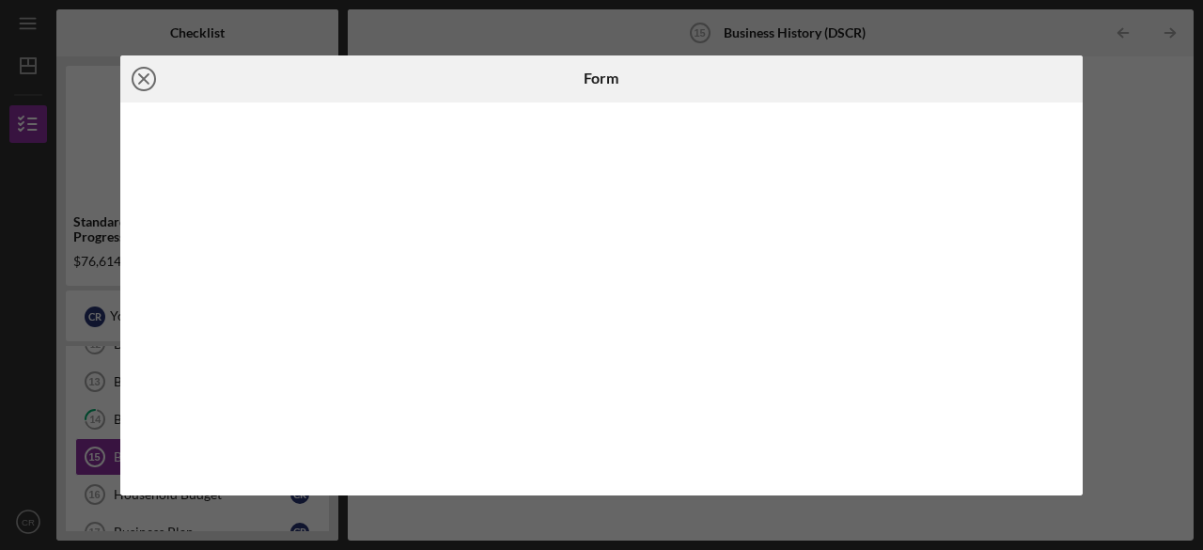
click at [144, 80] on icon "Icon/Close" at bounding box center [143, 78] width 47 height 47
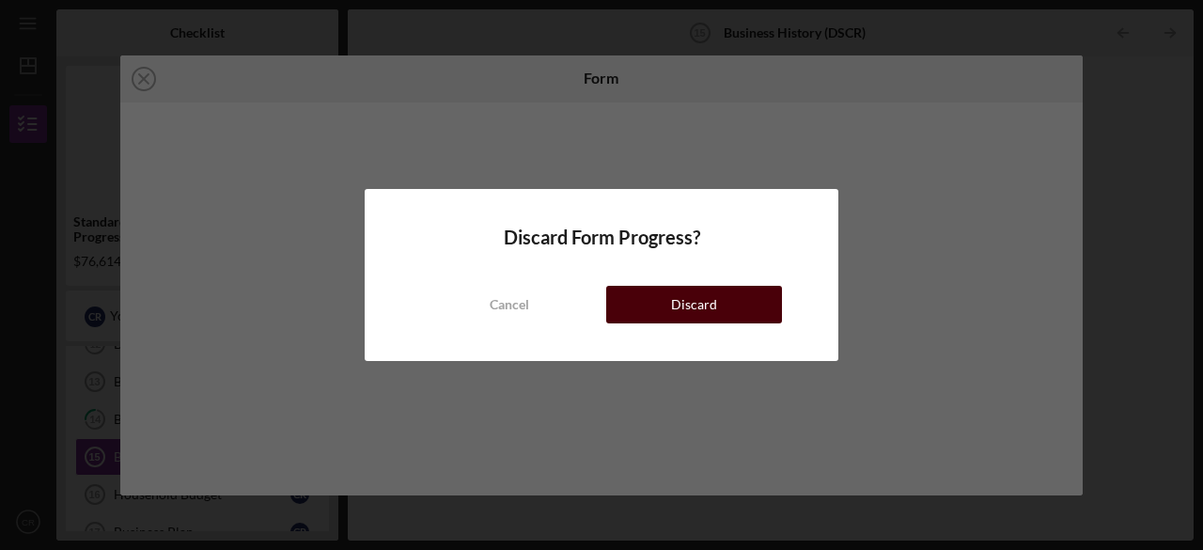
click at [707, 304] on div "Discard" at bounding box center [694, 305] width 46 height 38
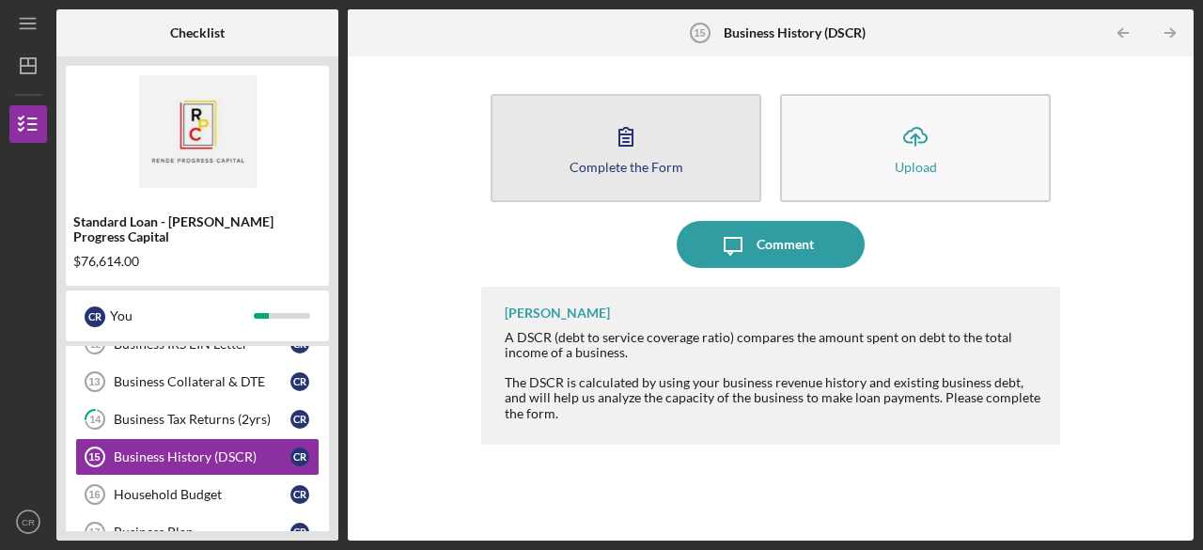
click at [623, 148] on icon "button" at bounding box center [625, 136] width 47 height 47
